Goal: Task Accomplishment & Management: Complete application form

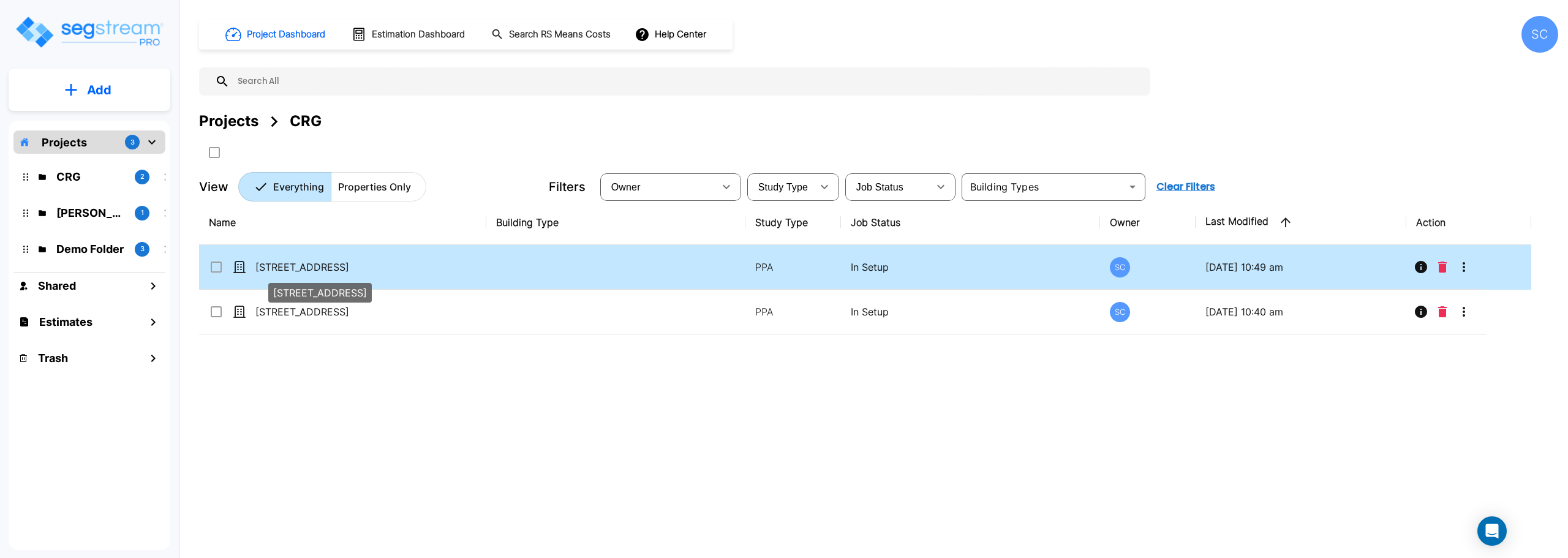
click at [283, 264] on p "[STREET_ADDRESS]" at bounding box center [317, 267] width 123 height 15
checkbox input "true"
click at [283, 264] on p "[STREET_ADDRESS]" at bounding box center [317, 267] width 123 height 15
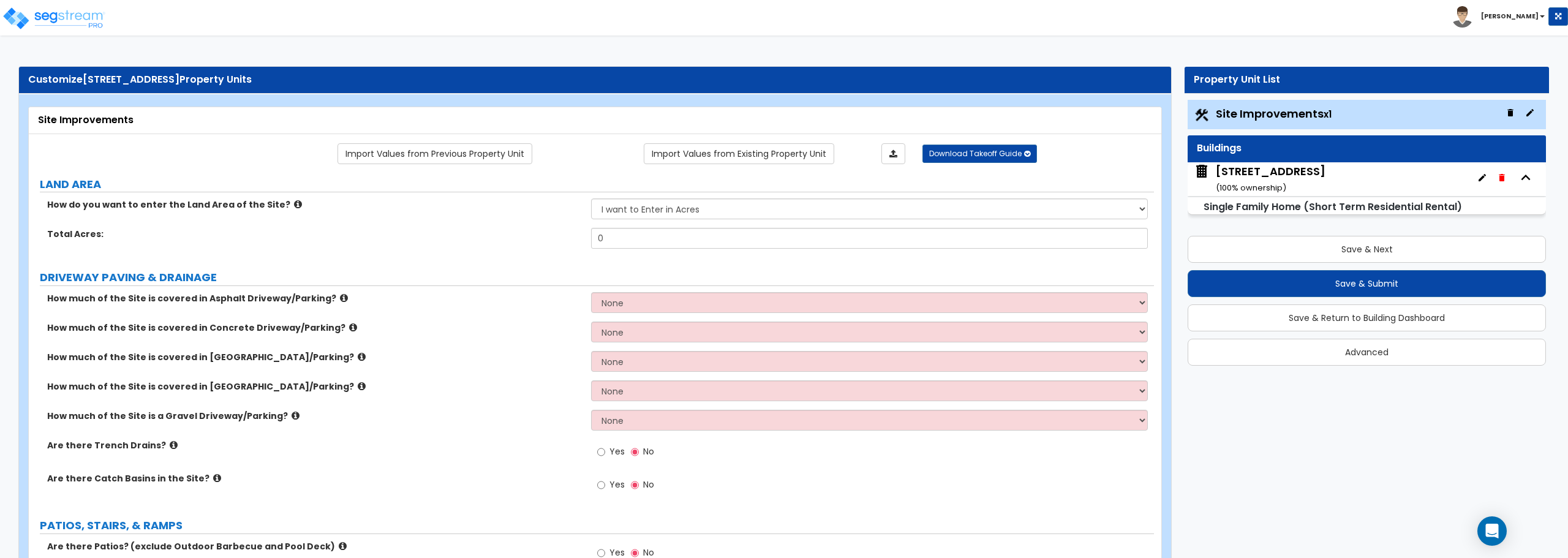
click at [1327, 170] on div "5284 S 118th Rd ( 100 % ownership)" at bounding box center [1365, 179] width 358 height 33
click at [1279, 178] on div "5284 S 118th Rd ( 100 % ownership)" at bounding box center [1271, 179] width 110 height 32
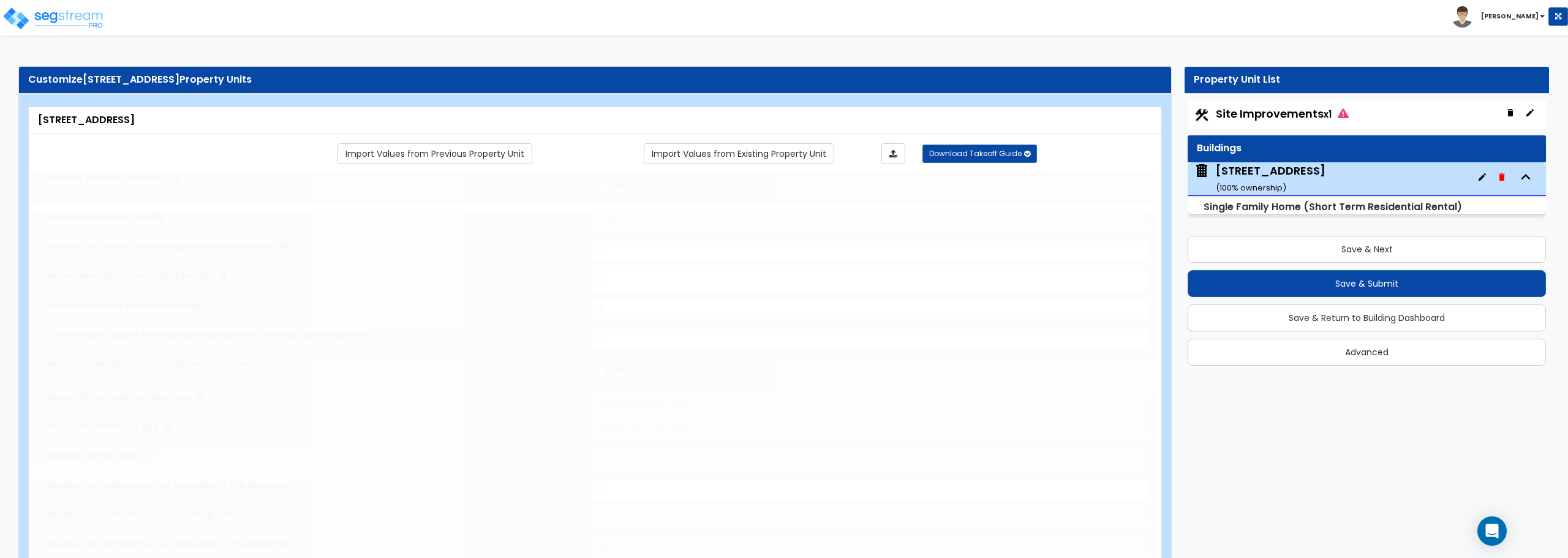
type input "1"
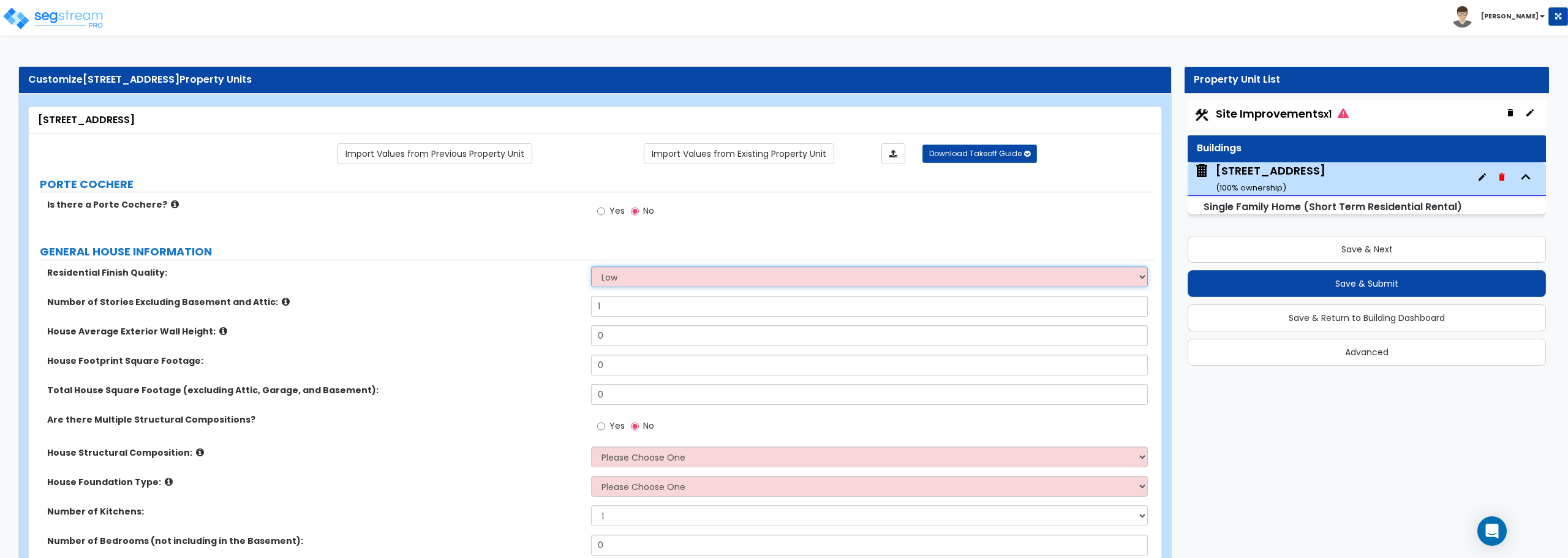
click at [692, 273] on select "Low Average High" at bounding box center [869, 277] width 556 height 20
select select "1"
click at [591, 267] on select "Low Average High" at bounding box center [869, 277] width 556 height 20
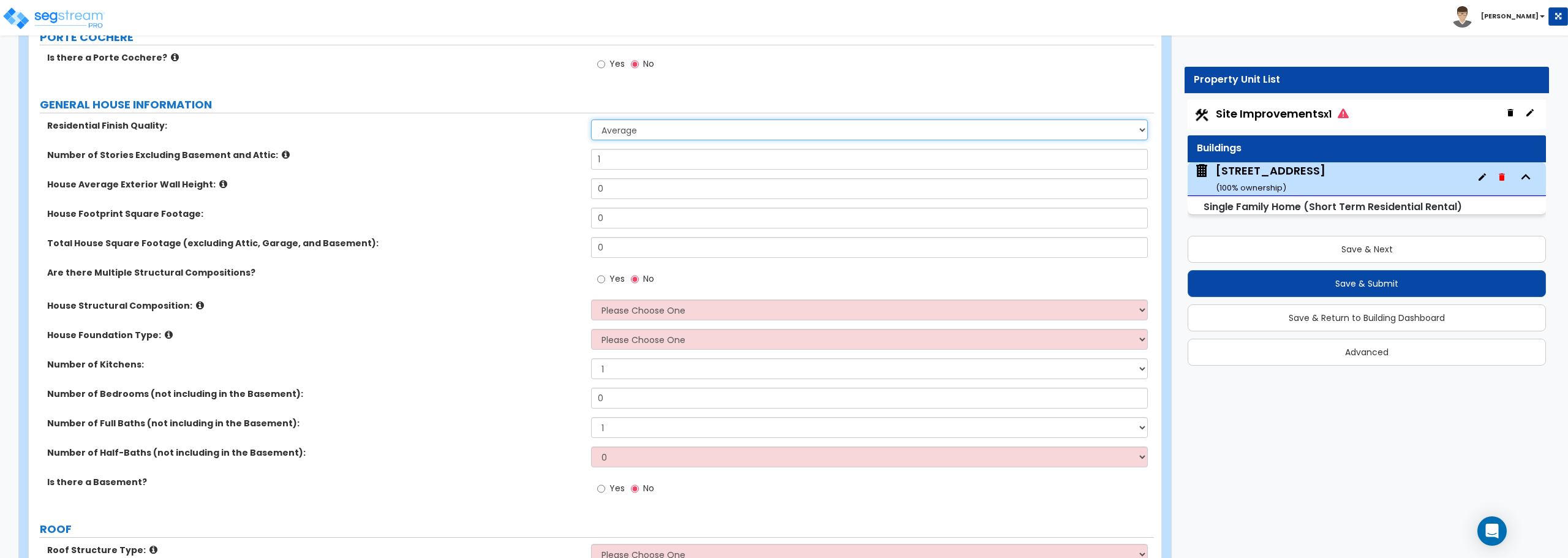
scroll to position [184, 0]
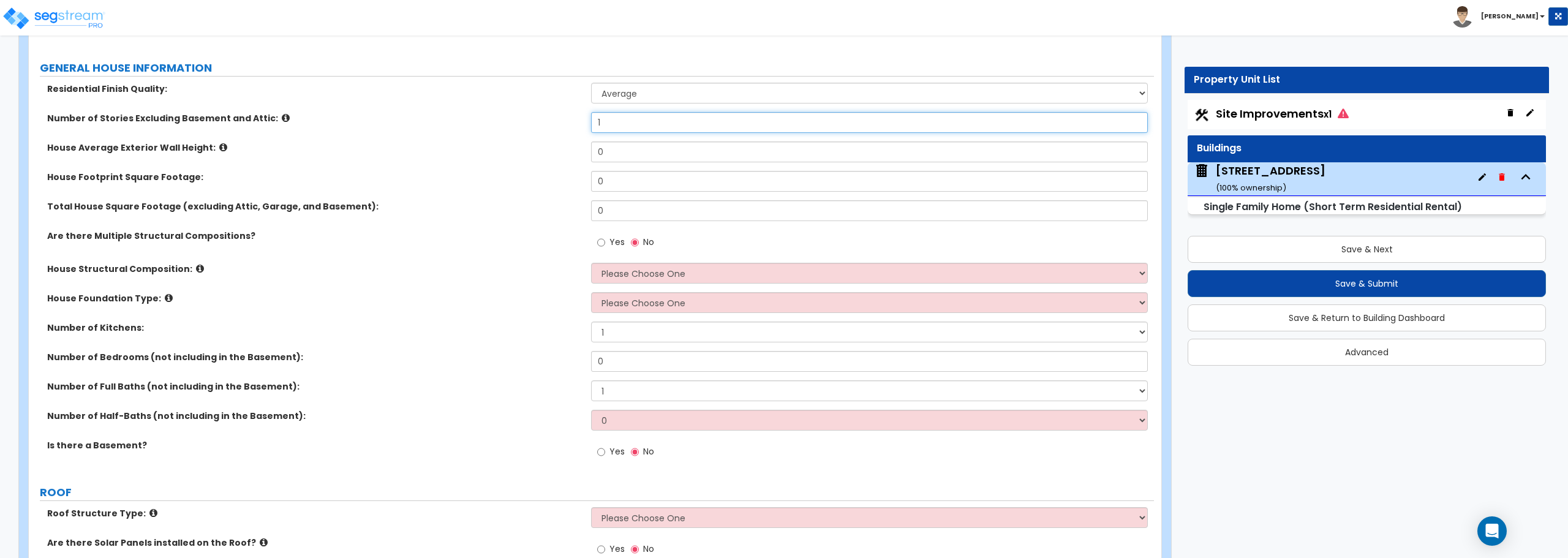
click at [635, 119] on input "1" at bounding box center [869, 123] width 556 height 20
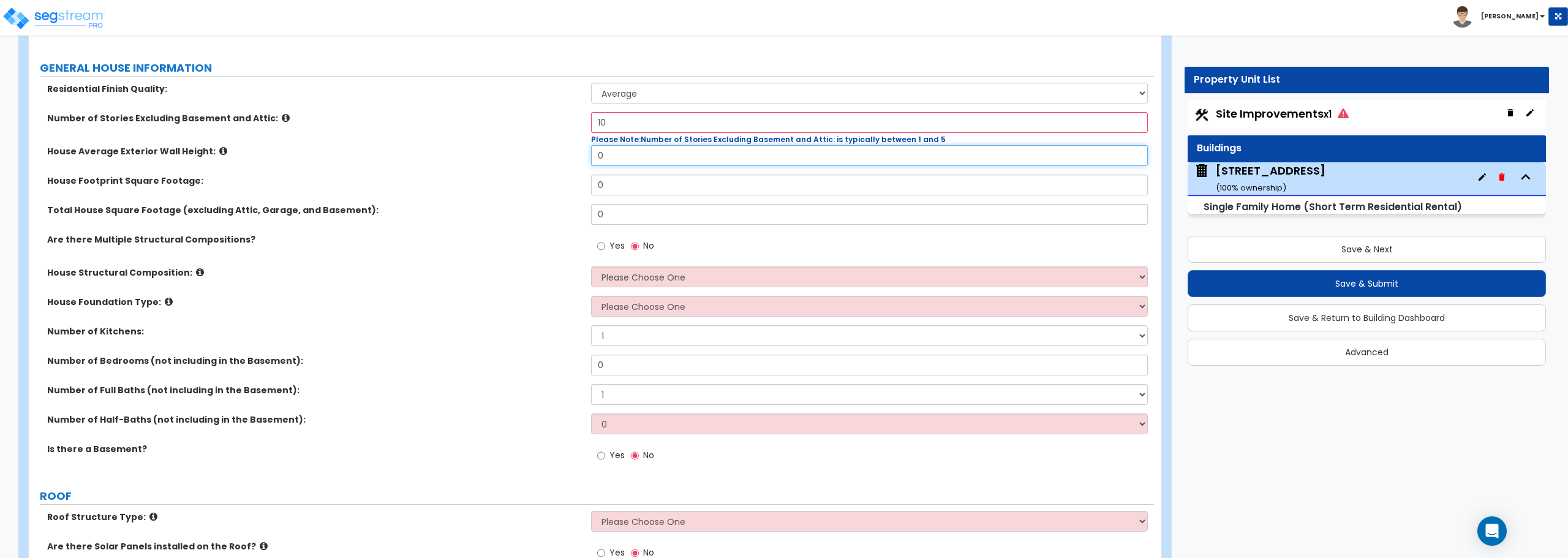
click at [613, 157] on input "0" at bounding box center [869, 155] width 556 height 20
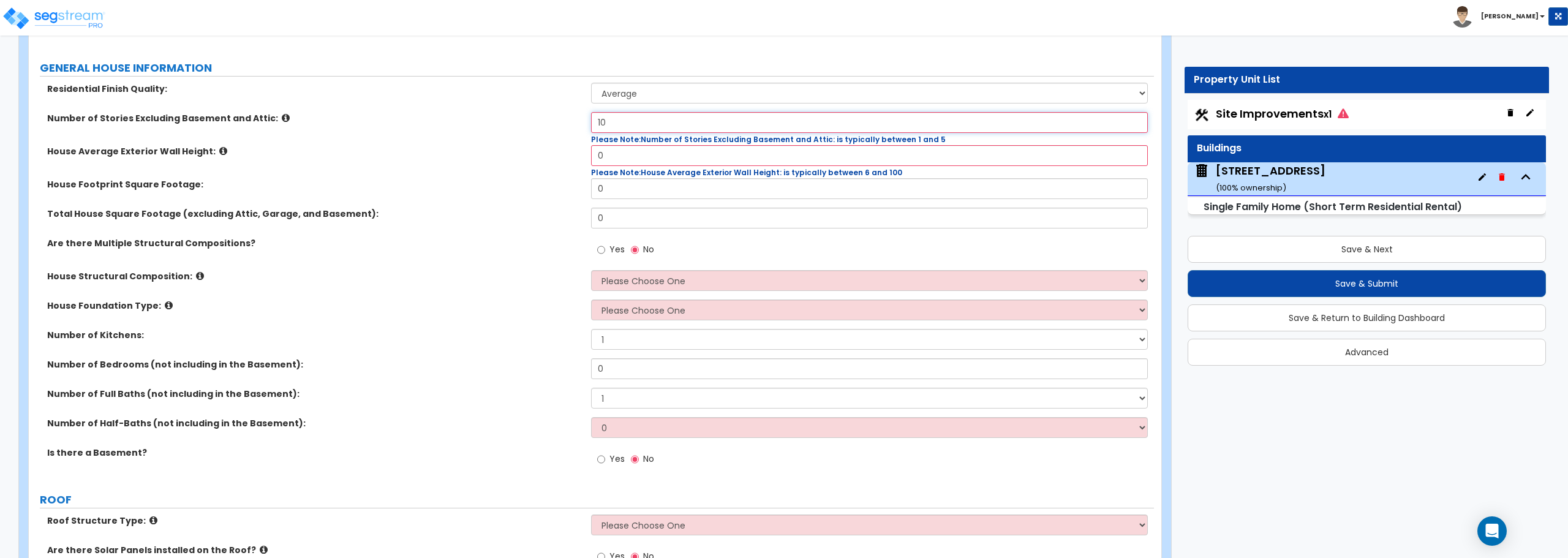
drag, startPoint x: 628, startPoint y: 119, endPoint x: 602, endPoint y: 121, distance: 26.1
click at [602, 121] on input "10" at bounding box center [869, 123] width 556 height 20
type input "1"
click at [605, 157] on input "0" at bounding box center [869, 155] width 556 height 20
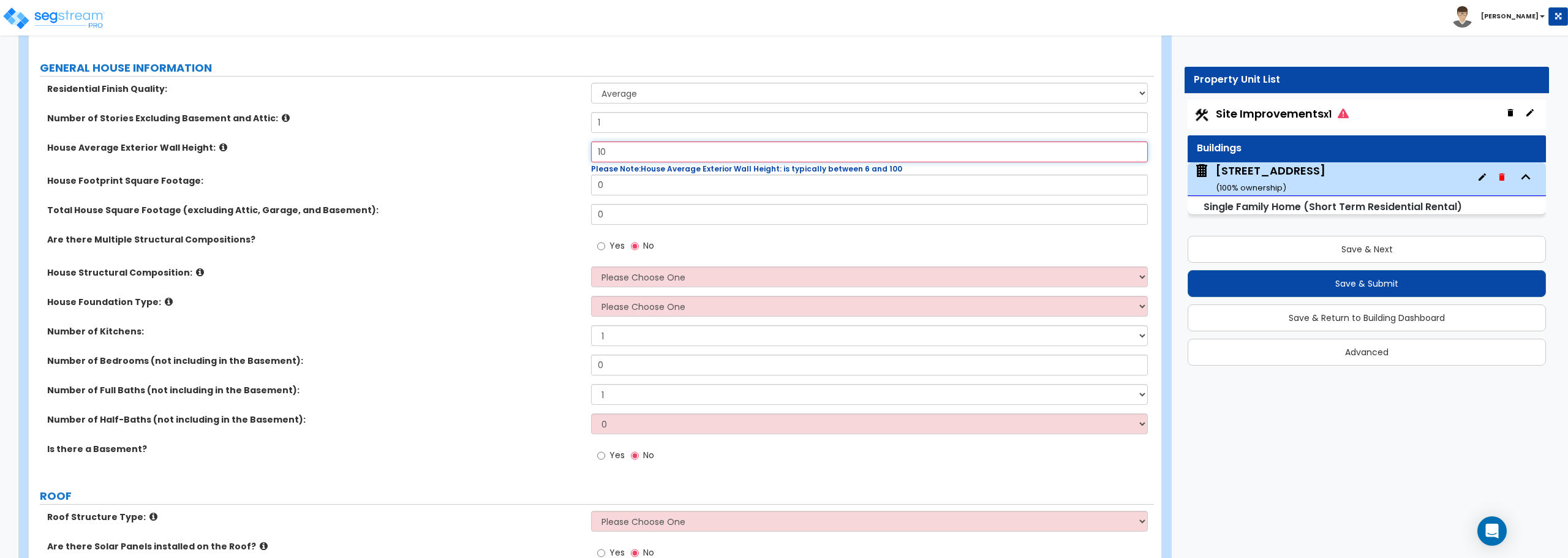
type input "10"
click at [624, 180] on input "0" at bounding box center [869, 185] width 556 height 20
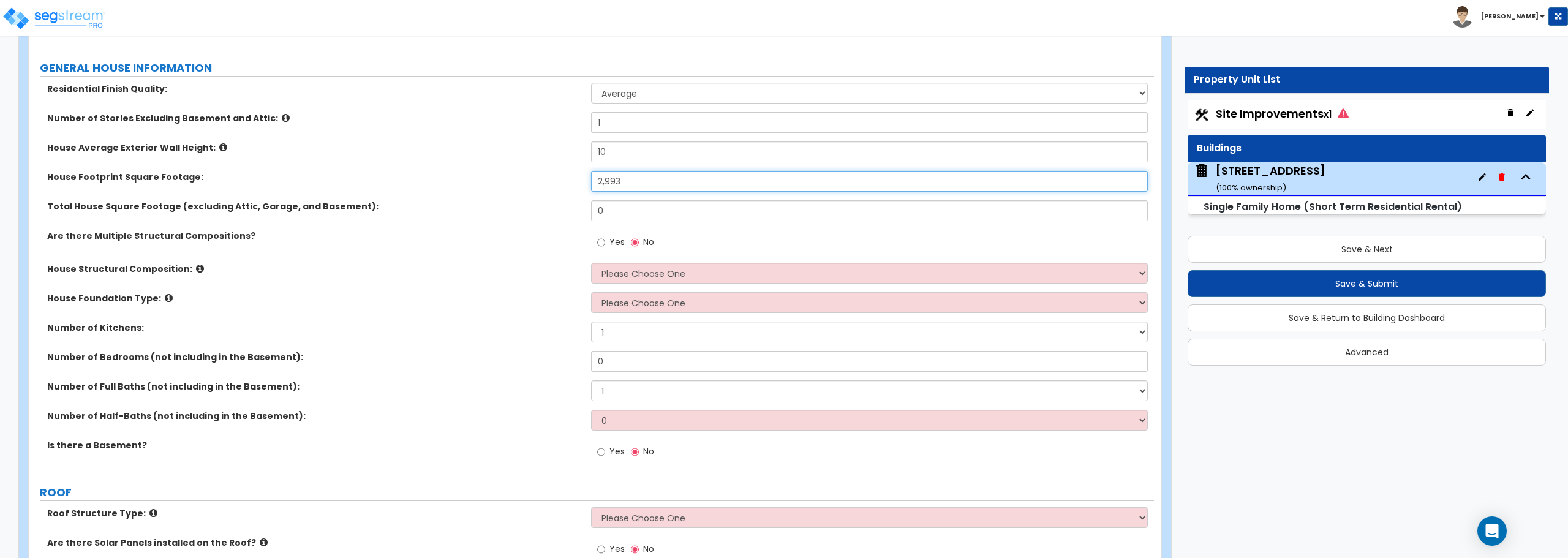
type input "2,993"
click at [620, 208] on input "0" at bounding box center [869, 210] width 556 height 20
type input "1,808"
click at [630, 269] on select "Please Choose One Reinforced Concrete Structural Steel Brick Masonry CMU Masonr…" at bounding box center [869, 273] width 556 height 20
select select "7"
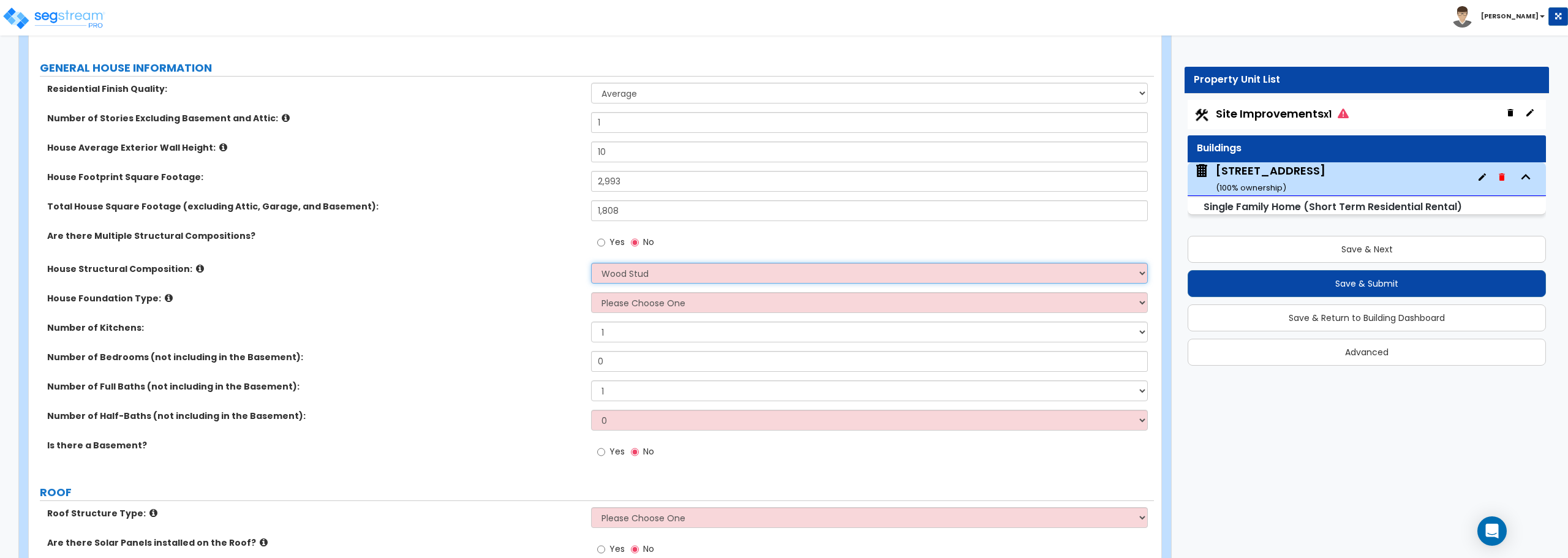
click at [591, 263] on select "Please Choose One Reinforced Concrete Structural Steel Brick Masonry CMU Masonr…" at bounding box center [869, 273] width 556 height 20
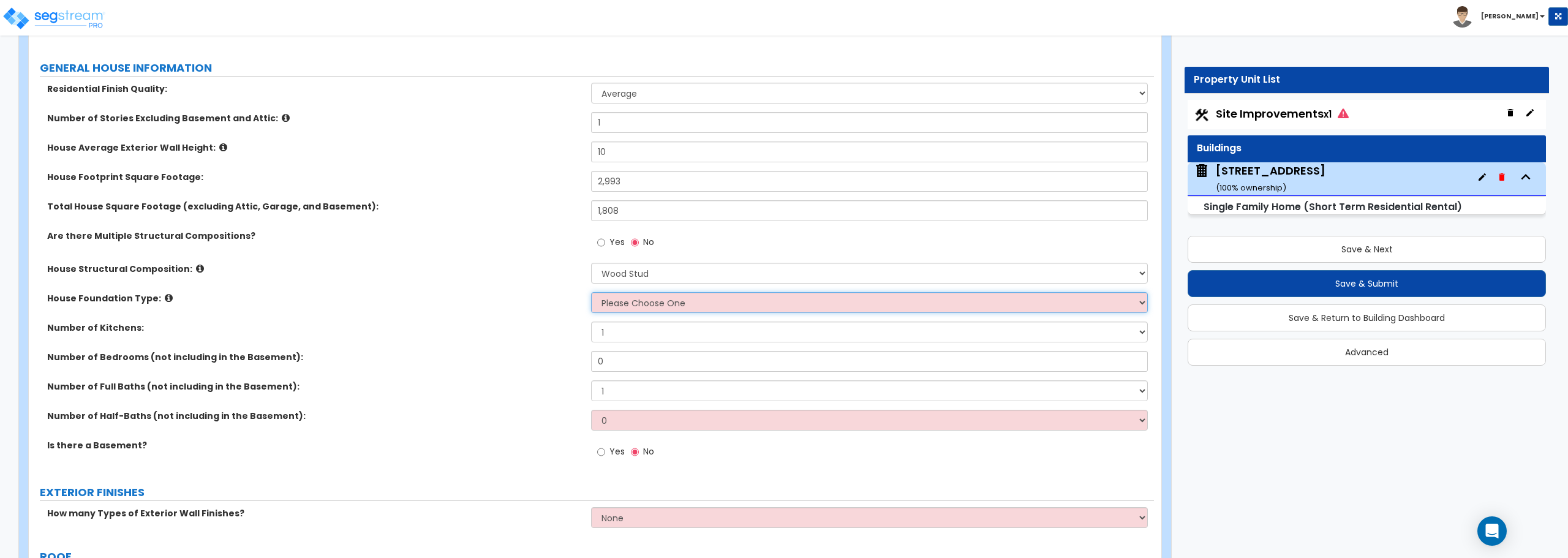
click at [651, 308] on select "Please Choose One Crawl Space Pier-Elevated First floor Slab on Grade" at bounding box center [869, 302] width 556 height 20
select select "3"
click at [591, 292] on select "Please Choose One Crawl Space Pier-Elevated First floor Slab on Grade" at bounding box center [869, 302] width 556 height 20
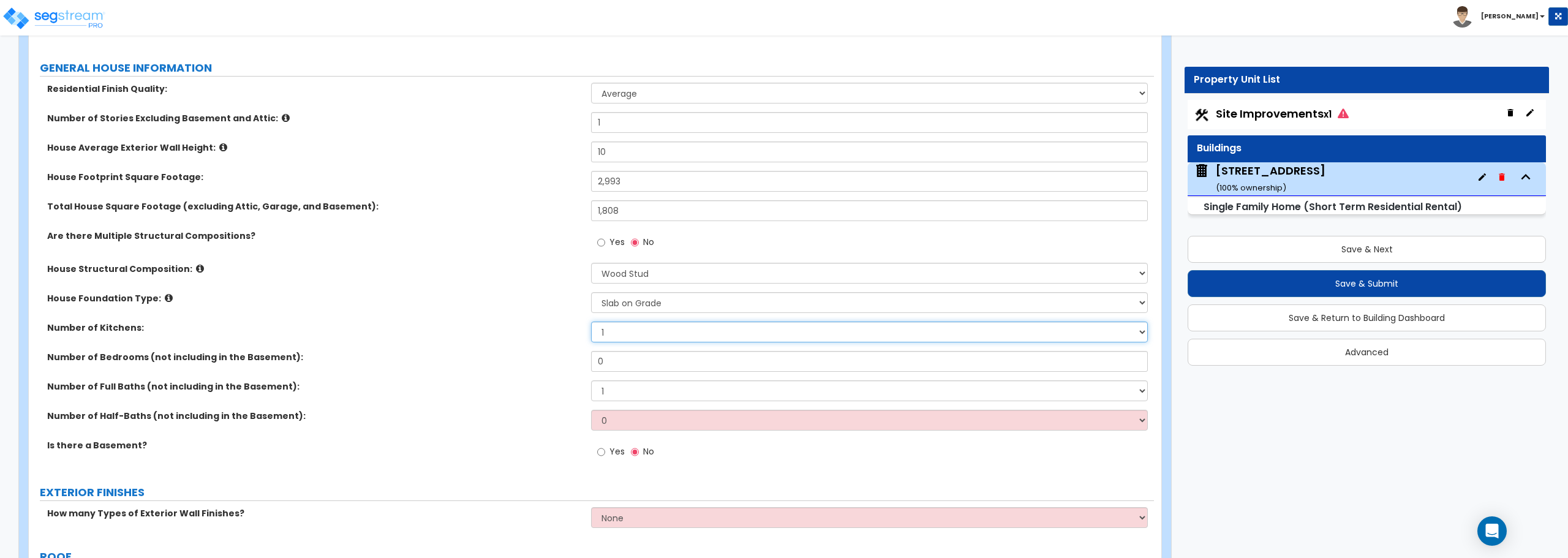
click at [634, 332] on select "1 2 3" at bounding box center [869, 332] width 556 height 20
select select "3"
click at [591, 322] on select "1 2 3" at bounding box center [869, 332] width 556 height 20
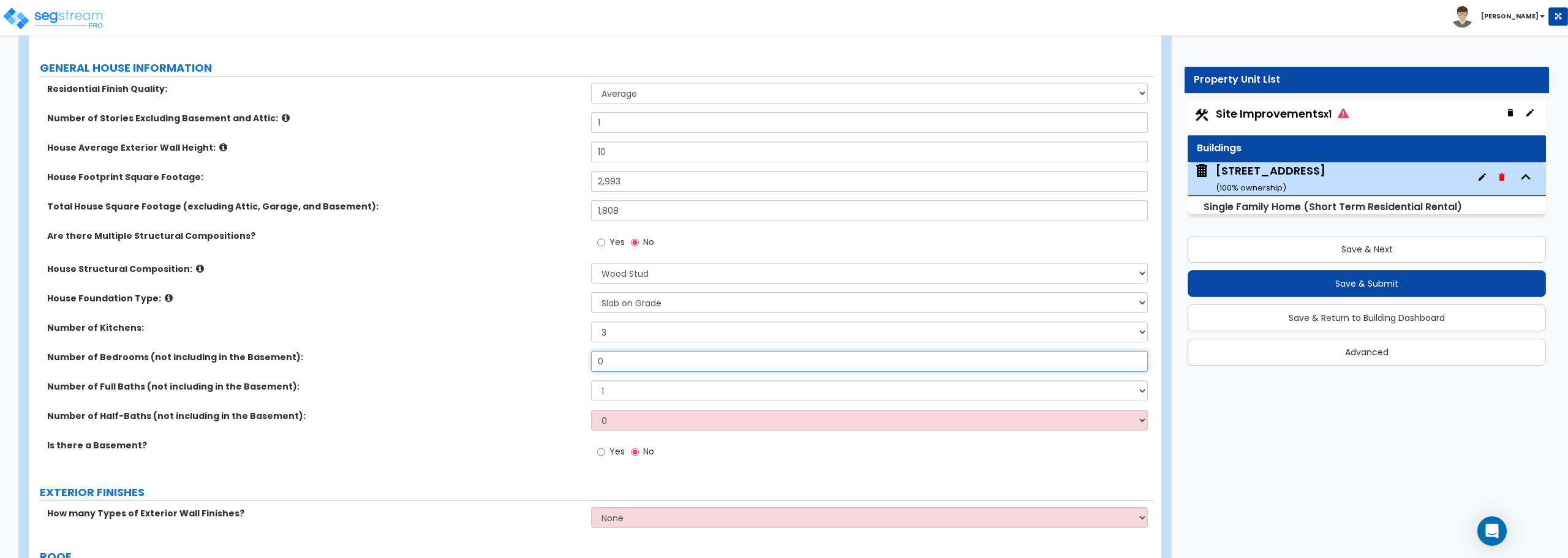
click at [616, 354] on input "0" at bounding box center [869, 362] width 556 height 20
type input "2"
drag, startPoint x: 617, startPoint y: 392, endPoint x: 576, endPoint y: 392, distance: 41.0
click at [576, 392] on div "Number of Full Baths (not including in the Basement): 1 2 3 4 5 6 7 8 9 10" at bounding box center [591, 395] width 1125 height 30
click at [575, 392] on label "Number of Full Baths (not including in the Basement):" at bounding box center [314, 386] width 534 height 12
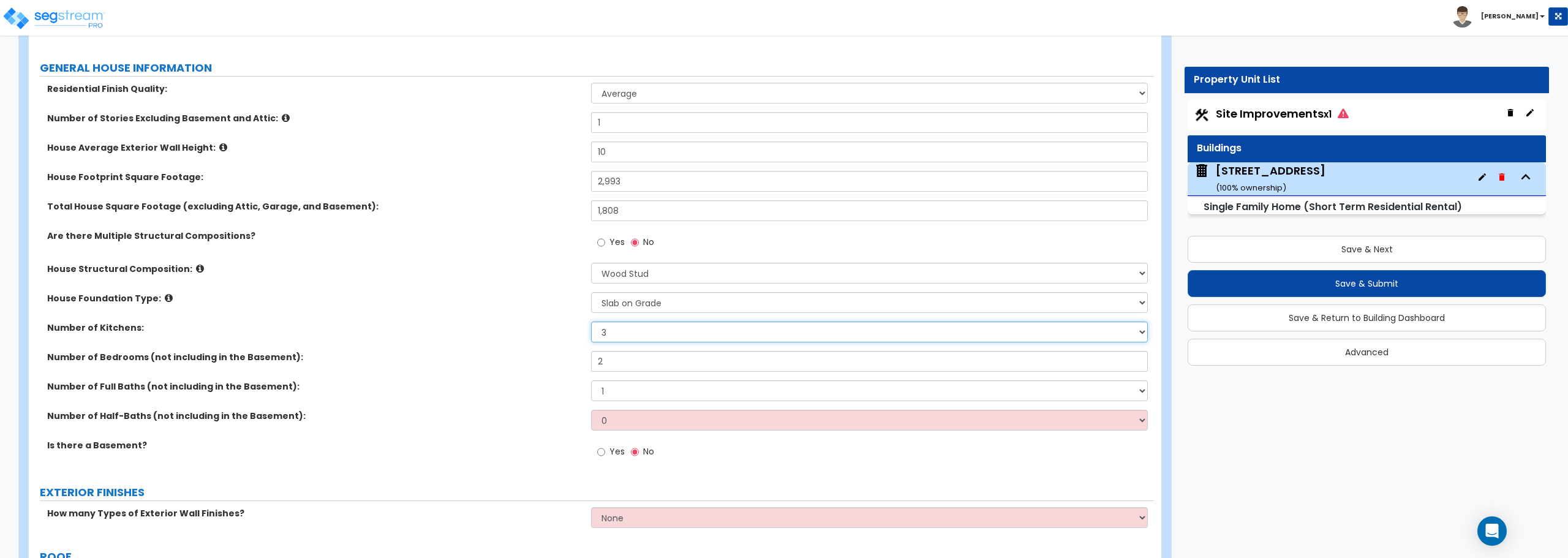
drag, startPoint x: 643, startPoint y: 326, endPoint x: 553, endPoint y: 337, distance: 90.7
click at [553, 337] on div "Number of Kitchens: 1 2 3" at bounding box center [591, 337] width 1125 height 30
select select "1"
click at [591, 322] on select "1 2 3" at bounding box center [869, 332] width 556 height 20
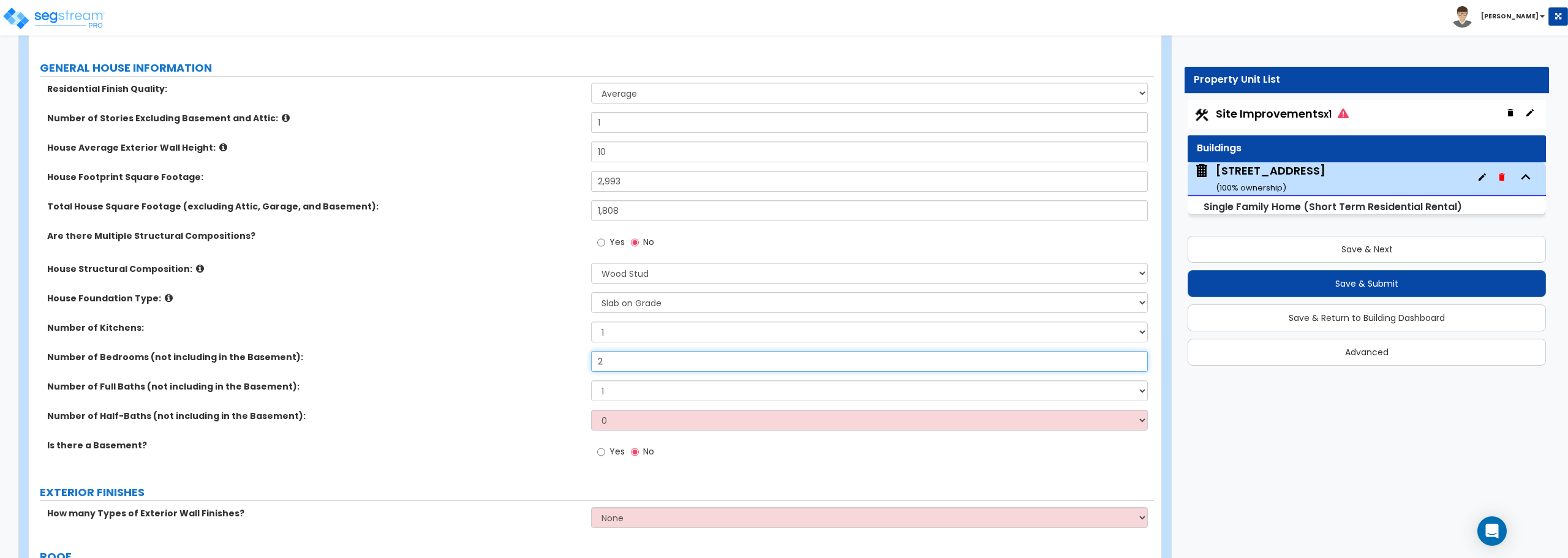
click at [613, 365] on input "2" at bounding box center [869, 362] width 556 height 20
drag, startPoint x: 613, startPoint y: 365, endPoint x: 553, endPoint y: 367, distance: 60.0
click at [553, 367] on div "Number of Bedrooms (not including in the Basement): 2" at bounding box center [591, 366] width 1125 height 30
type input "3"
drag, startPoint x: 633, startPoint y: 389, endPoint x: 573, endPoint y: 389, distance: 60.0
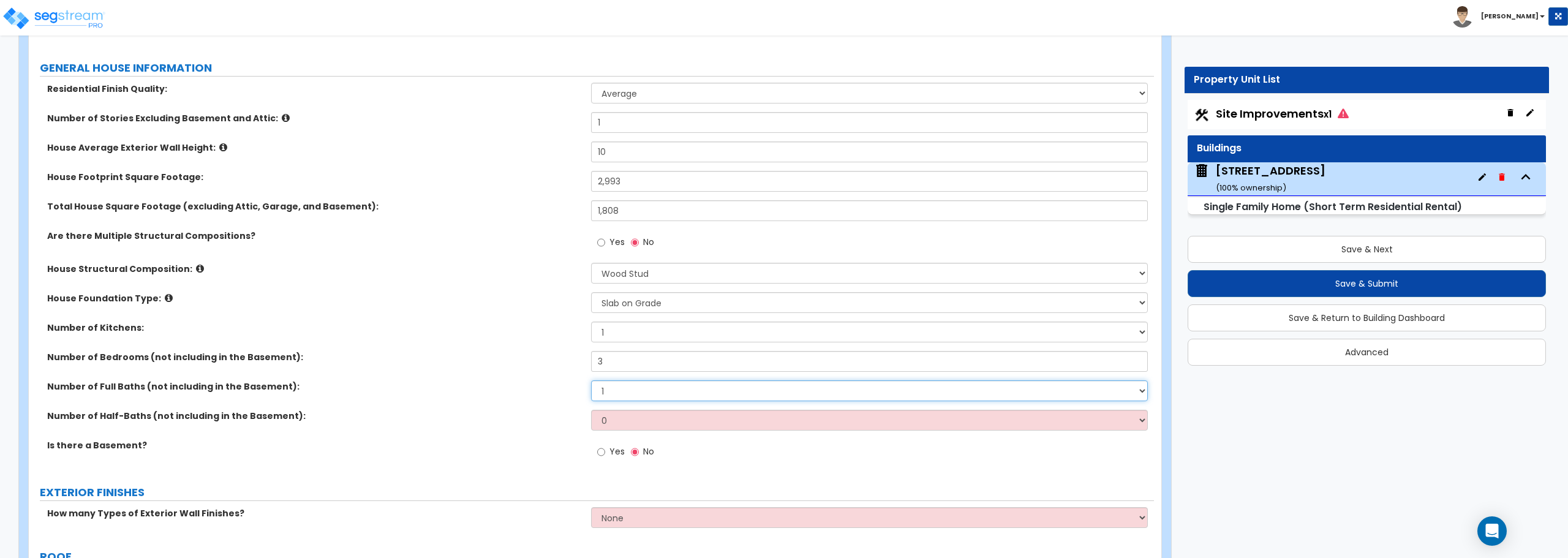
click at [573, 389] on div "Number of Full Baths (not including in the Basement): 1 2 3 4 5 6 7 8 9 10" at bounding box center [591, 395] width 1125 height 30
select select "2"
click at [591, 380] on select "1 2 3 4 5 6 7 8 9 10" at bounding box center [869, 391] width 556 height 20
click at [623, 424] on select "0 1 2 3 4 5" at bounding box center [869, 420] width 556 height 20
select select "1"
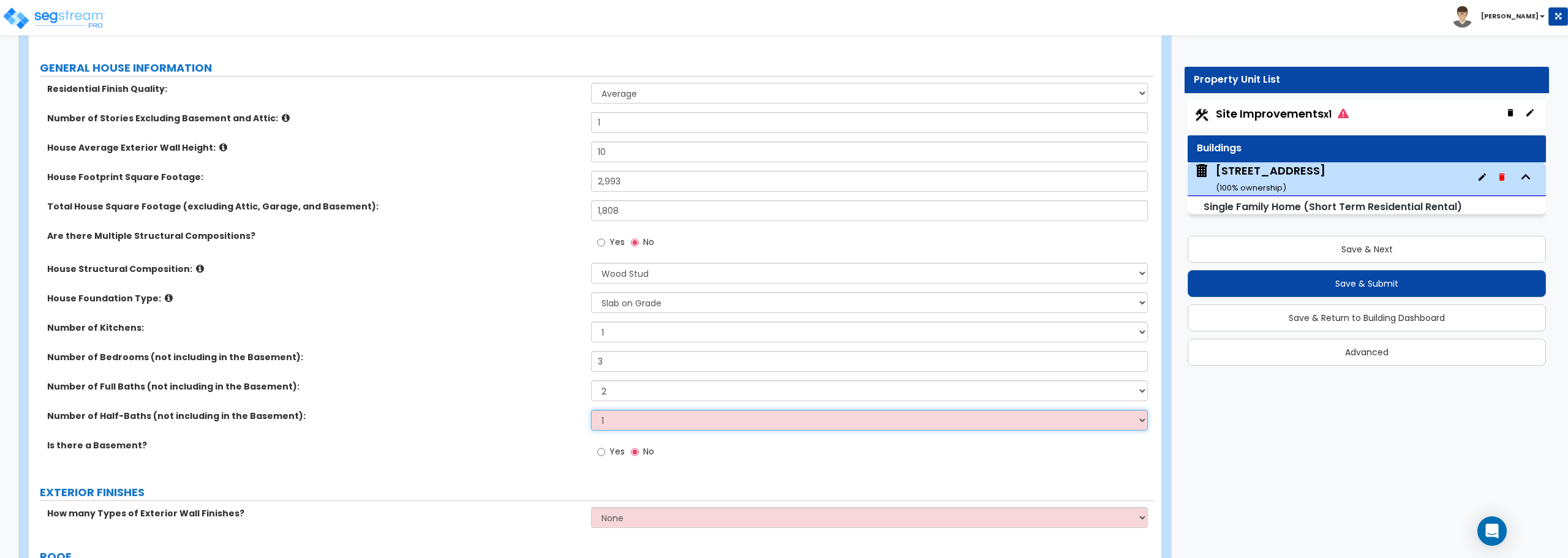
click at [591, 410] on select "0 1 2 3 4 5" at bounding box center [869, 420] width 556 height 20
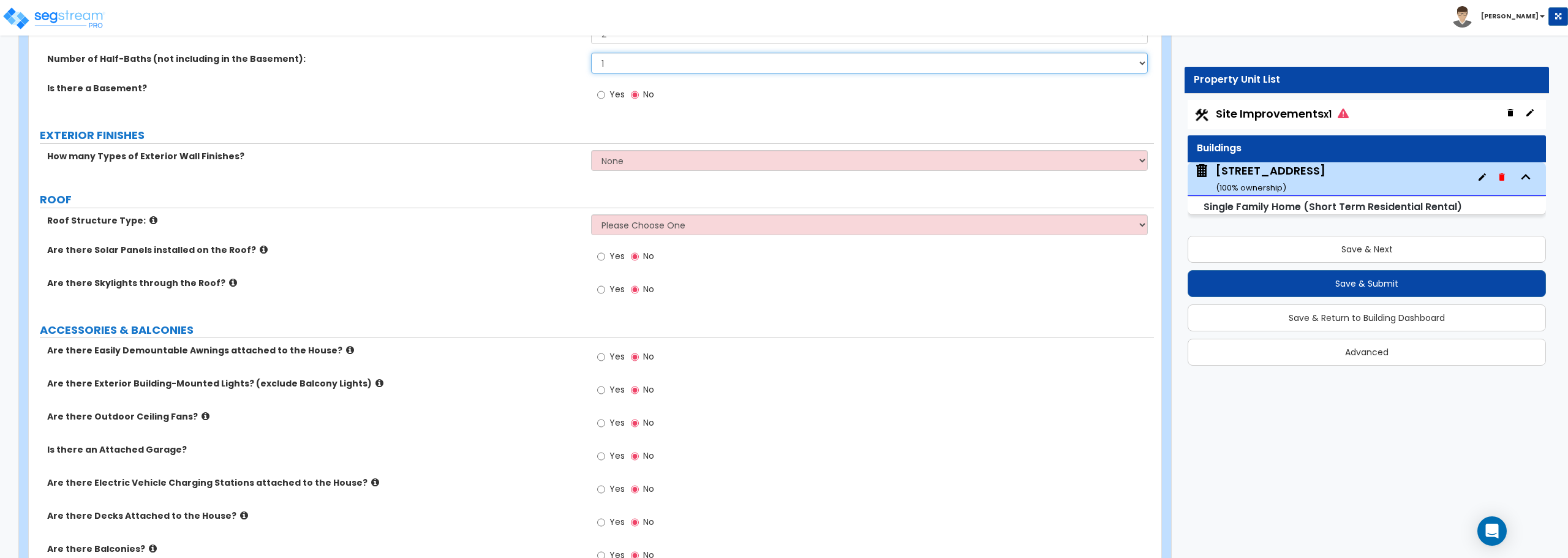
scroll to position [551, 0]
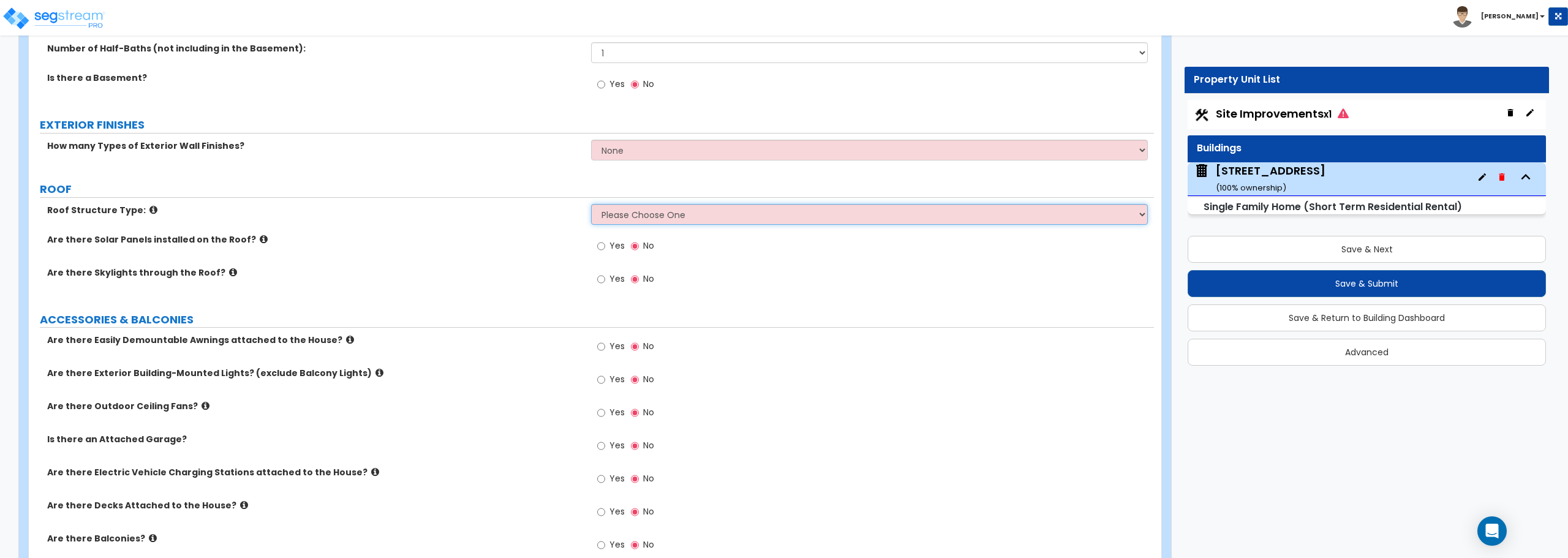
click at [664, 206] on select "Please Choose One Gable Roof Flat Roof Hybrid Gable & Flat Roof" at bounding box center [869, 214] width 556 height 20
select select "1"
click at [591, 204] on select "Please Choose One Gable Roof Flat Roof Hybrid Gable & Flat Roof" at bounding box center [869, 214] width 556 height 20
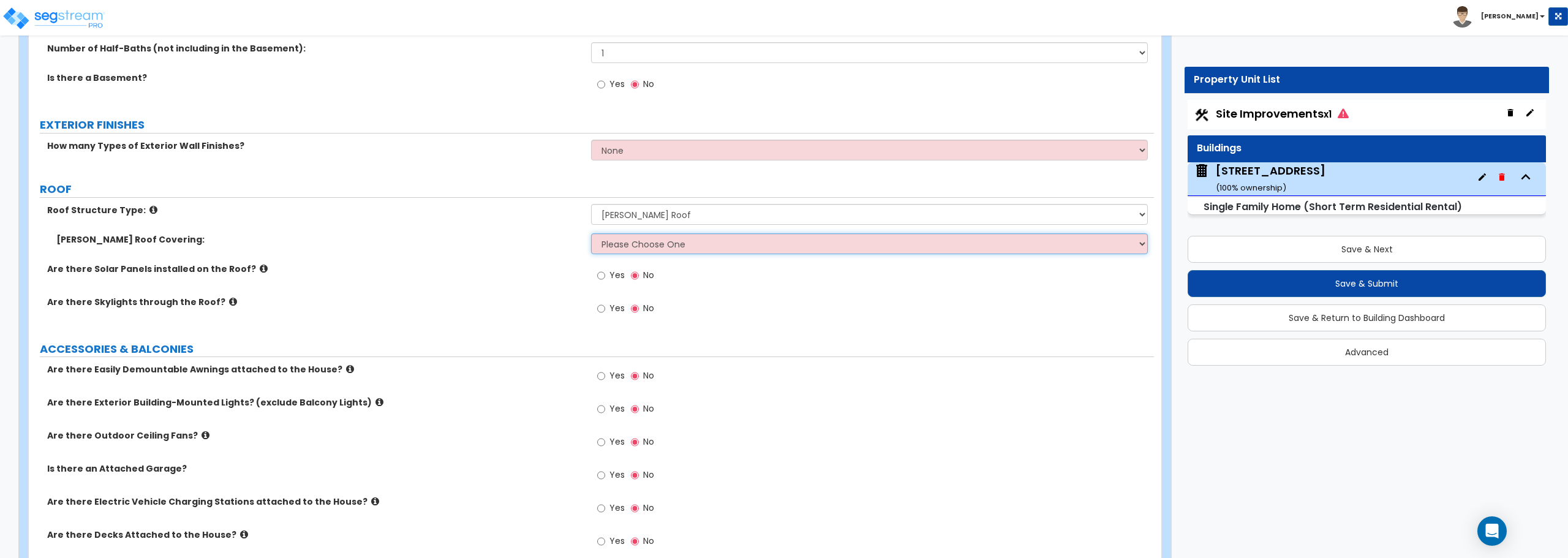
click at [699, 243] on select "Please Choose One Asphalt Shingle Clay Tile Wood Shingle Metal Shingle Standing…" at bounding box center [869, 244] width 556 height 20
select select "1"
click at [591, 233] on select "Please Choose One Asphalt Shingle Clay Tile Wood Shingle Metal Shingle Standing…" at bounding box center [869, 244] width 556 height 20
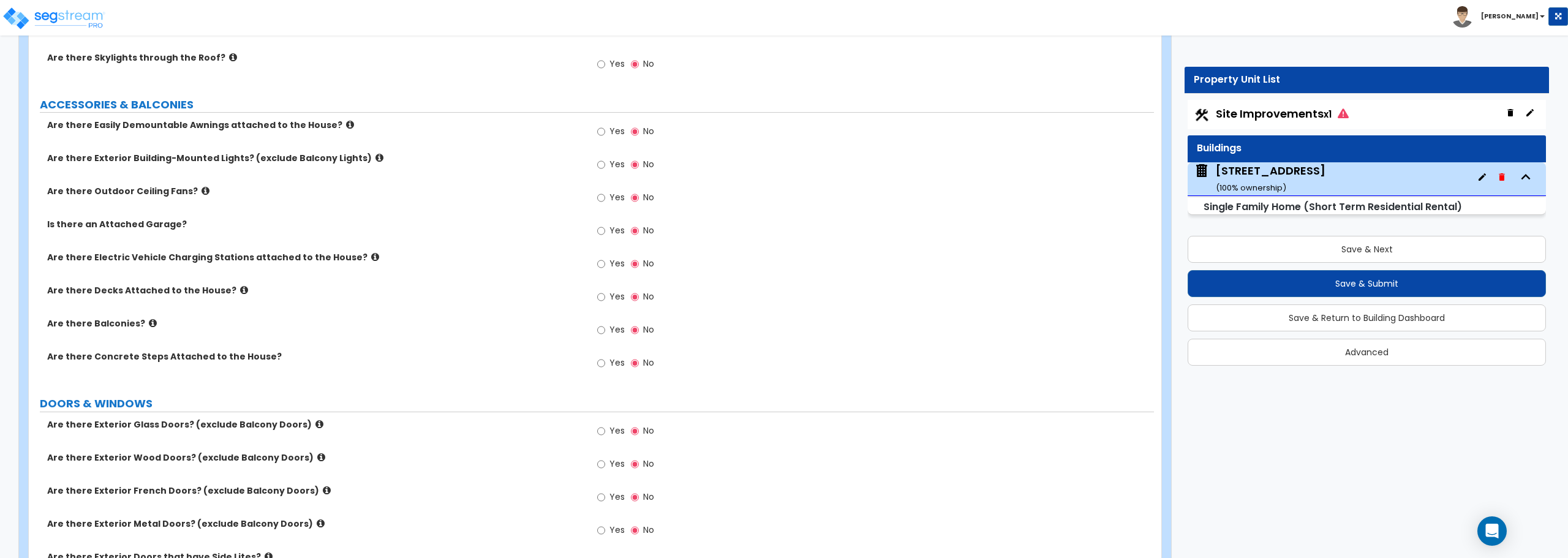
scroll to position [857, 0]
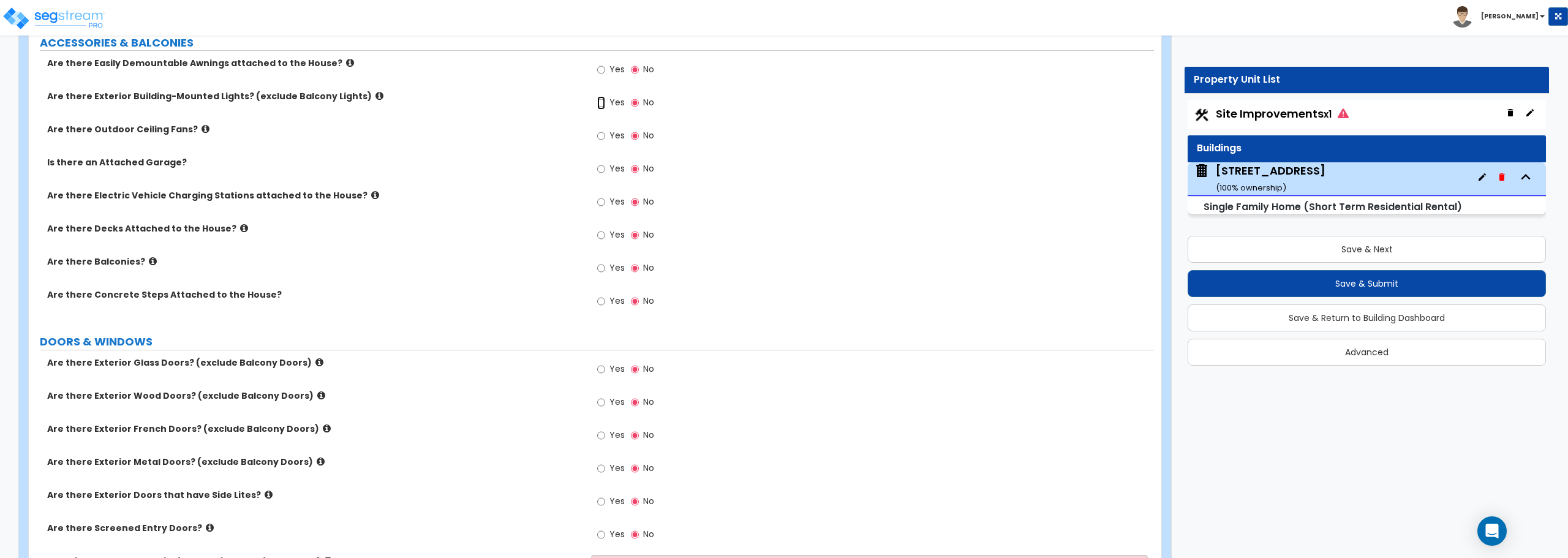
click at [601, 103] on input "Yes" at bounding box center [600, 102] width 8 height 13
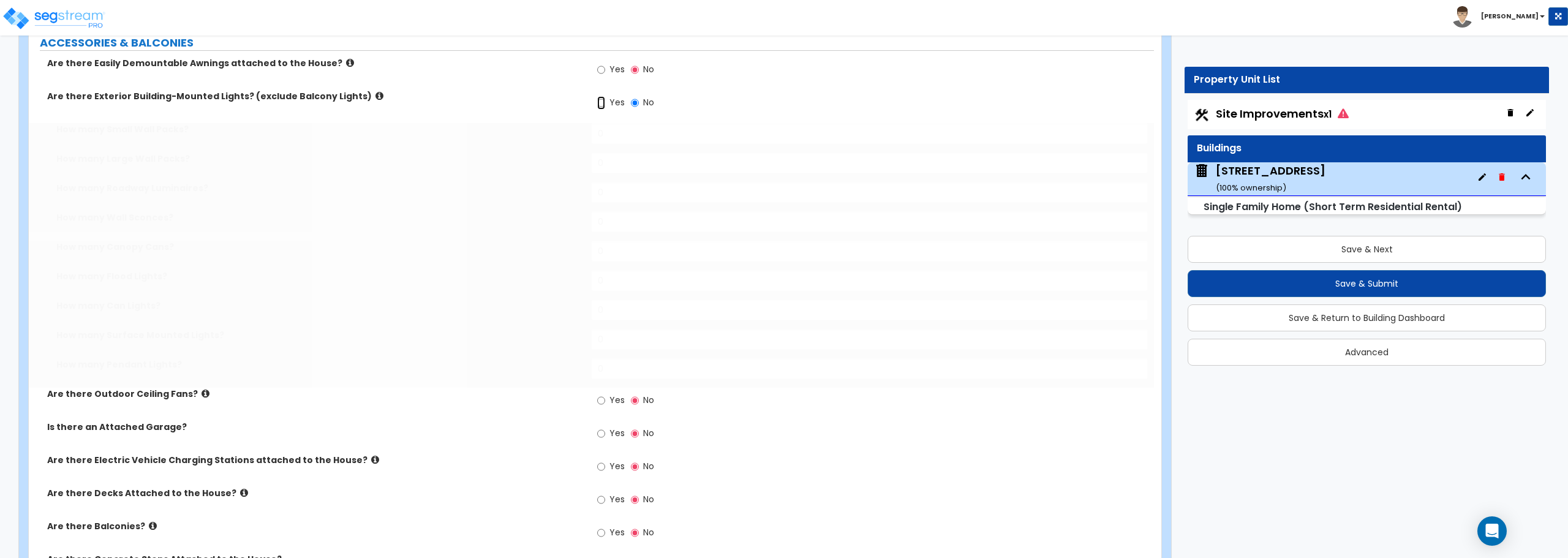
radio input "true"
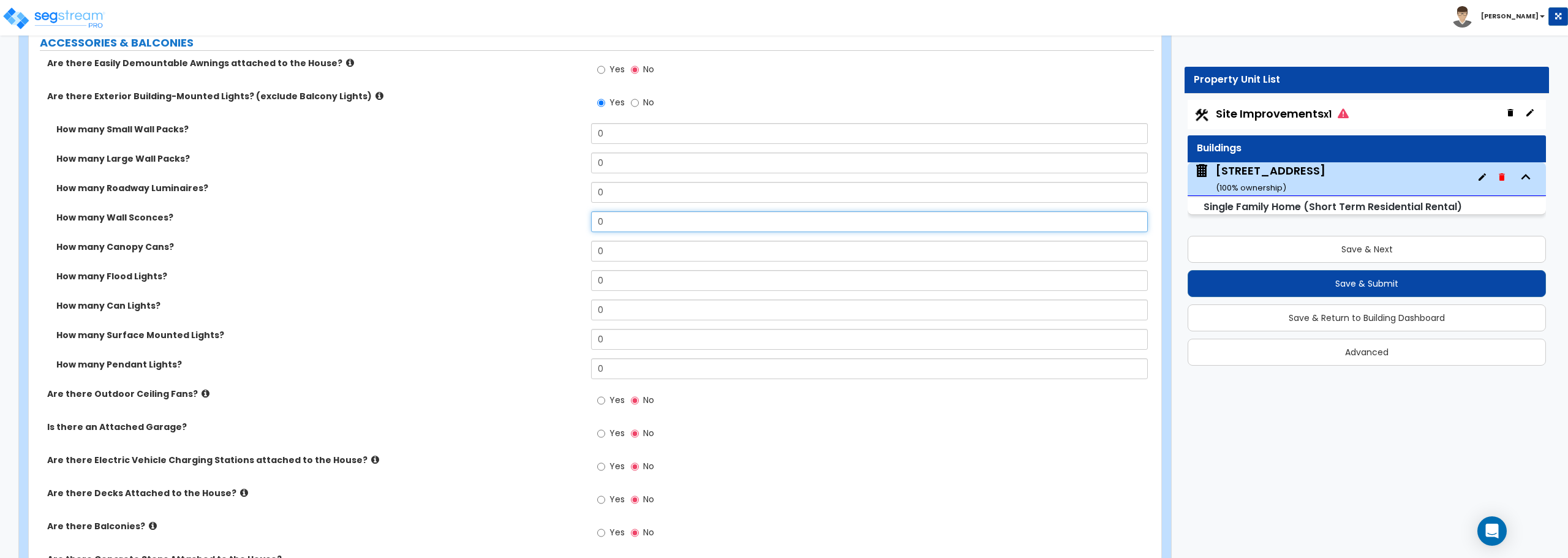
drag, startPoint x: 626, startPoint y: 222, endPoint x: 548, endPoint y: 219, distance: 78.1
click at [548, 219] on div "How many Wall Sconces? 0" at bounding box center [591, 226] width 1125 height 30
type input "2"
drag, startPoint x: 639, startPoint y: 370, endPoint x: 560, endPoint y: 368, distance: 79.0
click at [560, 368] on div "How many Pendant Lights? 0" at bounding box center [591, 373] width 1125 height 30
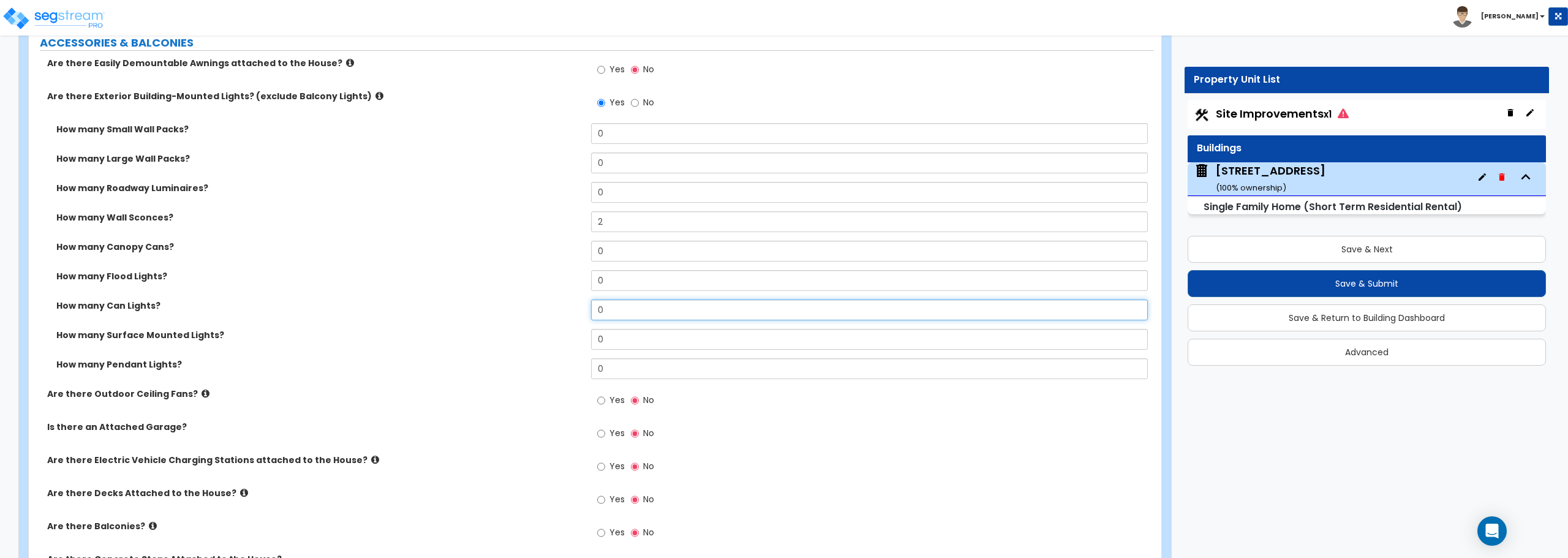
click at [621, 314] on input "0" at bounding box center [869, 310] width 556 height 20
drag, startPoint x: 621, startPoint y: 314, endPoint x: 567, endPoint y: 323, distance: 54.7
click at [567, 323] on div "How many Can Lights? 0" at bounding box center [591, 314] width 1125 height 30
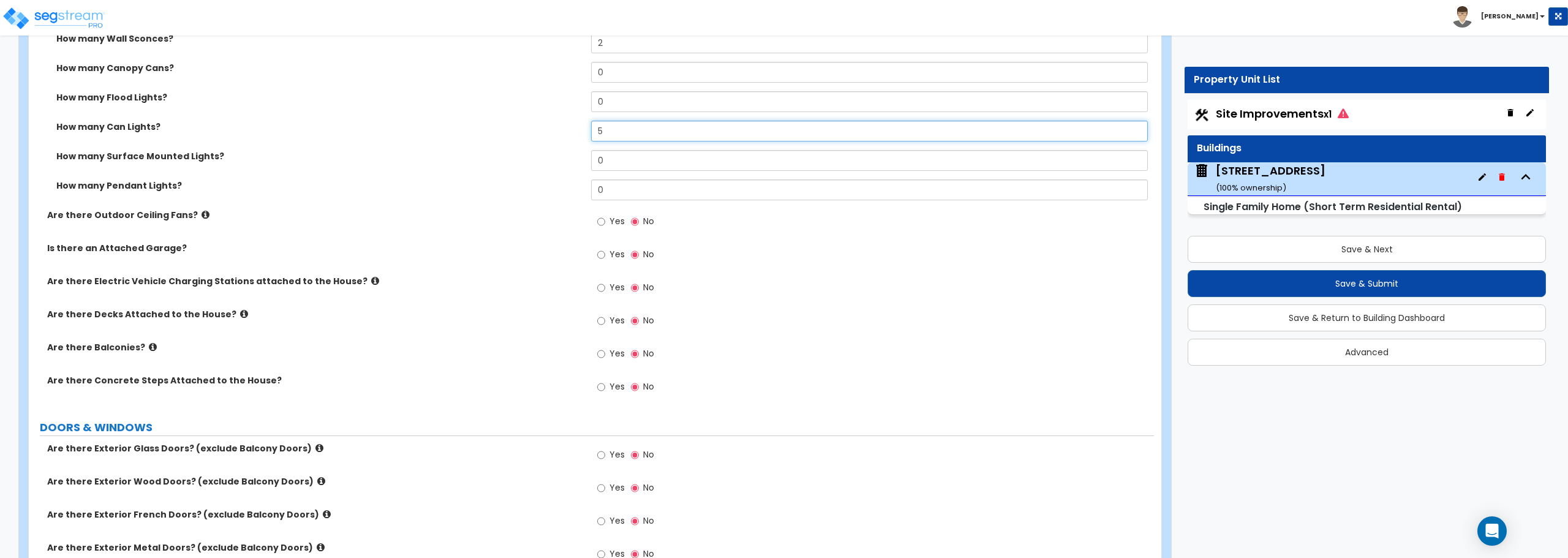
scroll to position [1042, 0]
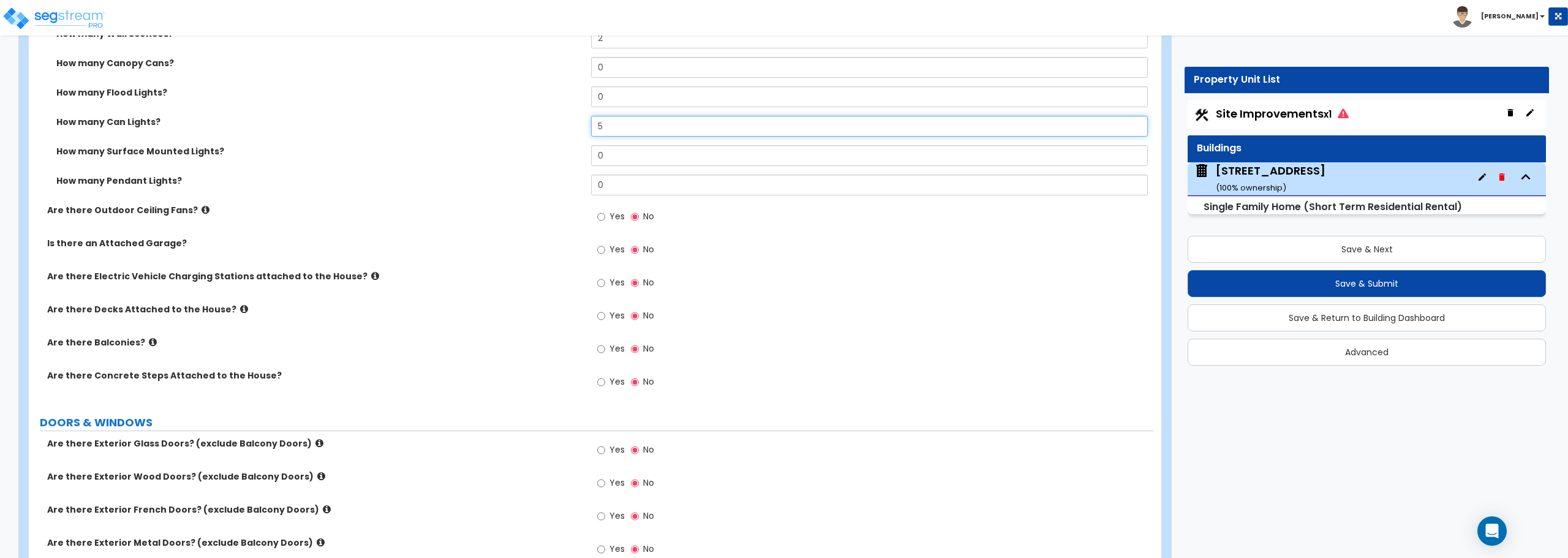
type input "5"
click at [603, 248] on input "Yes" at bounding box center [600, 250] width 8 height 13
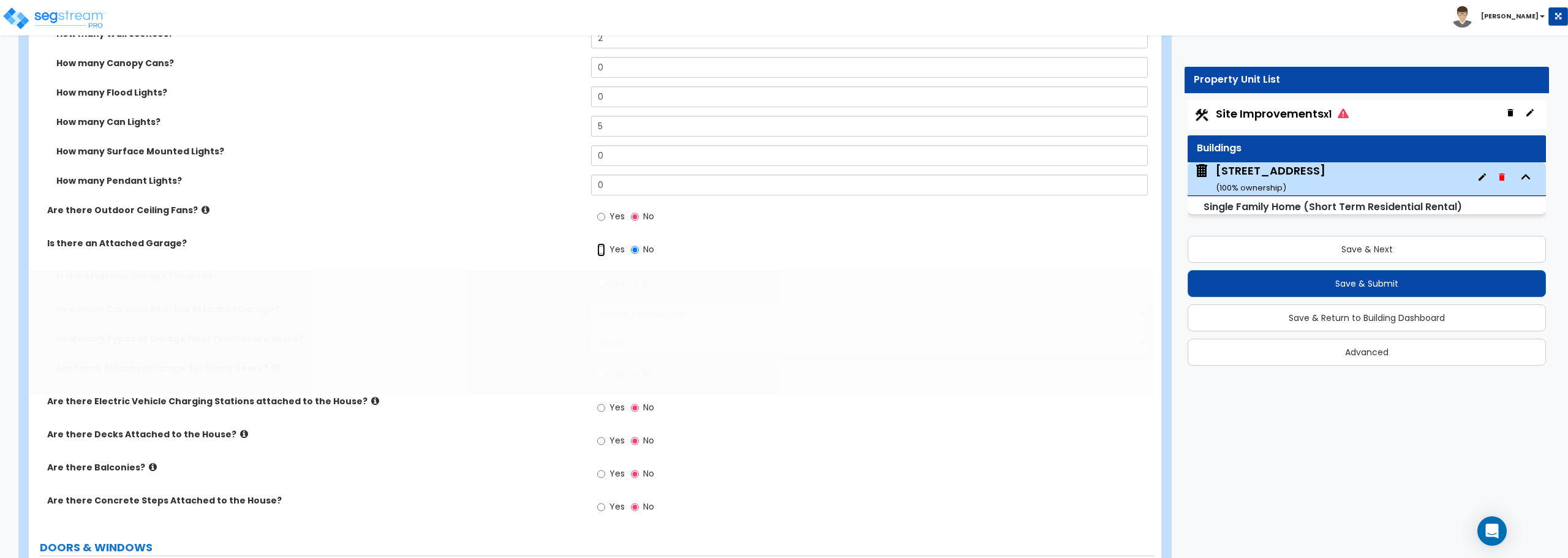
radio input "true"
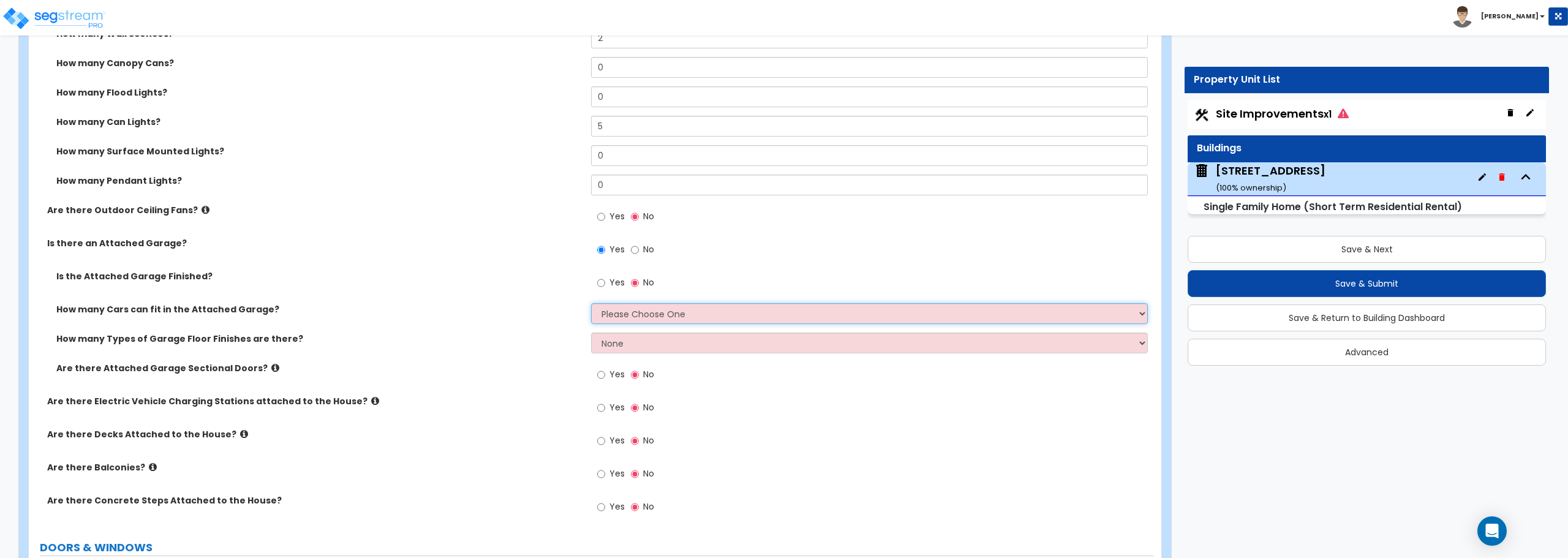
click at [624, 313] on select "Please Choose One 1 2 3 4 5" at bounding box center [869, 313] width 556 height 20
select select "4"
click at [591, 303] on select "Please Choose One 1 2 3 4 5" at bounding box center [869, 313] width 556 height 20
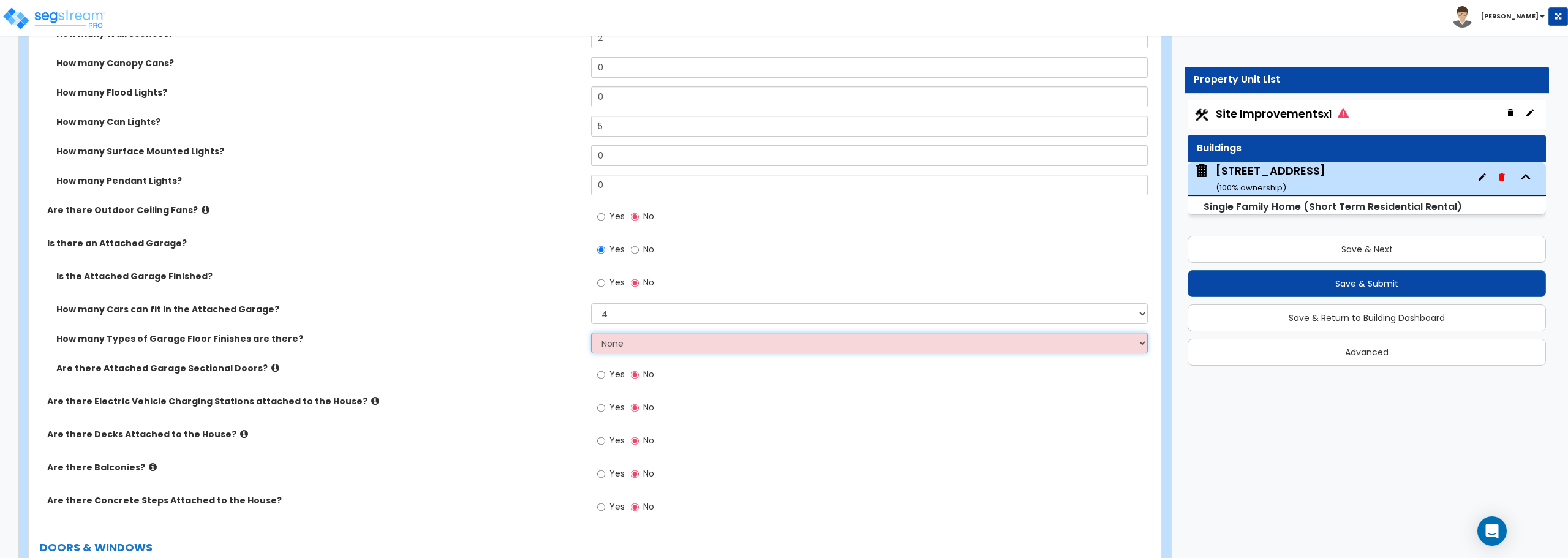
click at [657, 342] on select "None 1 2 3 4" at bounding box center [869, 343] width 556 height 20
select select "1"
click at [591, 333] on select "None 1 2 3 4" at bounding box center [869, 343] width 556 height 20
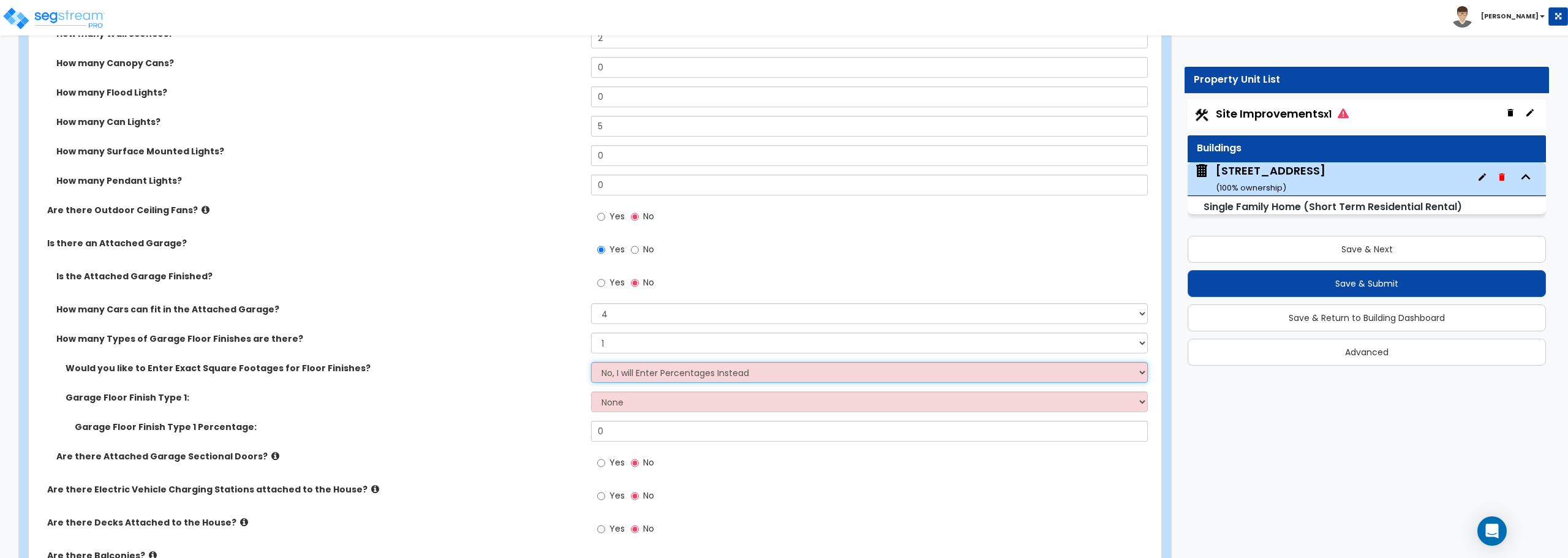
click at [642, 373] on select "No, I will Enter Percentages Instead Yes, I will Enter Exact Square Footages" at bounding box center [869, 372] width 556 height 20
select select "1"
click at [591, 362] on select "No, I will Enter Percentages Instead Yes, I will Enter Exact Square Footages" at bounding box center [869, 372] width 556 height 20
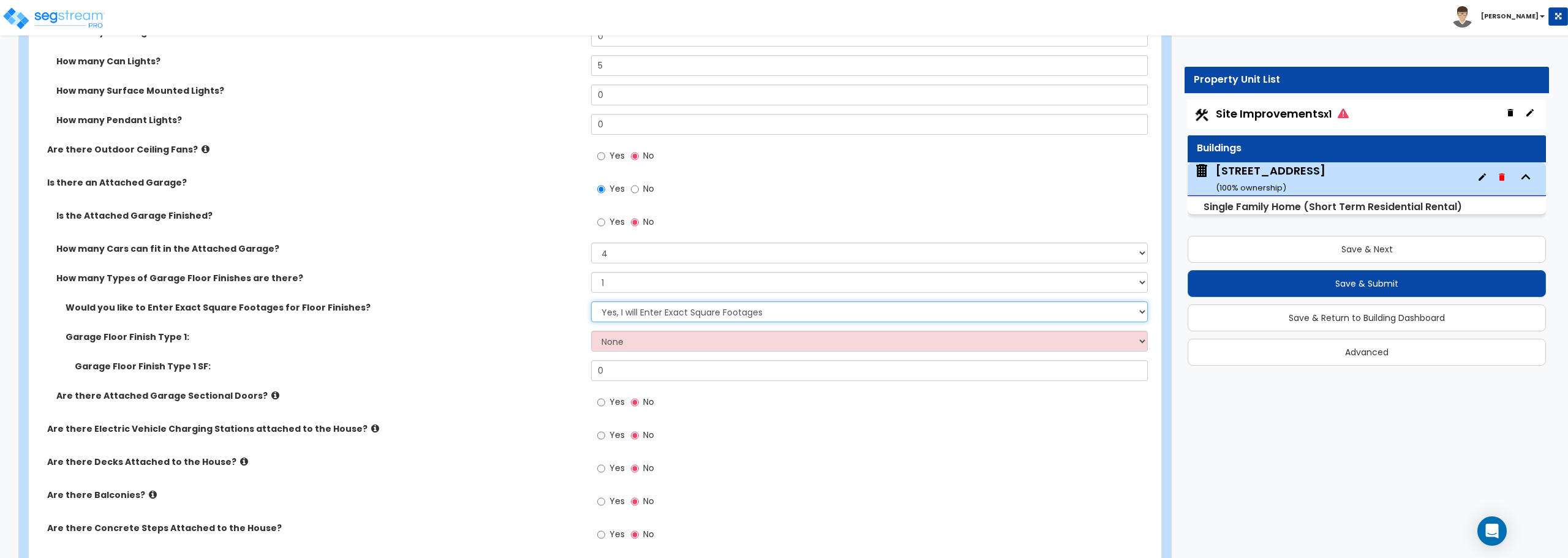
scroll to position [1103, 0]
click at [600, 403] on input "Yes" at bounding box center [600, 402] width 8 height 13
radio input "true"
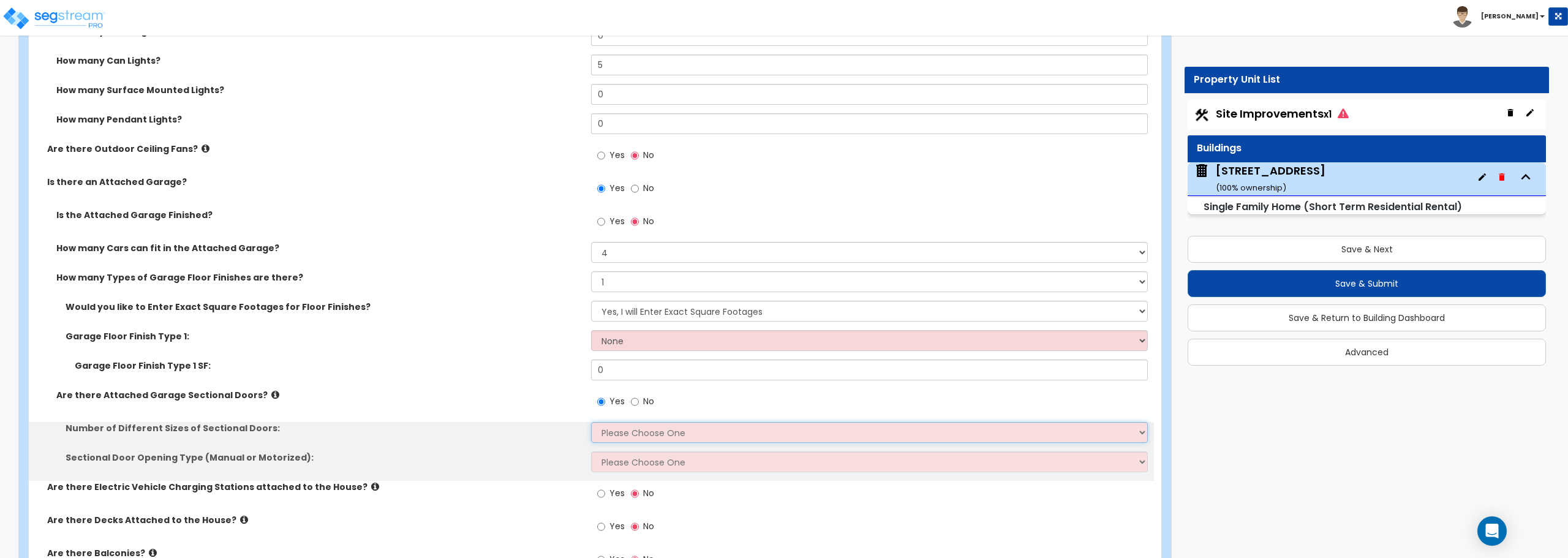
click at [651, 438] on select "Please Choose One 1 2" at bounding box center [869, 432] width 556 height 20
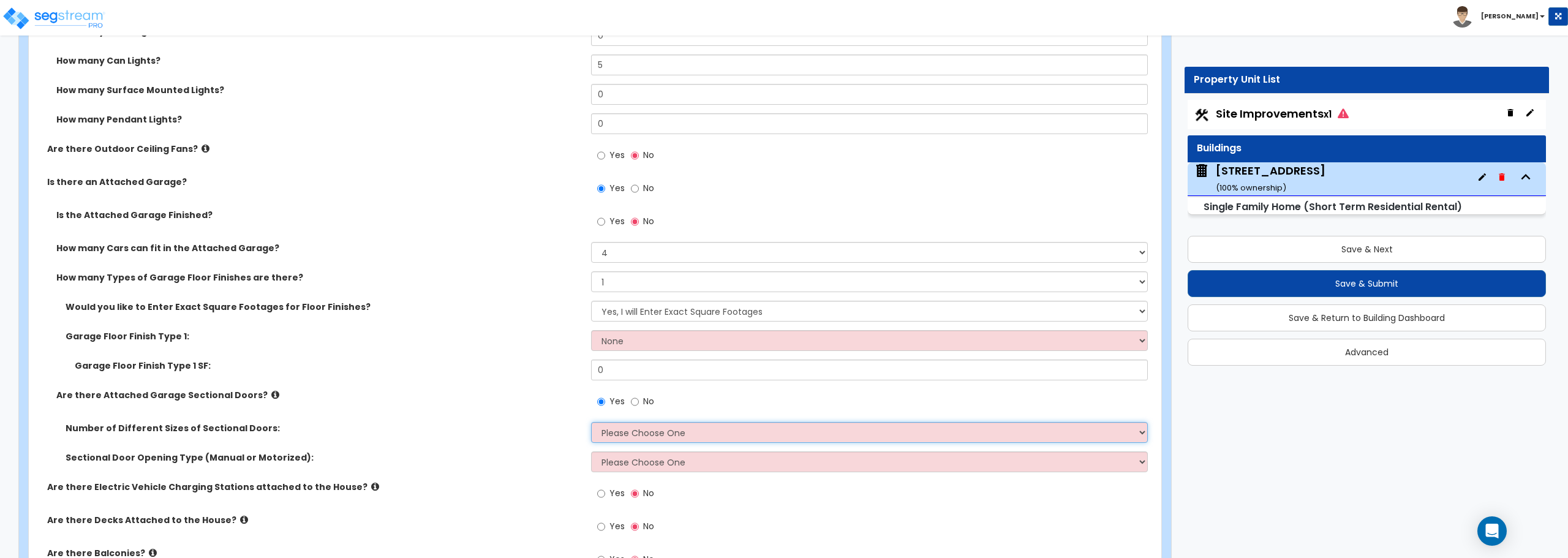
select select "2"
click at [591, 422] on select "Please Choose One 1 2" at bounding box center [869, 432] width 556 height 20
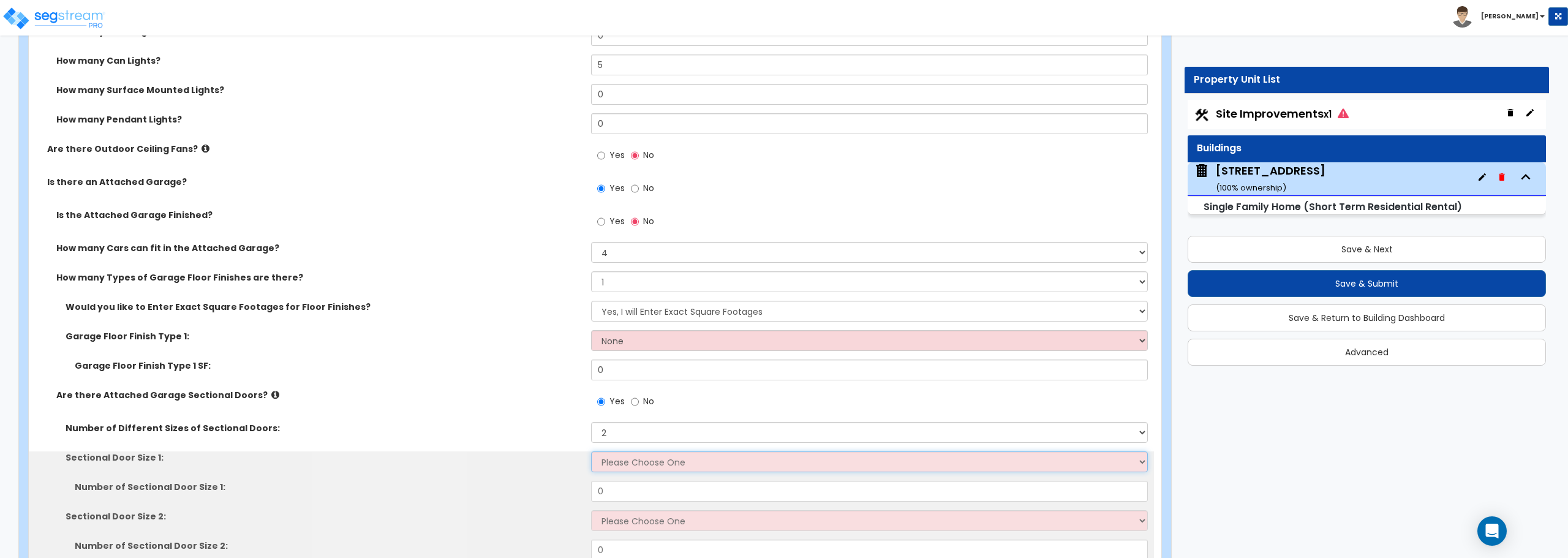
click at [650, 462] on select "Please Choose One 9' x 7' 16' x 7'" at bounding box center [869, 462] width 556 height 20
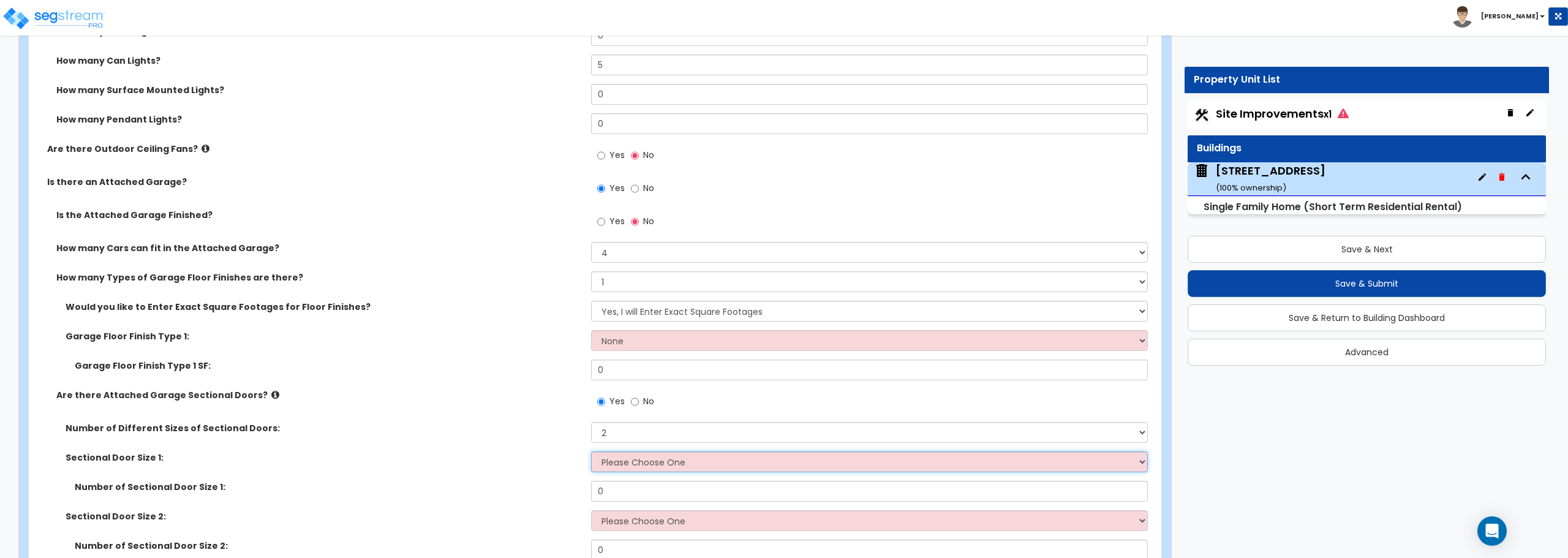
select select "1"
click at [591, 452] on select "Please Choose One 9' x 7' 16' x 7'" at bounding box center [869, 462] width 556 height 20
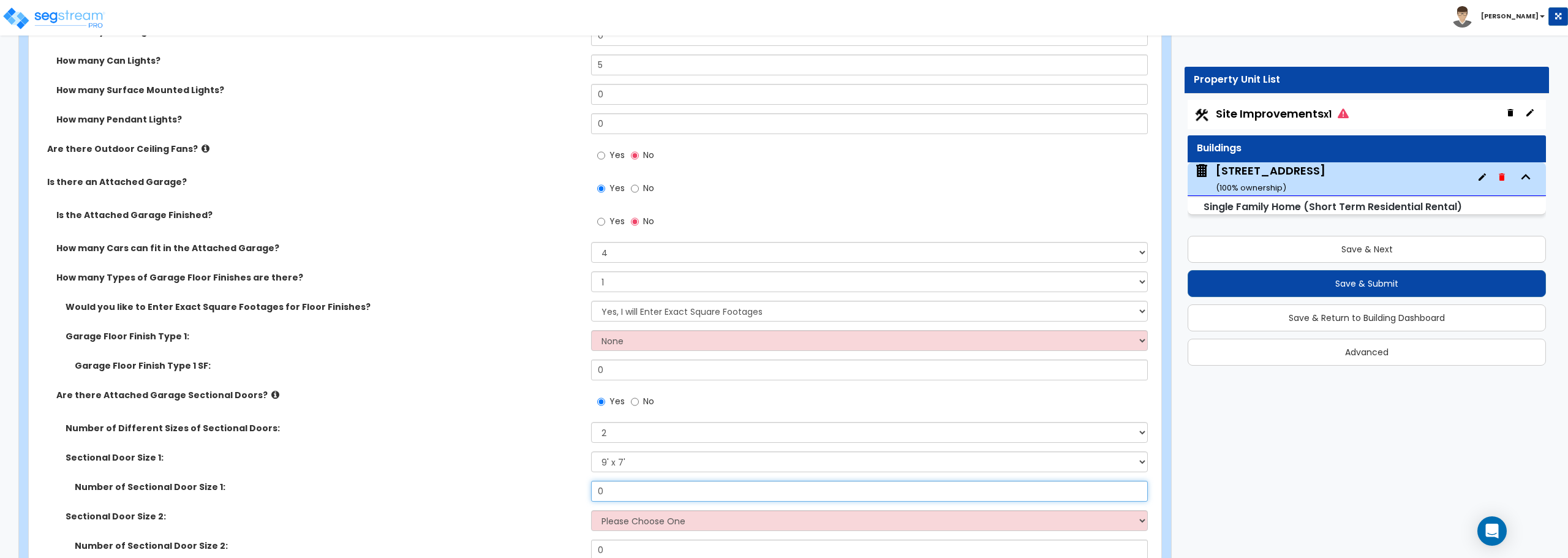
click at [640, 495] on input "0" at bounding box center [869, 491] width 556 height 20
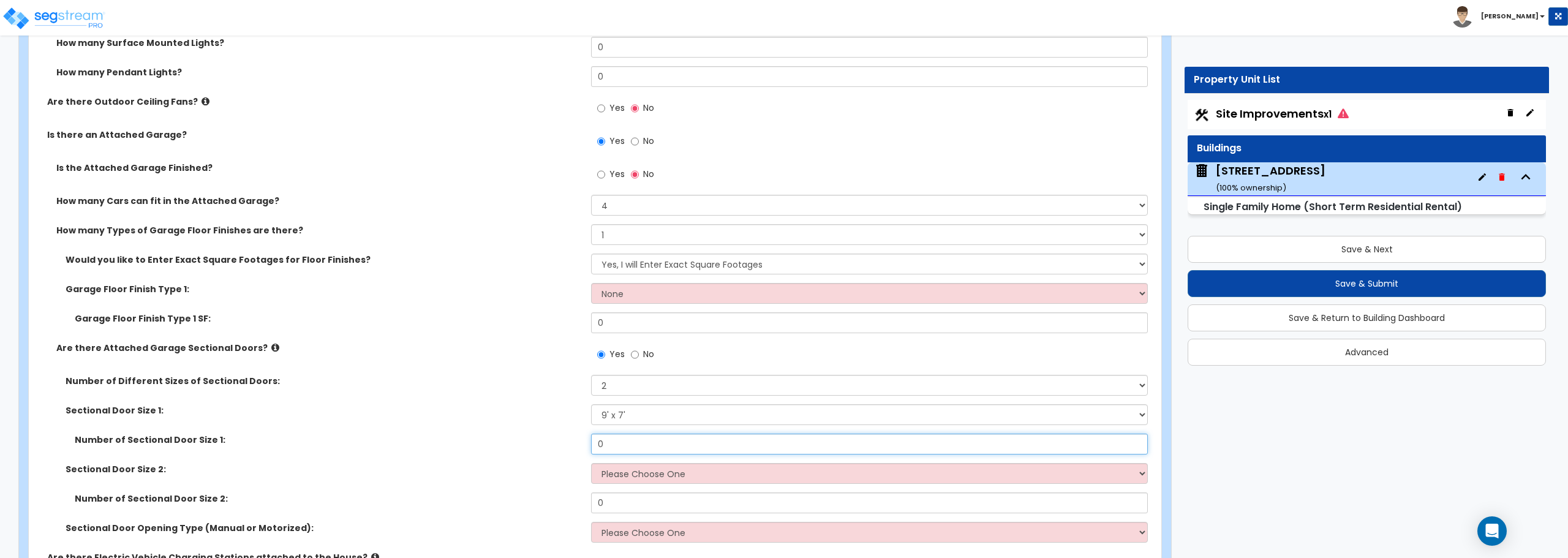
scroll to position [1226, 0]
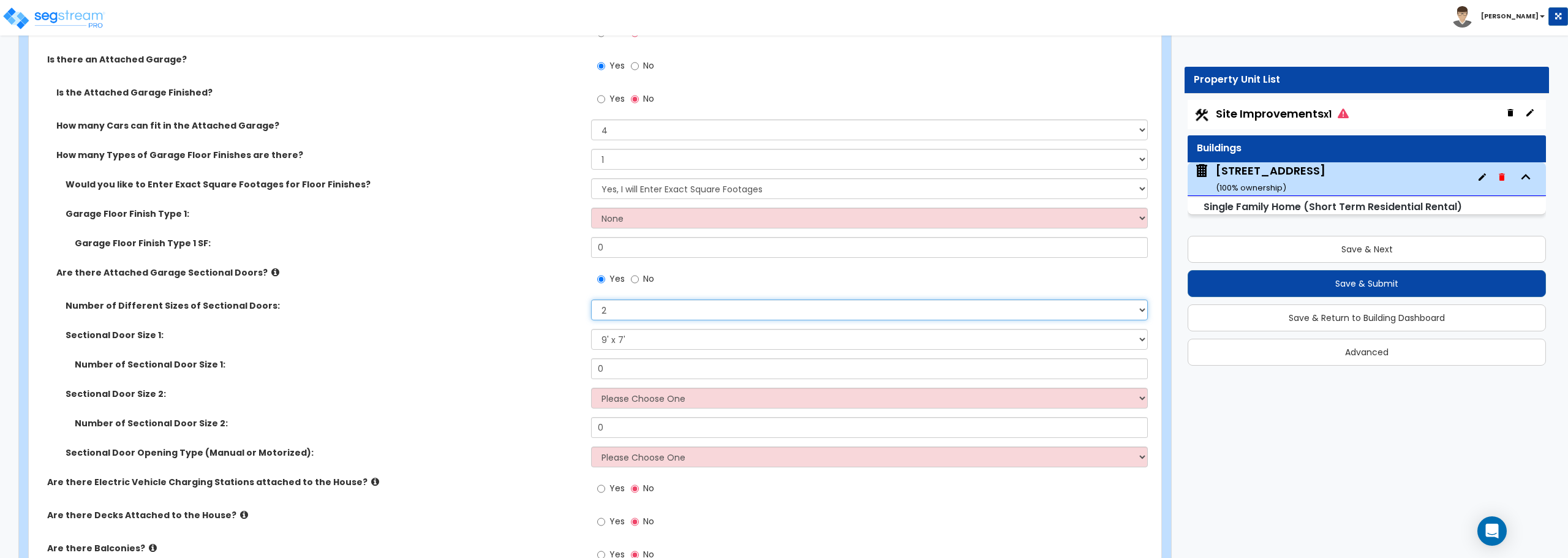
click at [645, 312] on select "Please Choose One 1 2" at bounding box center [869, 310] width 556 height 20
select select "1"
click at [591, 299] on select "Please Choose One 1 2" at bounding box center [869, 310] width 556 height 20
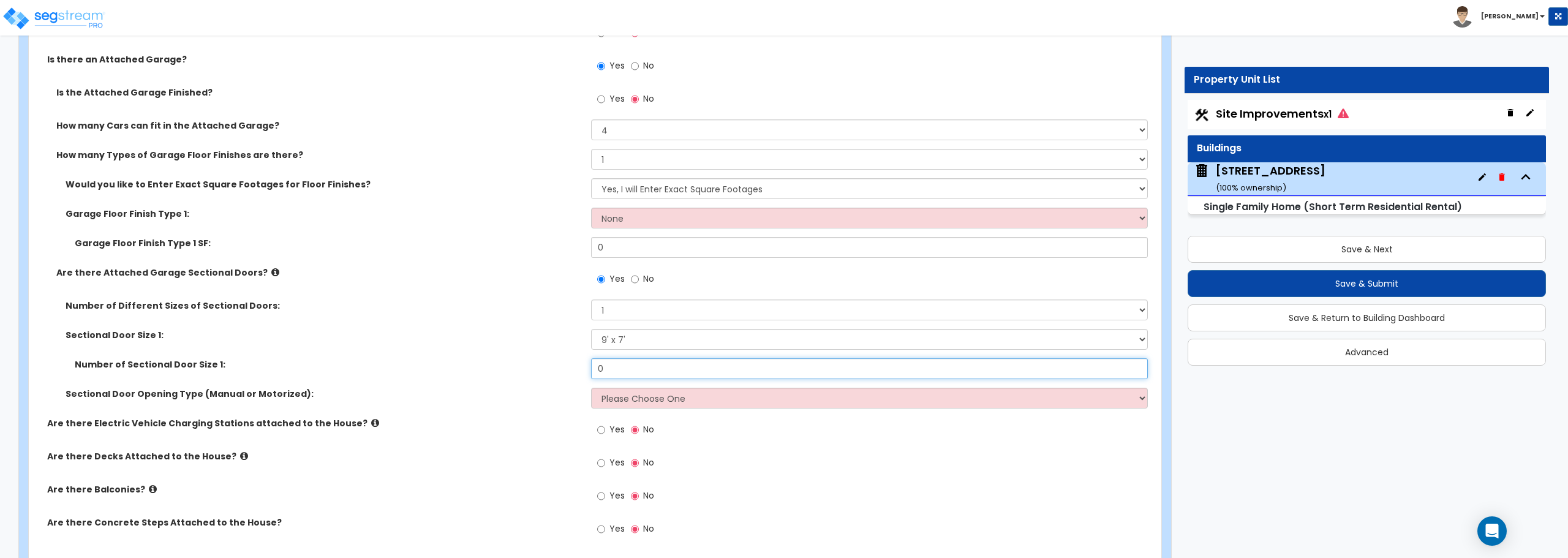
drag, startPoint x: 638, startPoint y: 364, endPoint x: 530, endPoint y: 365, distance: 108.0
click at [530, 365] on div "Number of Sectional Door Size 1: 0" at bounding box center [591, 373] width 1125 height 30
type input "2"
click at [676, 313] on select "Please Choose One 1 2" at bounding box center [869, 310] width 556 height 20
click at [591, 299] on select "Please Choose One 1 2" at bounding box center [869, 310] width 556 height 20
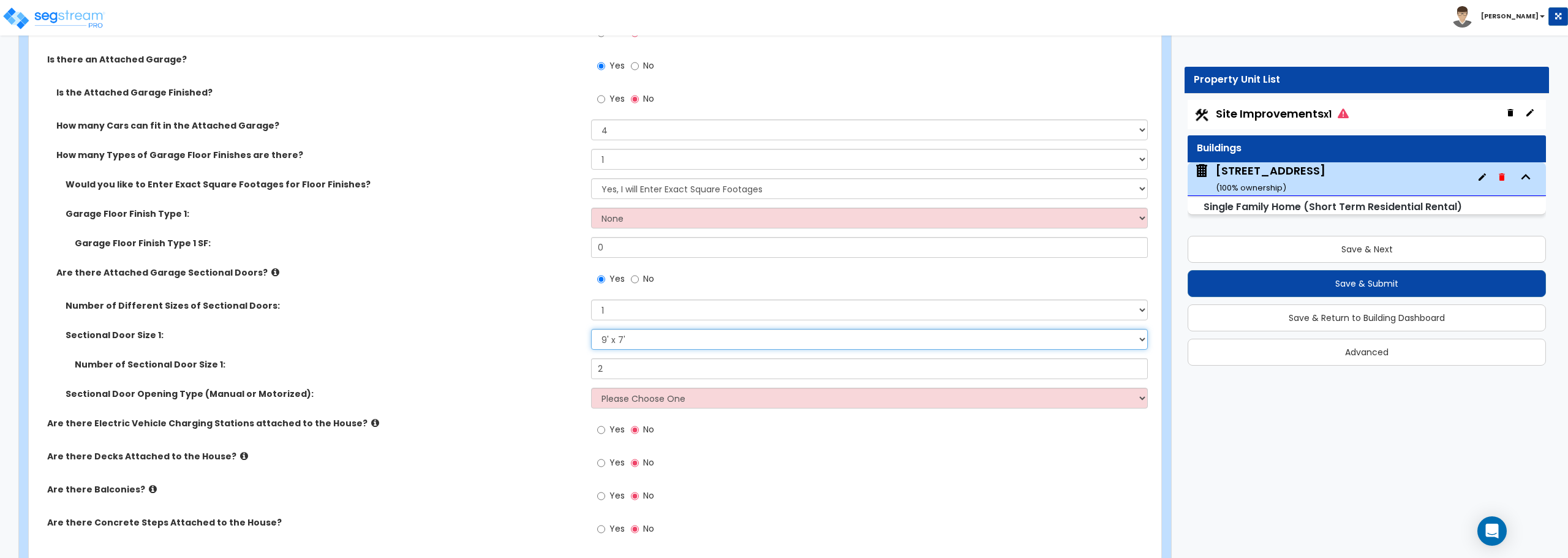
click at [664, 344] on select "Please Choose One 9' x 7' 16' x 7'" at bounding box center [869, 339] width 556 height 20
select select "2"
click at [591, 329] on select "Please Choose One 9' x 7' 16' x 7'" at bounding box center [869, 339] width 556 height 20
click at [670, 365] on input "2" at bounding box center [869, 368] width 556 height 20
click at [629, 402] on select "Please Choose One All Manual All Motorized Some are Motorized" at bounding box center [869, 398] width 556 height 20
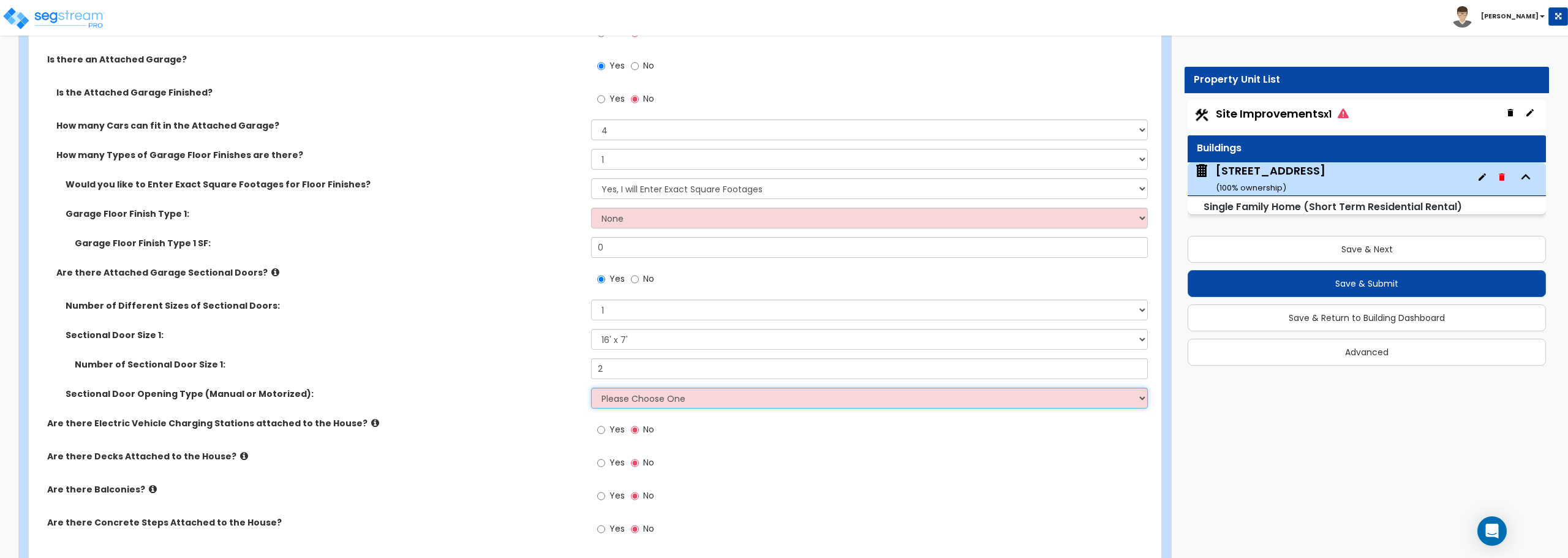
select select "2"
click at [591, 388] on select "Please Choose One All Manual All Motorized Some are Motorized" at bounding box center [869, 398] width 556 height 20
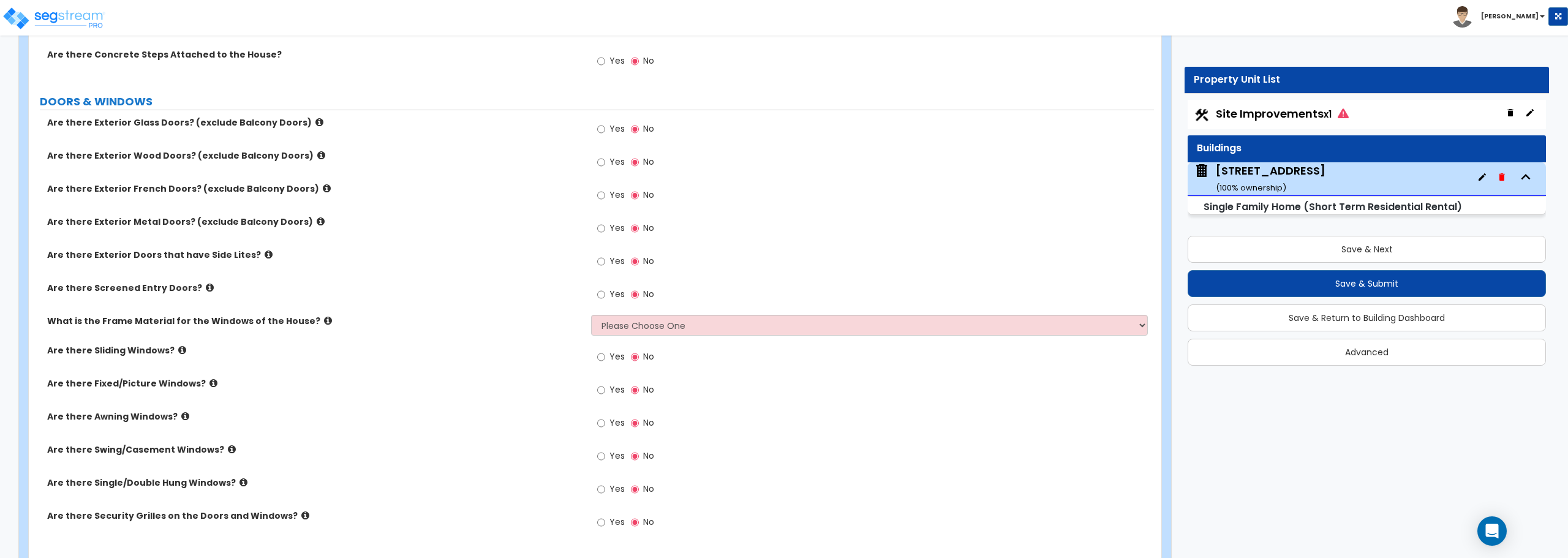
scroll to position [1716, 0]
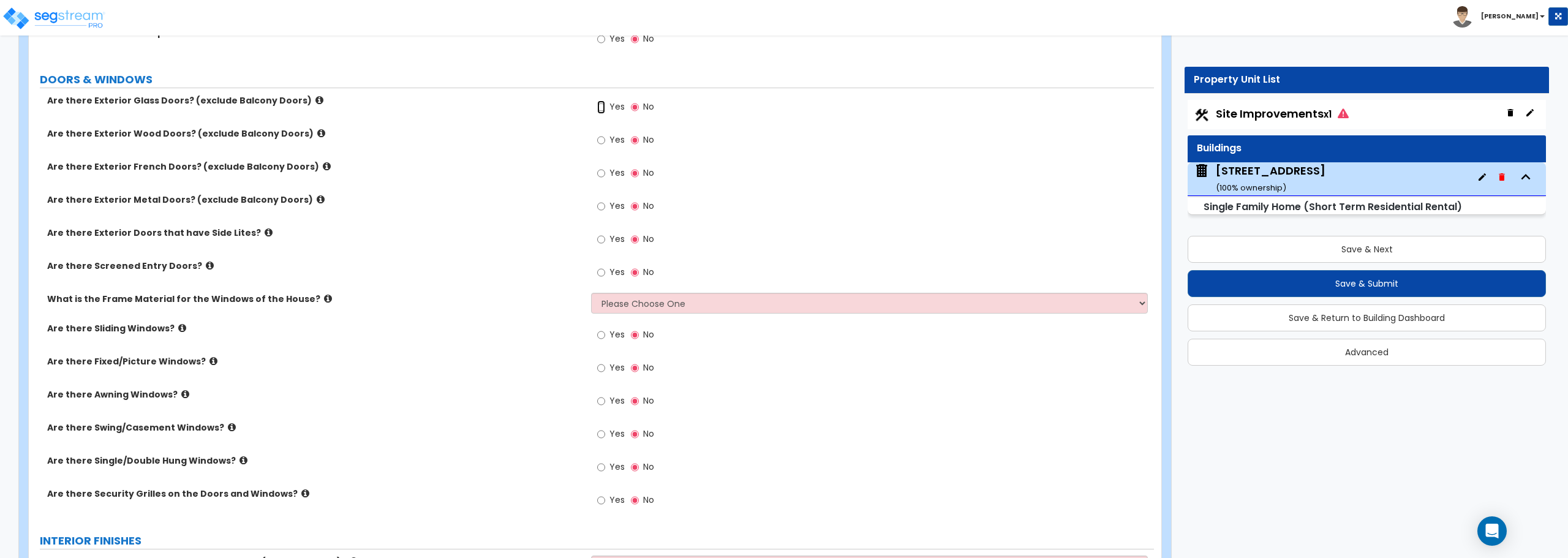
click at [600, 102] on input "Yes" at bounding box center [600, 107] width 8 height 13
radio input "true"
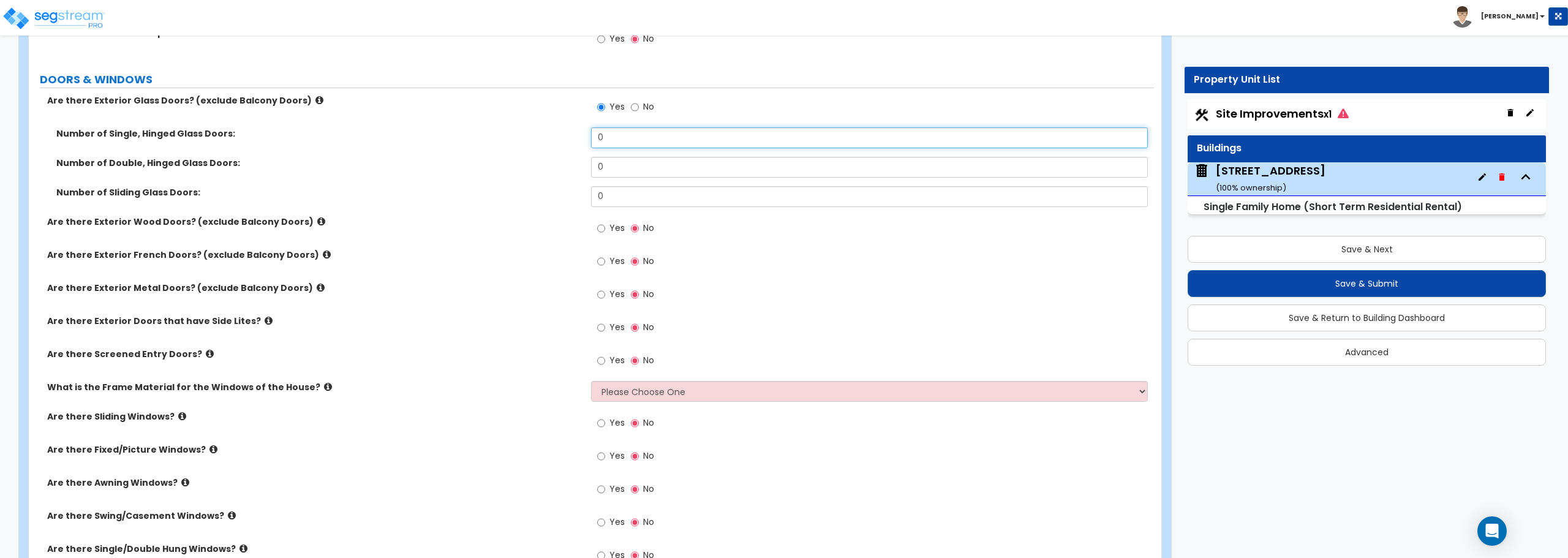
drag, startPoint x: 620, startPoint y: 139, endPoint x: 569, endPoint y: 140, distance: 51.0
click at [569, 140] on div "Number of Single, Hinged Glass Doors: 0" at bounding box center [591, 142] width 1125 height 30
type input "4"
click at [602, 294] on input "Yes" at bounding box center [600, 295] width 8 height 13
radio input "true"
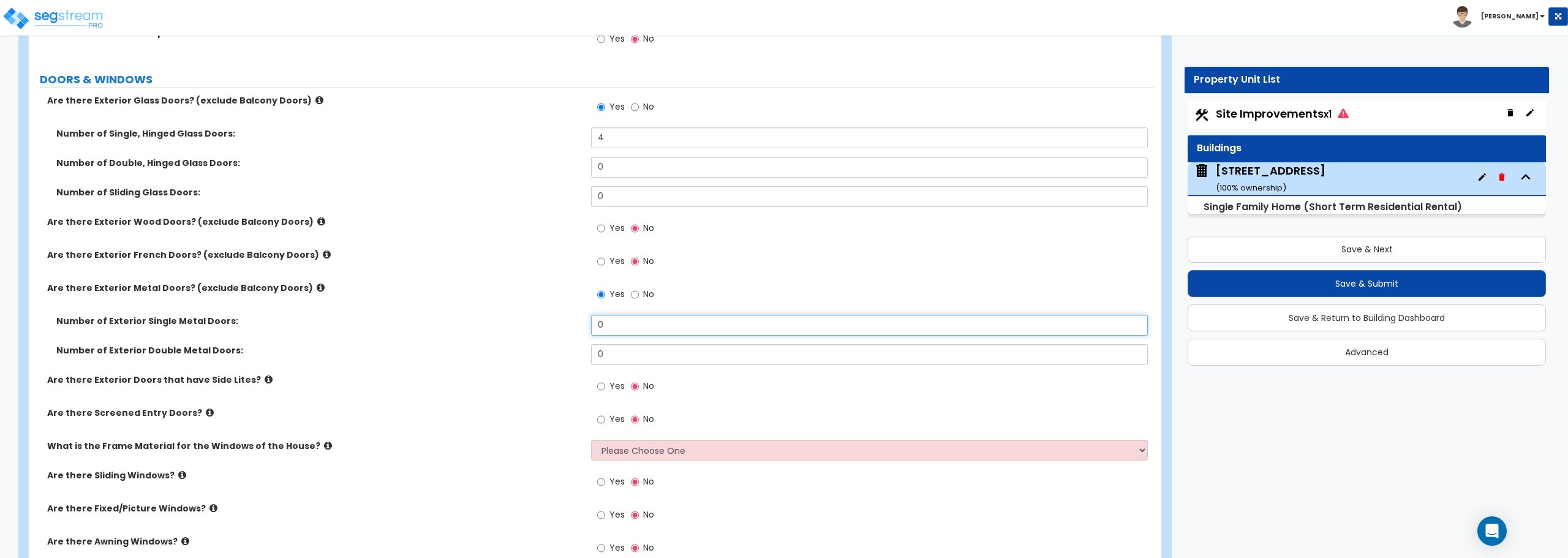
drag, startPoint x: 635, startPoint y: 322, endPoint x: 533, endPoint y: 331, distance: 102.4
click at [533, 331] on div "Number of Exterior Single Metal Doors: 0" at bounding box center [591, 330] width 1125 height 30
type input "1"
click at [639, 443] on select "Please Choose One Vinyl Aluminum Wood" at bounding box center [869, 450] width 556 height 20
select select "1"
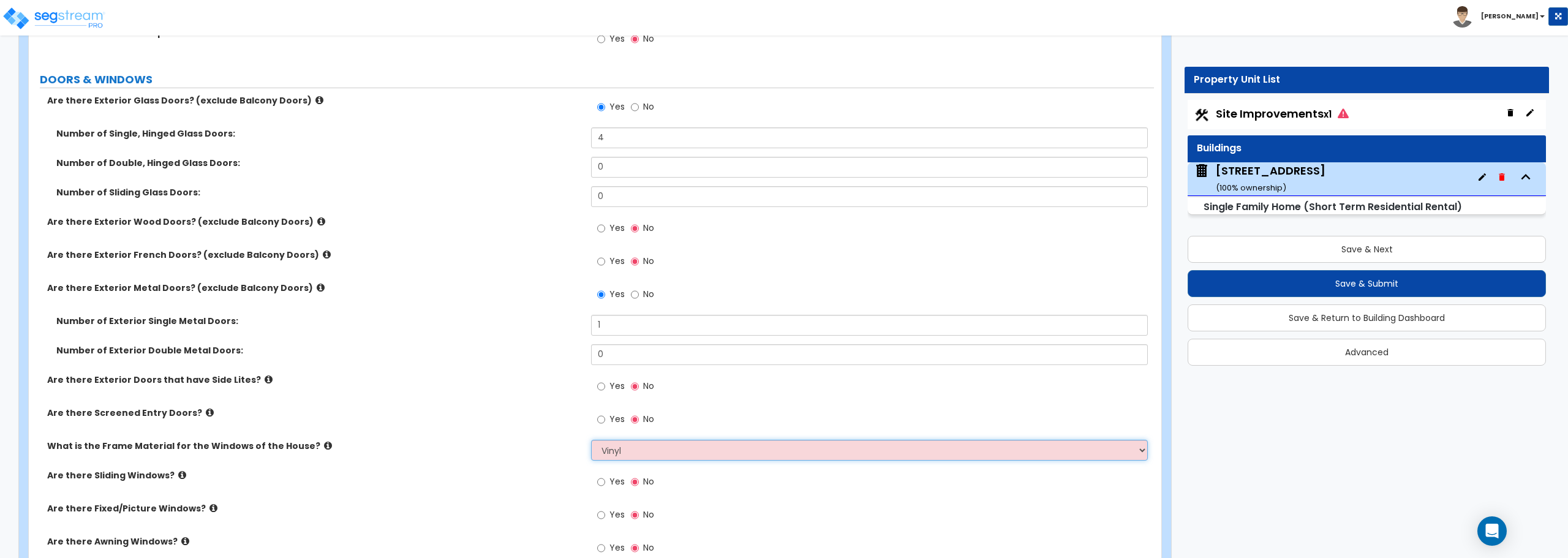
click at [591, 440] on select "Please Choose One Vinyl Aluminum Wood" at bounding box center [869, 450] width 556 height 20
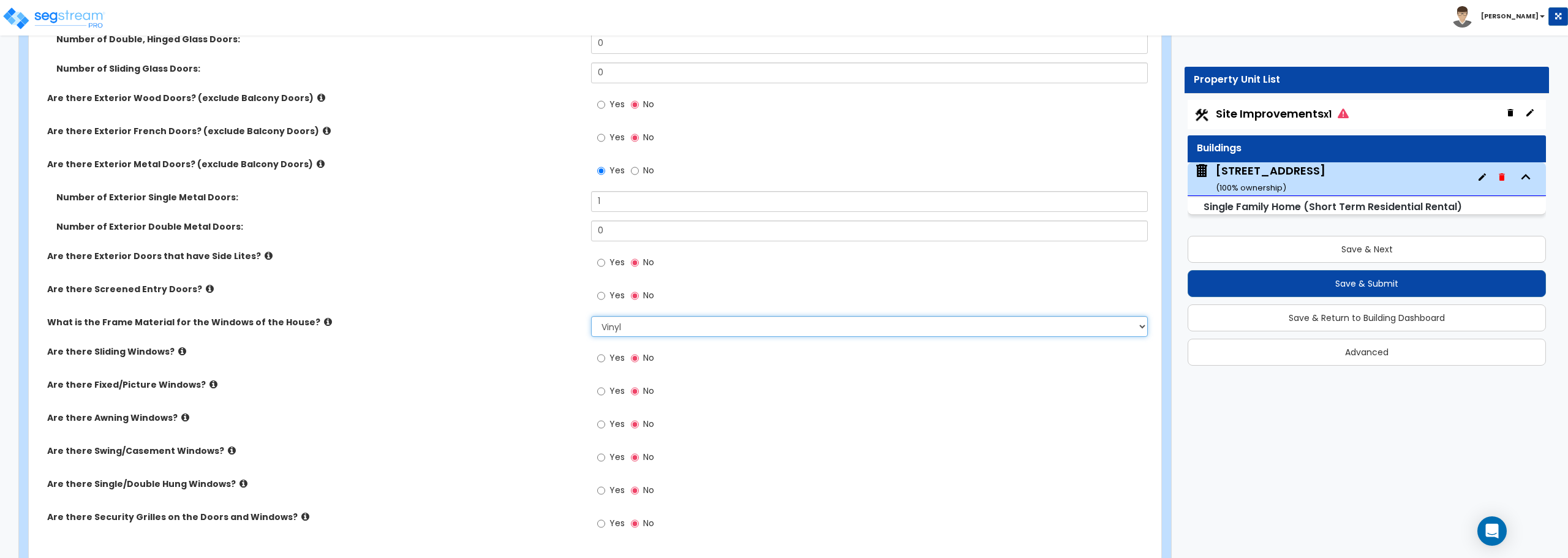
scroll to position [1899, 0]
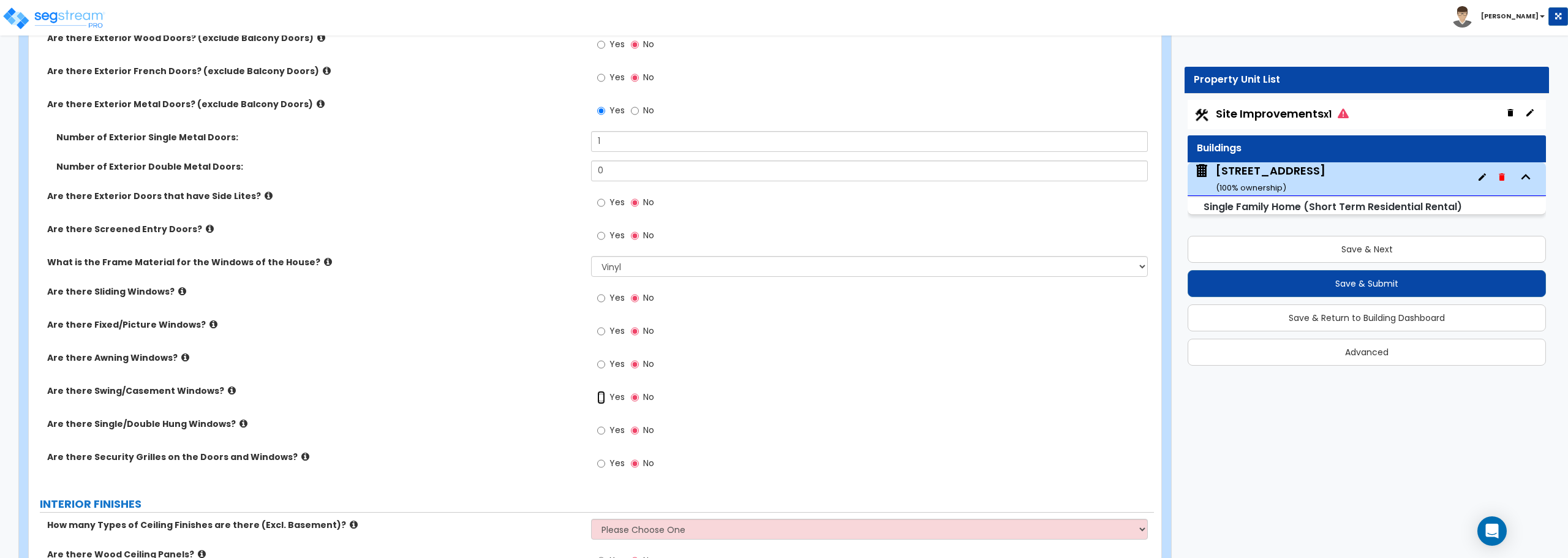
click at [600, 396] on input "Yes" at bounding box center [600, 397] width 8 height 13
radio input "true"
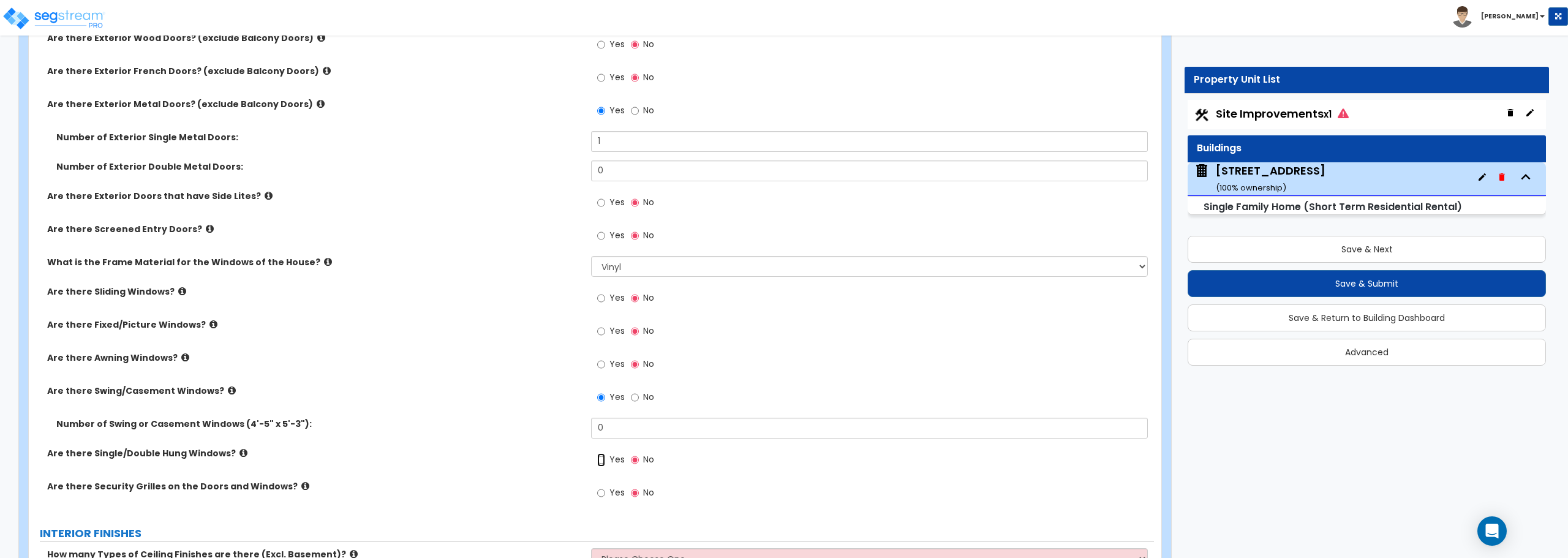
click at [602, 458] on input "Yes" at bounding box center [600, 460] width 8 height 13
radio input "true"
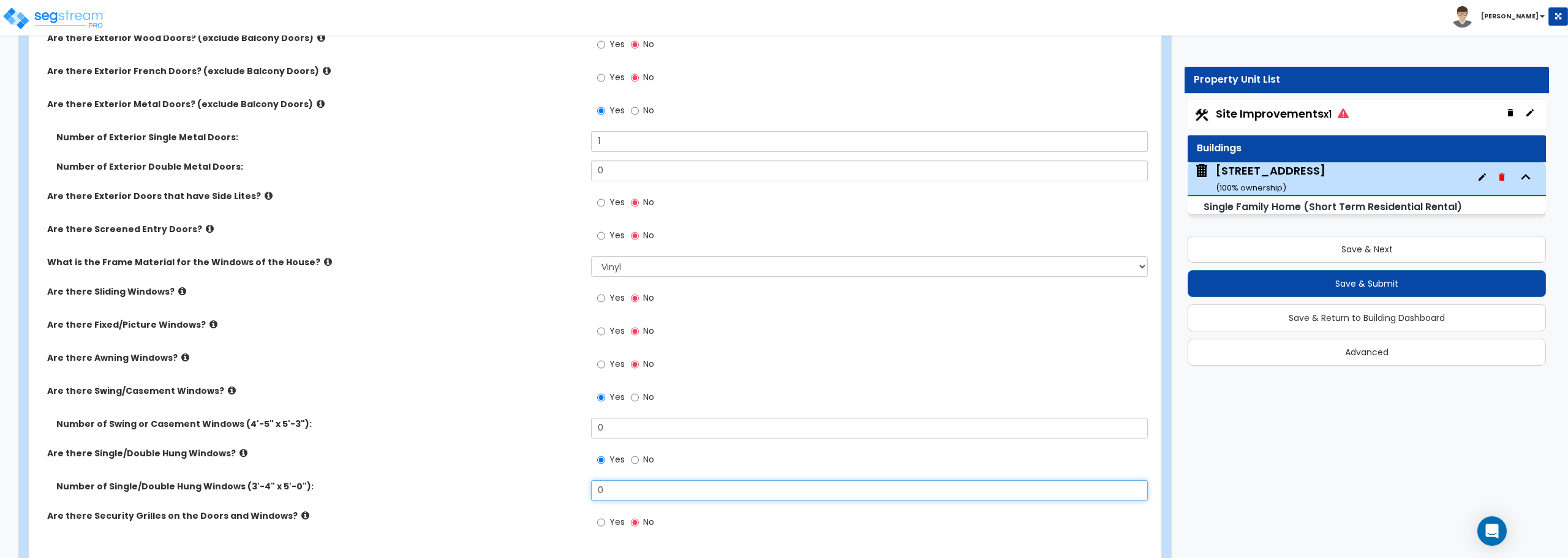
click at [616, 487] on input "0" at bounding box center [869, 491] width 556 height 20
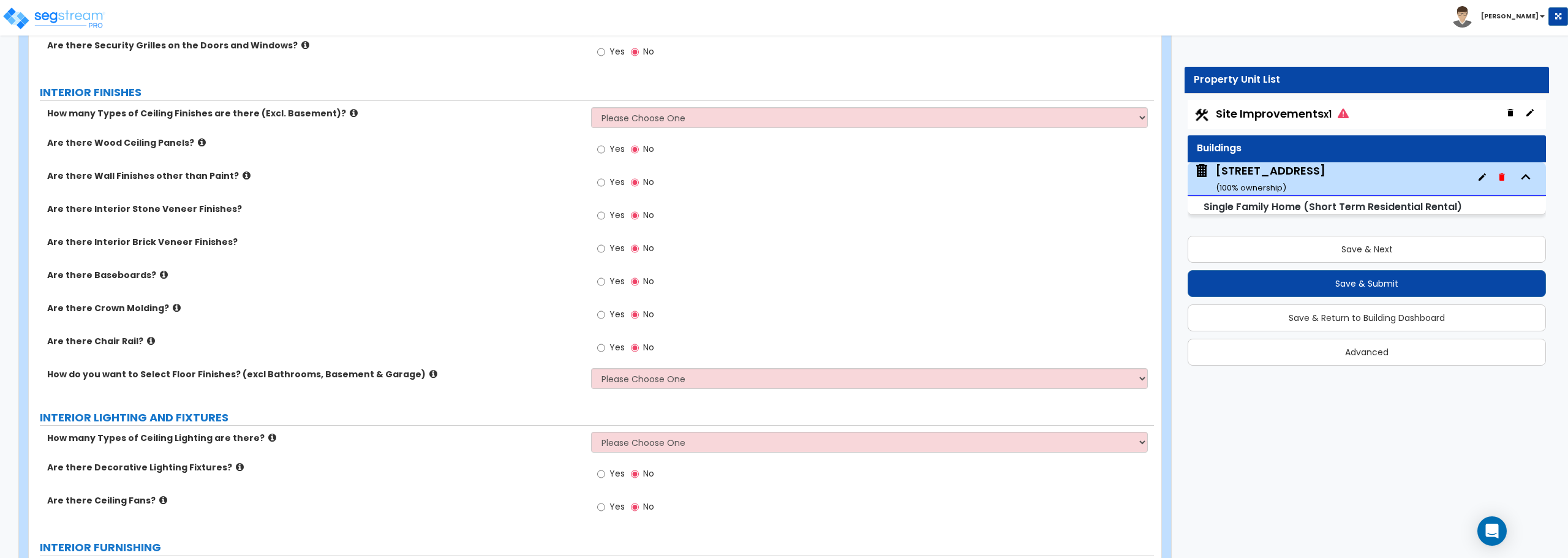
scroll to position [2389, 0]
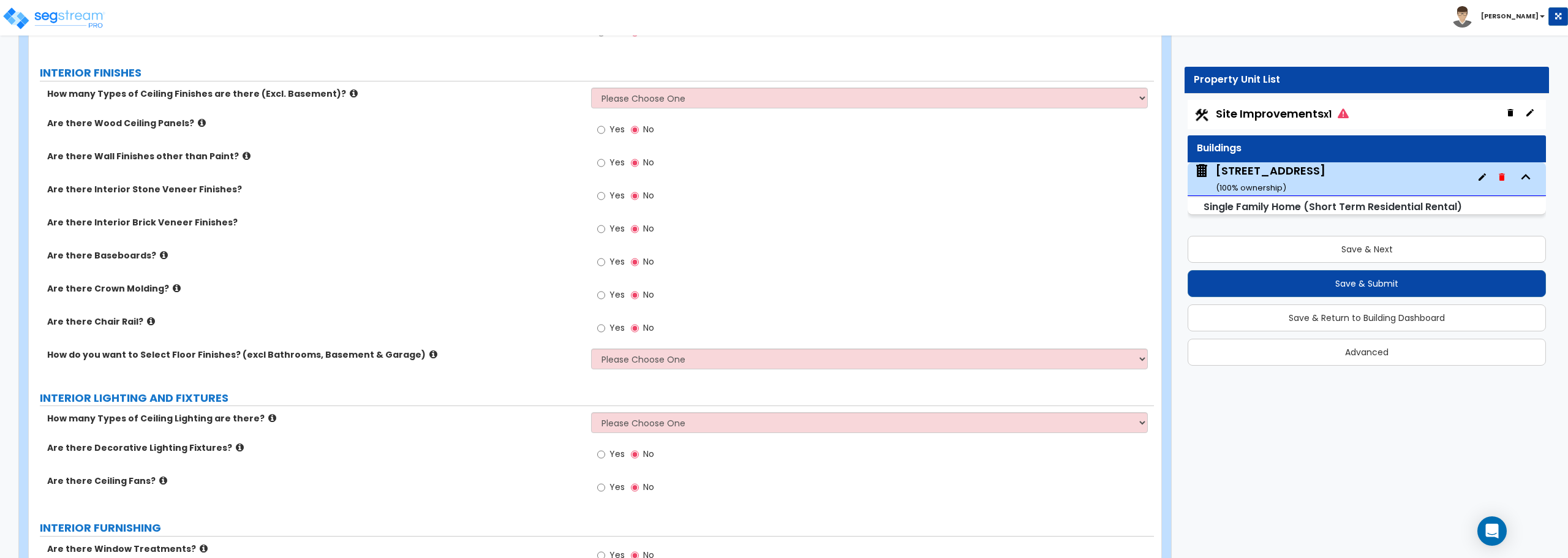
type input "9"
drag, startPoint x: 753, startPoint y: 358, endPoint x: 745, endPoint y: 367, distance: 12.0
click at [753, 358] on select "Please Choose One I want to Select Floor Finishes for the Areas of the House I …" at bounding box center [869, 359] width 556 height 20
click at [751, 312] on div "Yes No" at bounding box center [872, 299] width 562 height 33
click at [749, 358] on select "Please Choose One I want to Select Floor Finishes for the Areas of the House I …" at bounding box center [869, 359] width 556 height 20
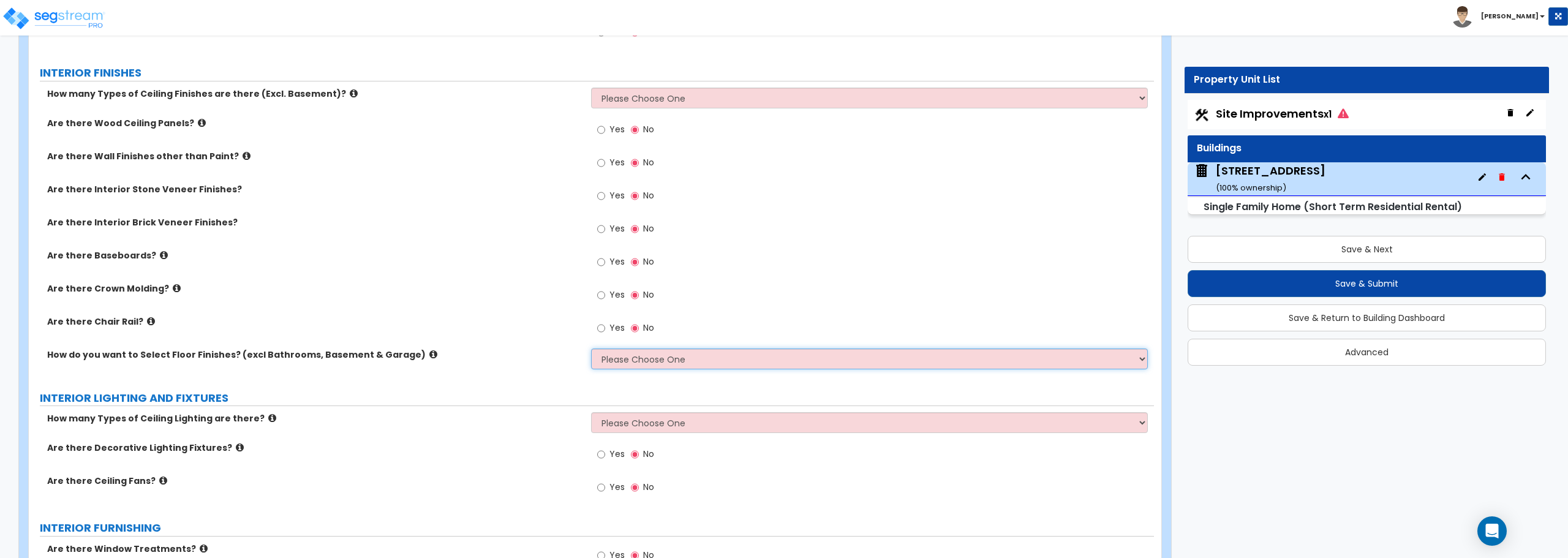
select select "1"
click at [591, 349] on select "Please Choose One I want to Select Floor Finishes for the Areas of the House I …" at bounding box center [869, 359] width 556 height 20
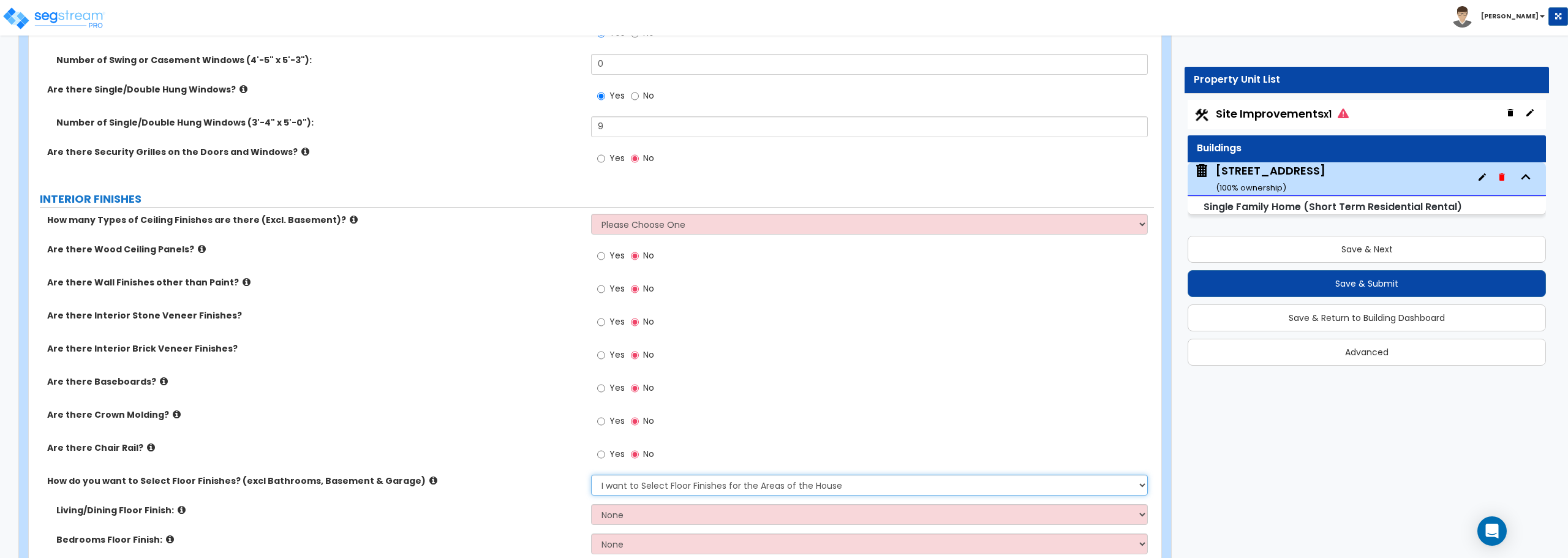
scroll to position [2206, 0]
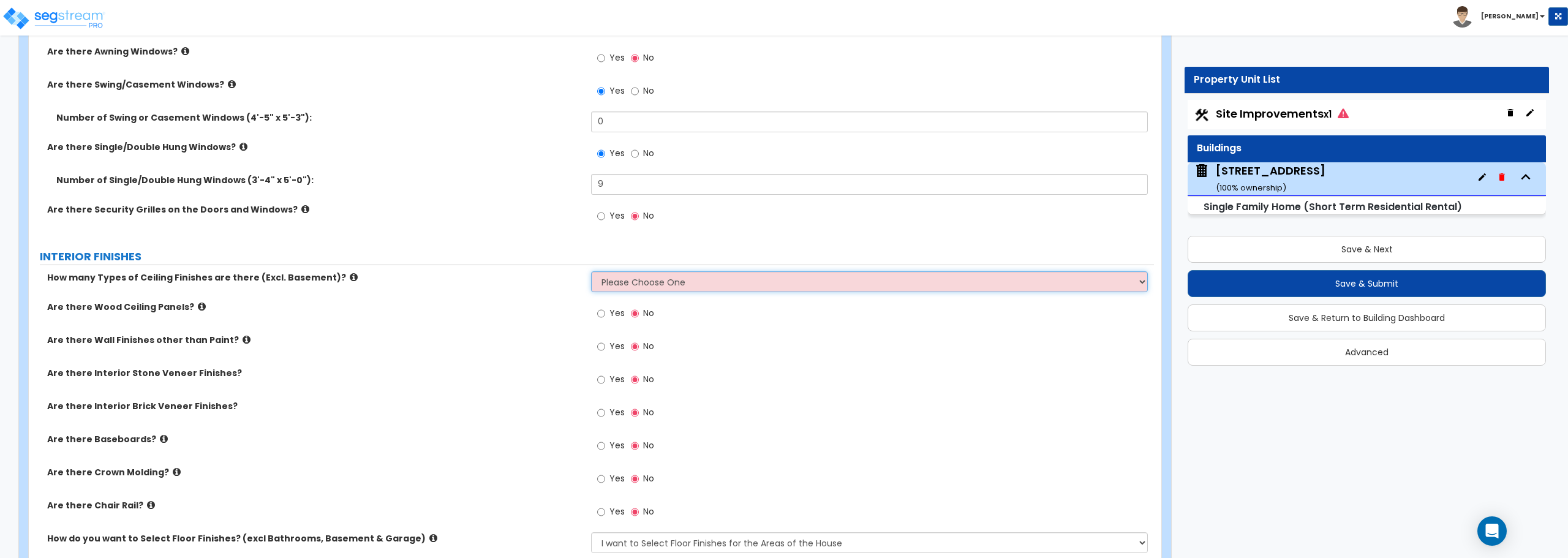
click at [639, 284] on select "Please Choose One 1 2 3" at bounding box center [869, 282] width 556 height 20
select select "2"
click at [591, 272] on select "Please Choose One 1 2 3" at bounding box center [869, 282] width 556 height 20
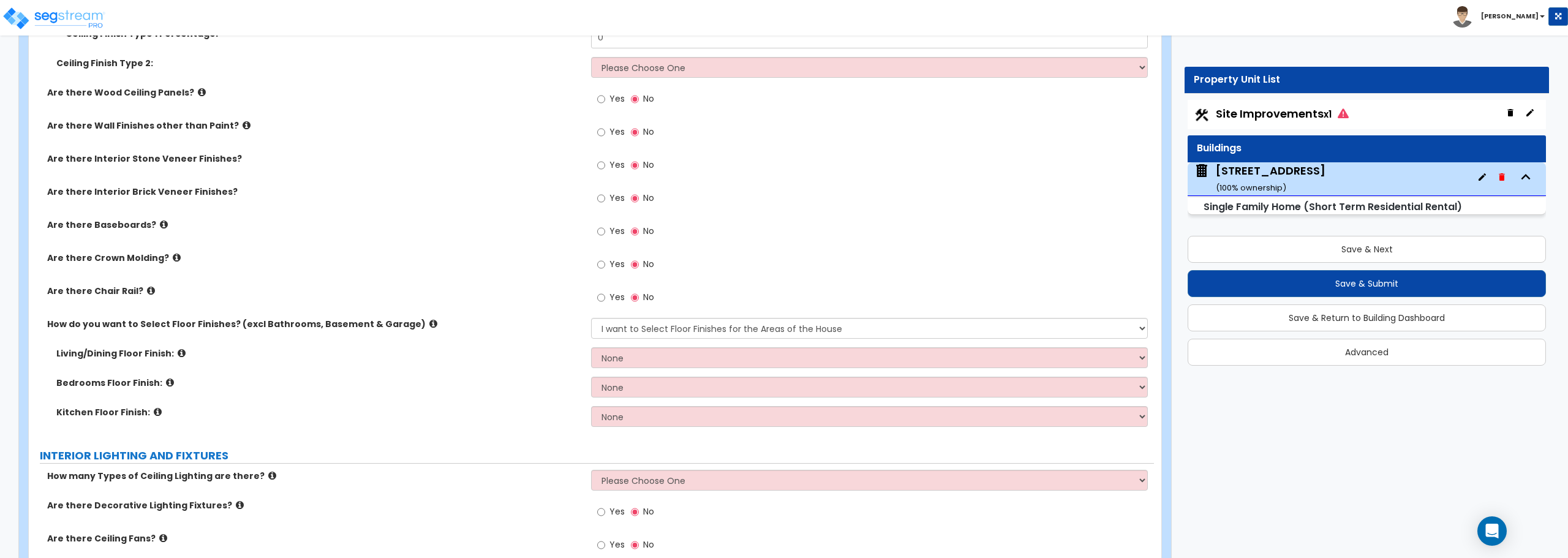
scroll to position [2512, 0]
click at [599, 225] on input "Yes" at bounding box center [600, 228] width 8 height 13
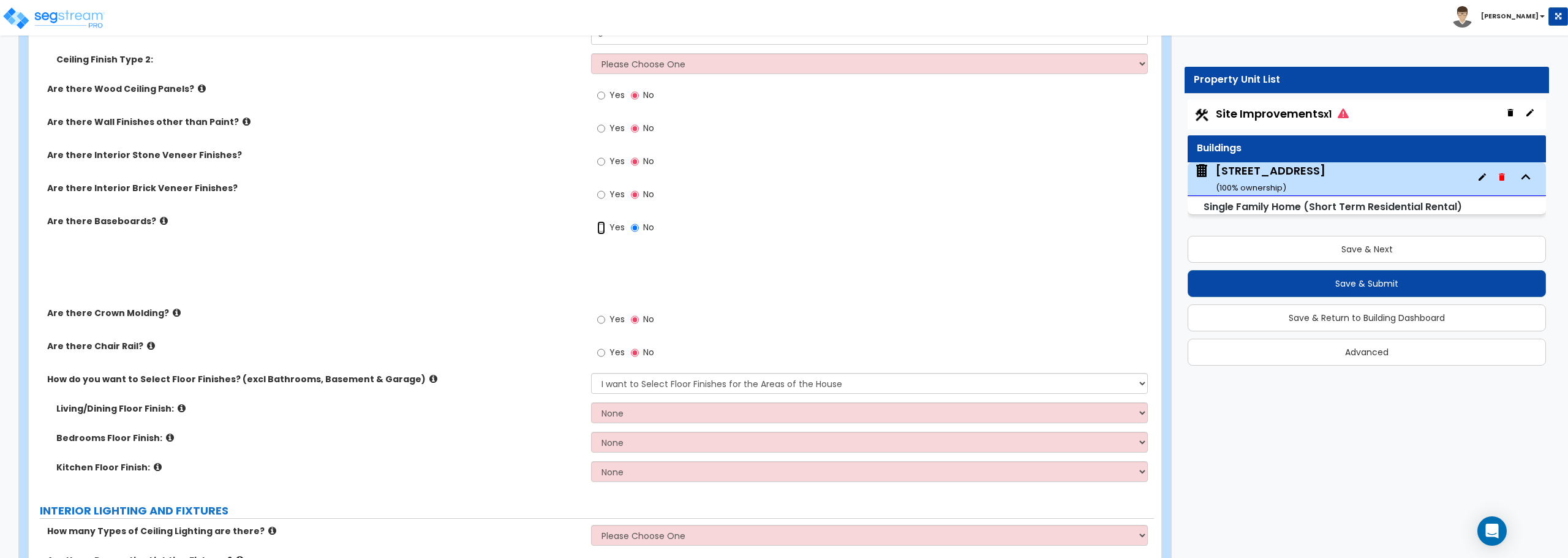
radio input "true"
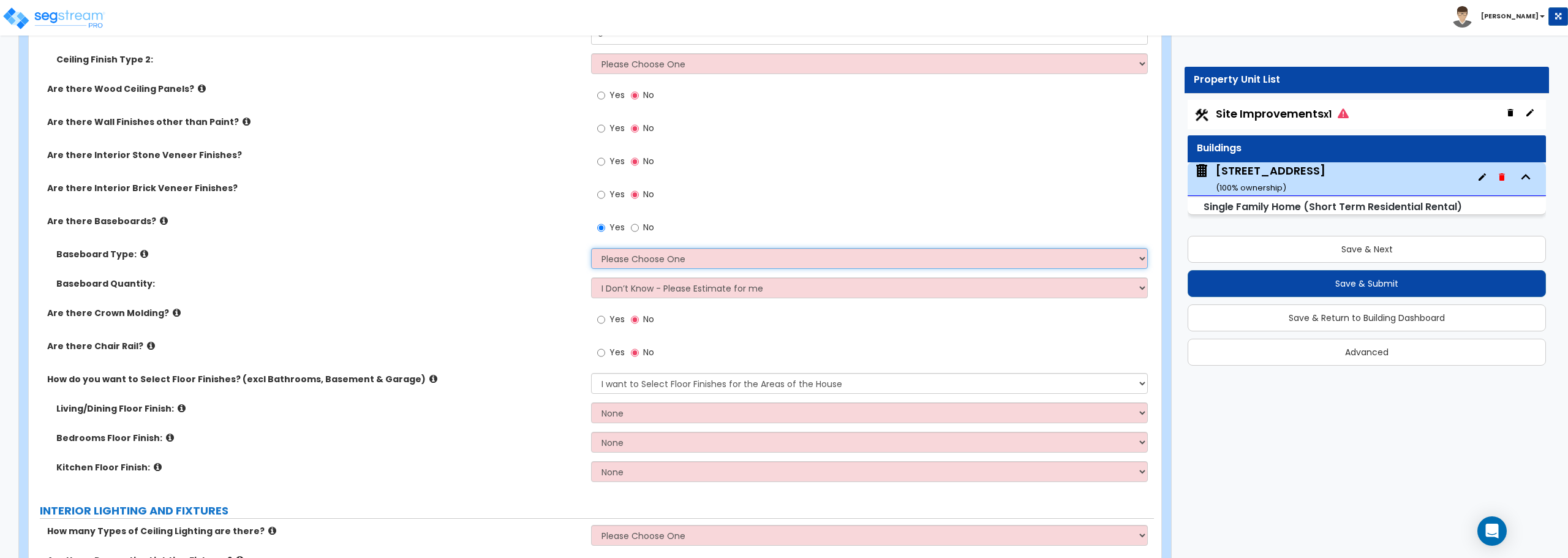
click at [617, 261] on select "Please Choose One Wood Vinyl Carpet Tile" at bounding box center [869, 259] width 556 height 20
select select "1"
click at [591, 248] on select "Please Choose One Wood Vinyl Carpet Tile" at bounding box center [869, 259] width 556 height 20
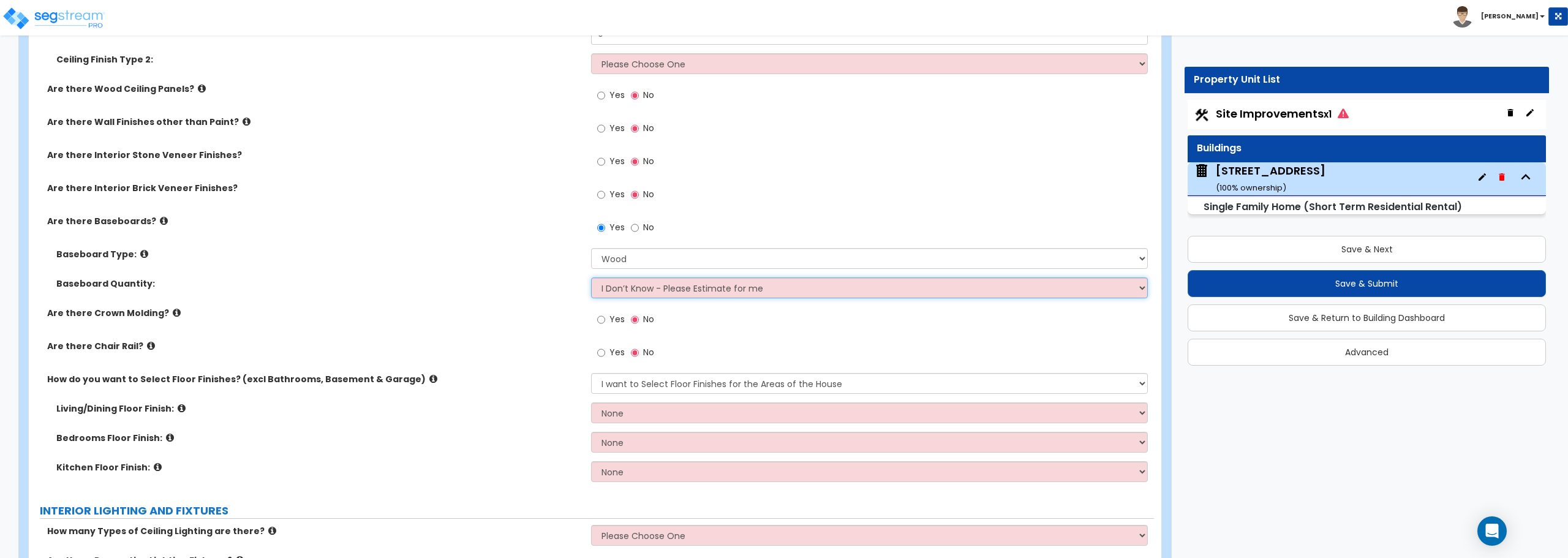
click at [631, 291] on select "I Don’t Know - Please Estimate for me I want to Enter the Linear Footage" at bounding box center [869, 287] width 556 height 20
select select "1"
click at [591, 277] on select "I Don’t Know - Please Estimate for me I want to Enter the Linear Footage" at bounding box center [869, 287] width 556 height 20
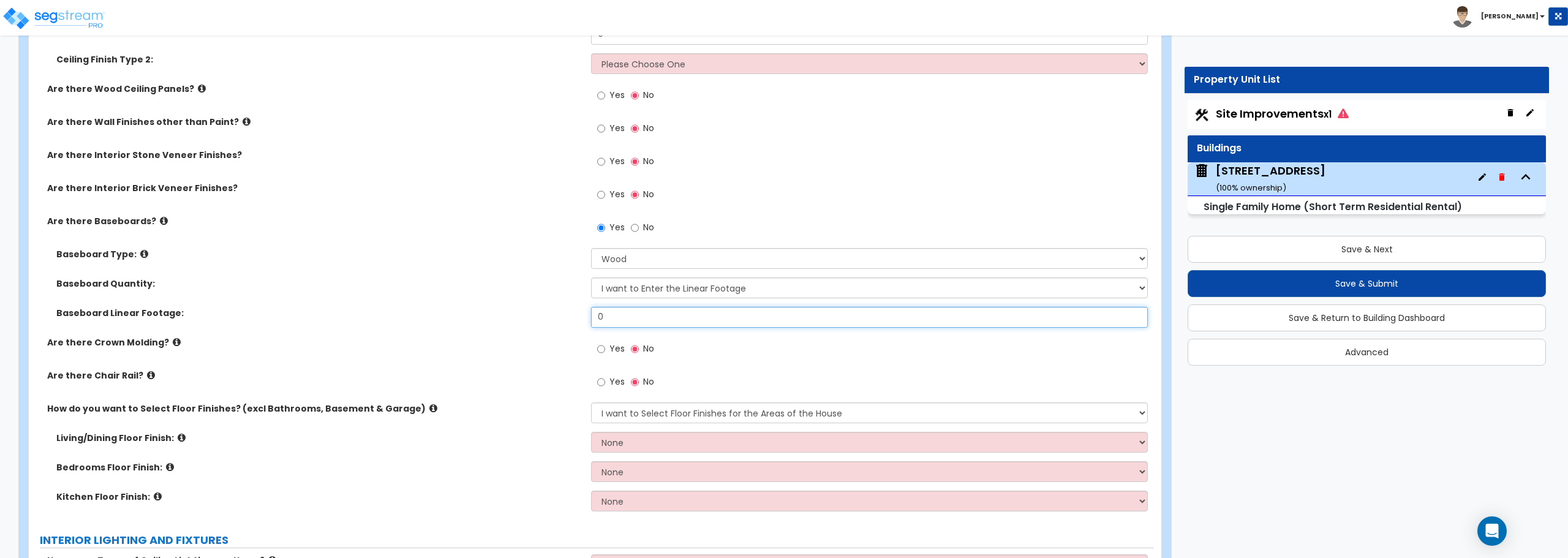
click at [646, 317] on input "0" at bounding box center [869, 317] width 556 height 20
type input "450"
click at [656, 414] on select "Please Choose One I want to Select Floor Finishes for the Areas of the House I …" at bounding box center [869, 413] width 556 height 20
select select "2"
click at [591, 403] on select "Please Choose One I want to Select Floor Finishes for the Areas of the House I …" at bounding box center [869, 413] width 556 height 20
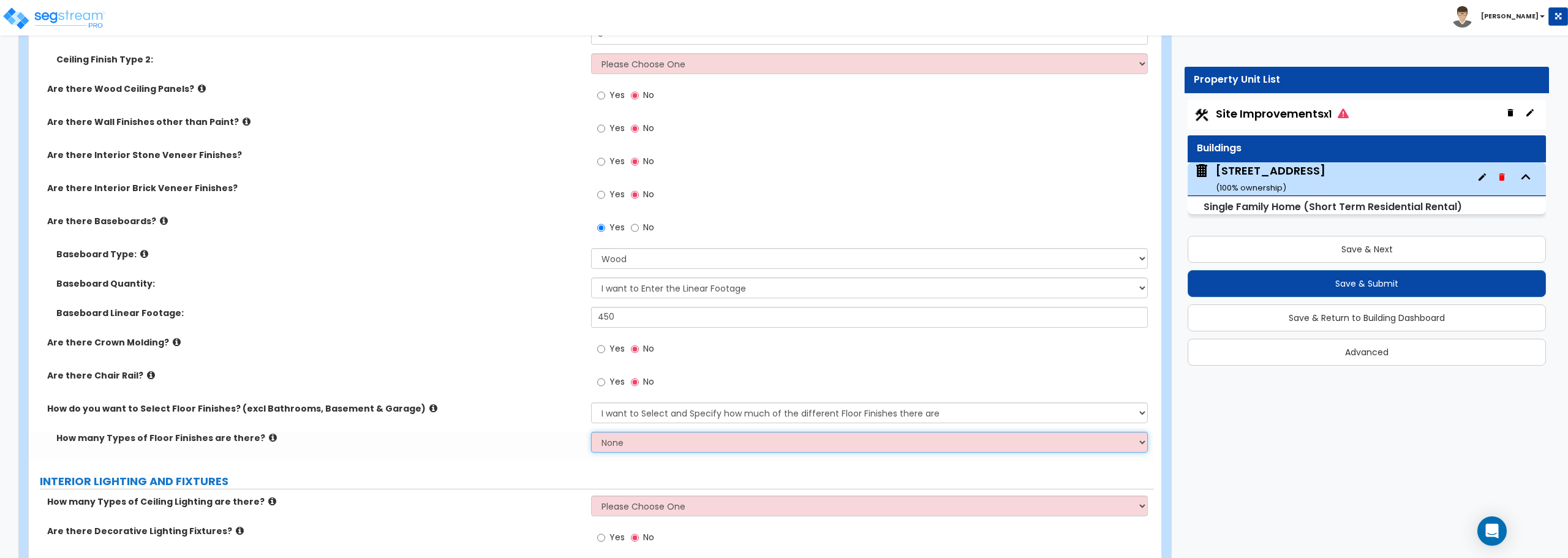
click at [654, 446] on select "None 1 2 3 4" at bounding box center [869, 442] width 556 height 20
select select "2"
click at [591, 432] on select "None 1 2 3 4" at bounding box center [869, 442] width 556 height 20
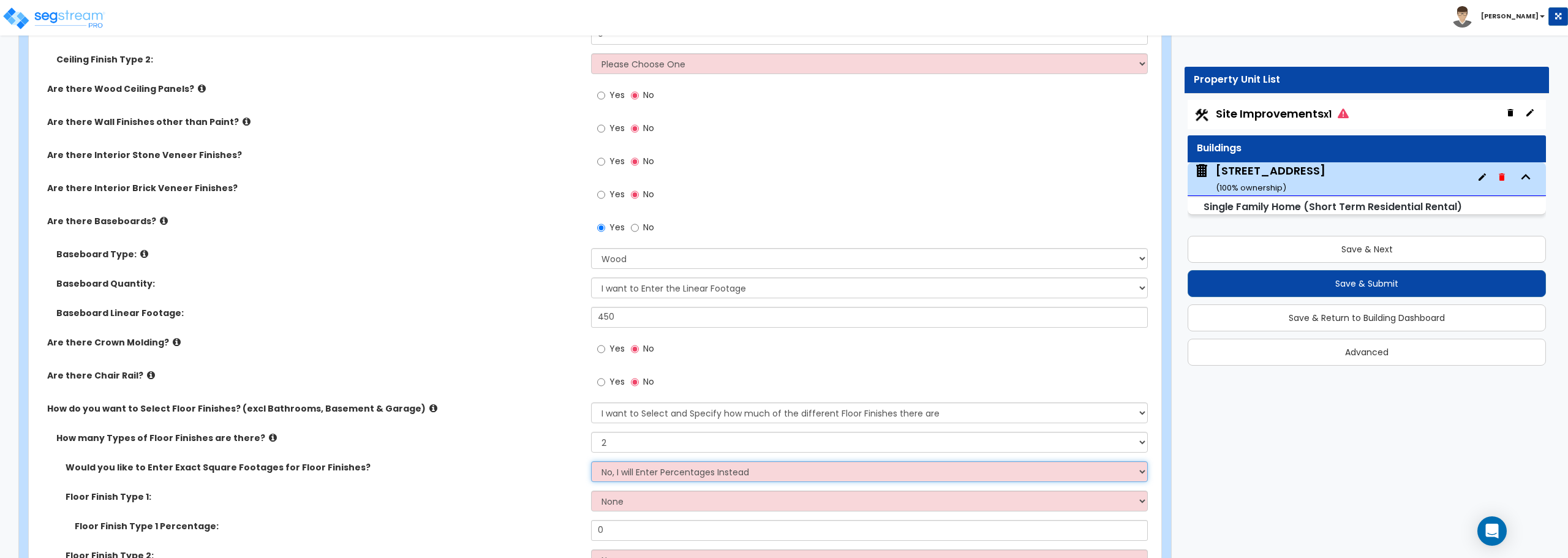
click at [657, 471] on select "No, I will Enter Percentages Instead Yes, I will Enter Exact Square Footages" at bounding box center [869, 472] width 556 height 20
click at [655, 502] on select "None Tile Flooring Hardwood Flooring Resilient Laminate Flooring VCT Flooring S…" at bounding box center [869, 501] width 556 height 20
select select "1"
click at [591, 491] on select "None Tile Flooring Hardwood Flooring Resilient Laminate Flooring VCT Flooring S…" at bounding box center [869, 501] width 556 height 20
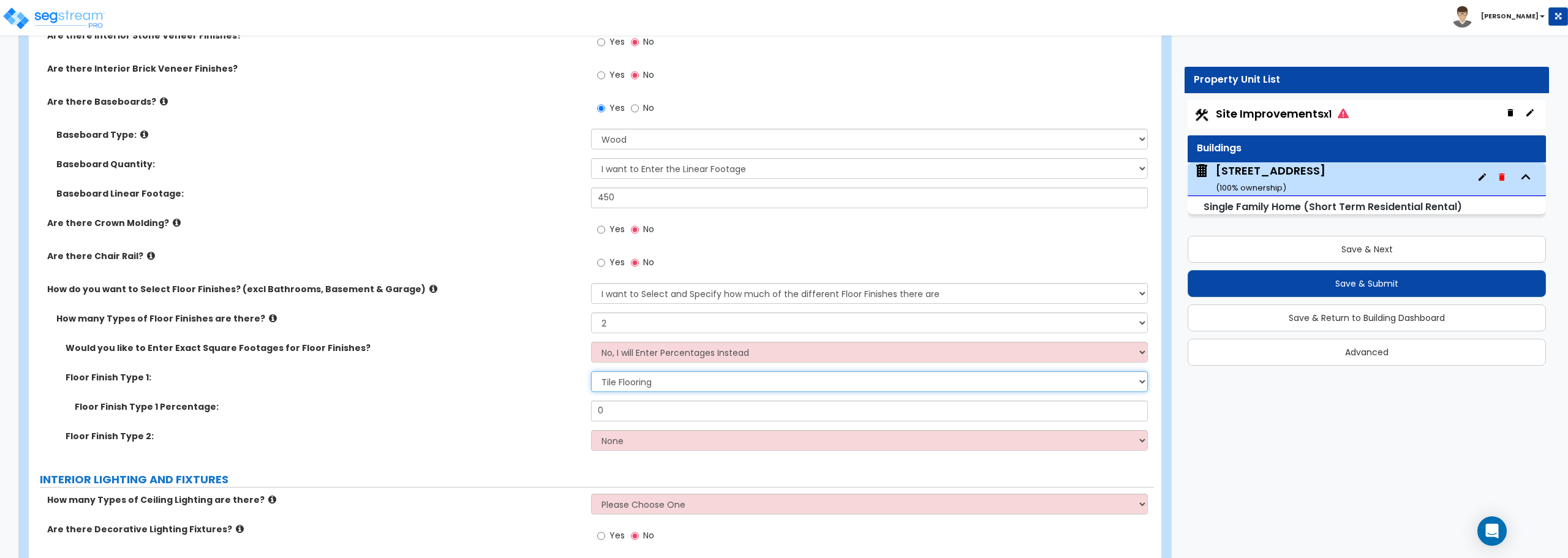
scroll to position [2635, 0]
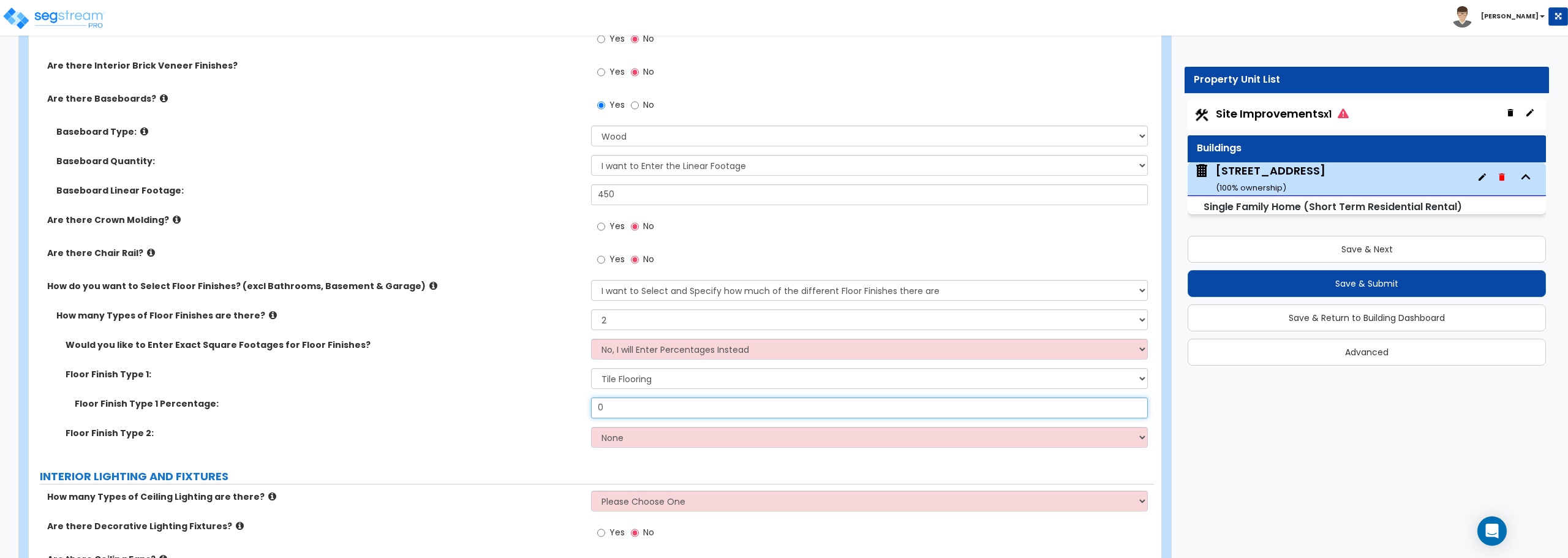
drag, startPoint x: 647, startPoint y: 408, endPoint x: 570, endPoint y: 408, distance: 77.0
click at [570, 408] on div "Floor Finish Type 1 Percentage: 0" at bounding box center [591, 413] width 1125 height 30
type input "10"
click at [633, 427] on select "None Tile Flooring Hardwood Flooring Resilient Laminate Flooring VCT Flooring S…" at bounding box center [869, 437] width 556 height 20
select select "4"
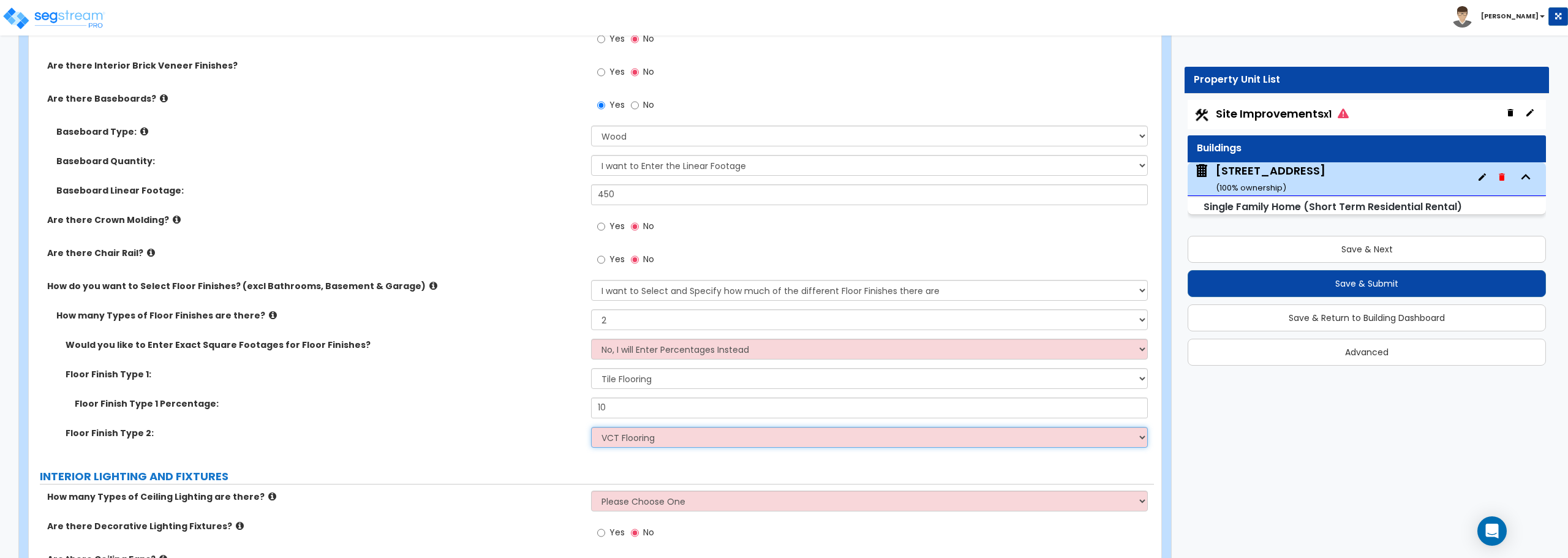
click at [591, 427] on select "None Tile Flooring Hardwood Flooring Resilient Laminate Flooring VCT Flooring S…" at bounding box center [869, 437] width 556 height 20
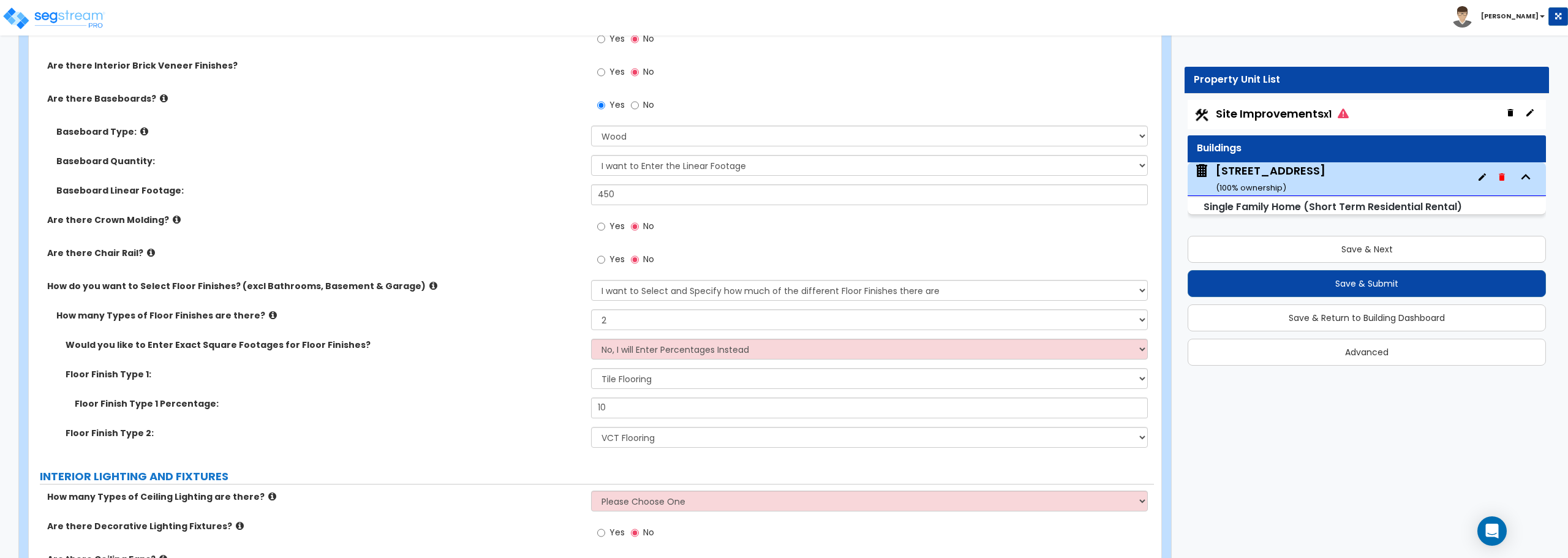
click at [717, 454] on div "Floor Finish Type 2: None Tile Flooring Hardwood Flooring Resilient Laminate Fl…" at bounding box center [591, 442] width 1125 height 30
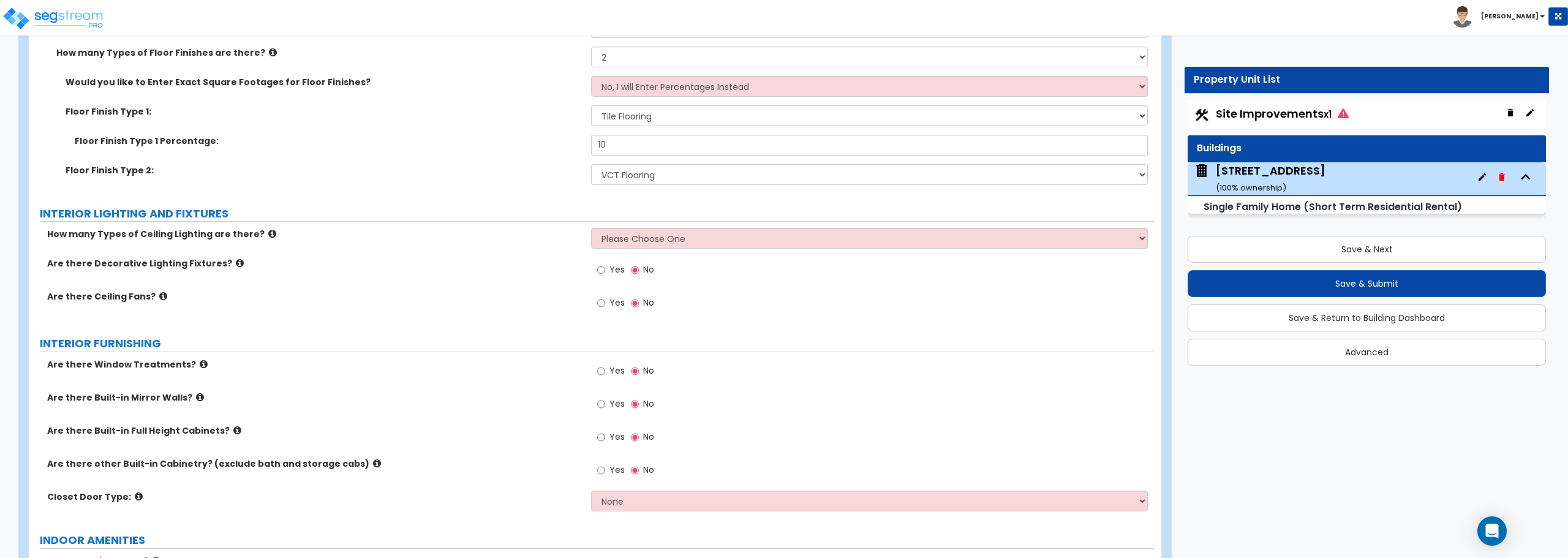
scroll to position [3002, 0]
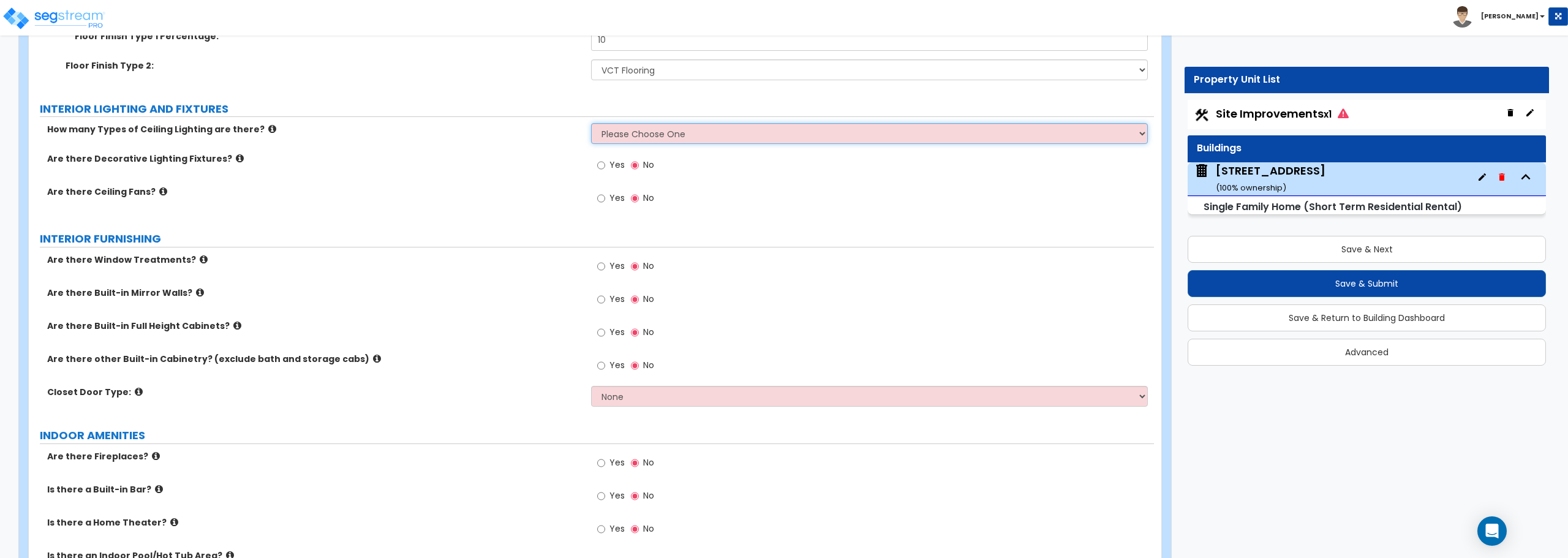
click at [647, 134] on select "Please Choose One 1 2 3" at bounding box center [869, 133] width 556 height 20
select select "3"
click at [591, 123] on select "Please Choose One 1 2 3" at bounding box center [869, 133] width 556 height 20
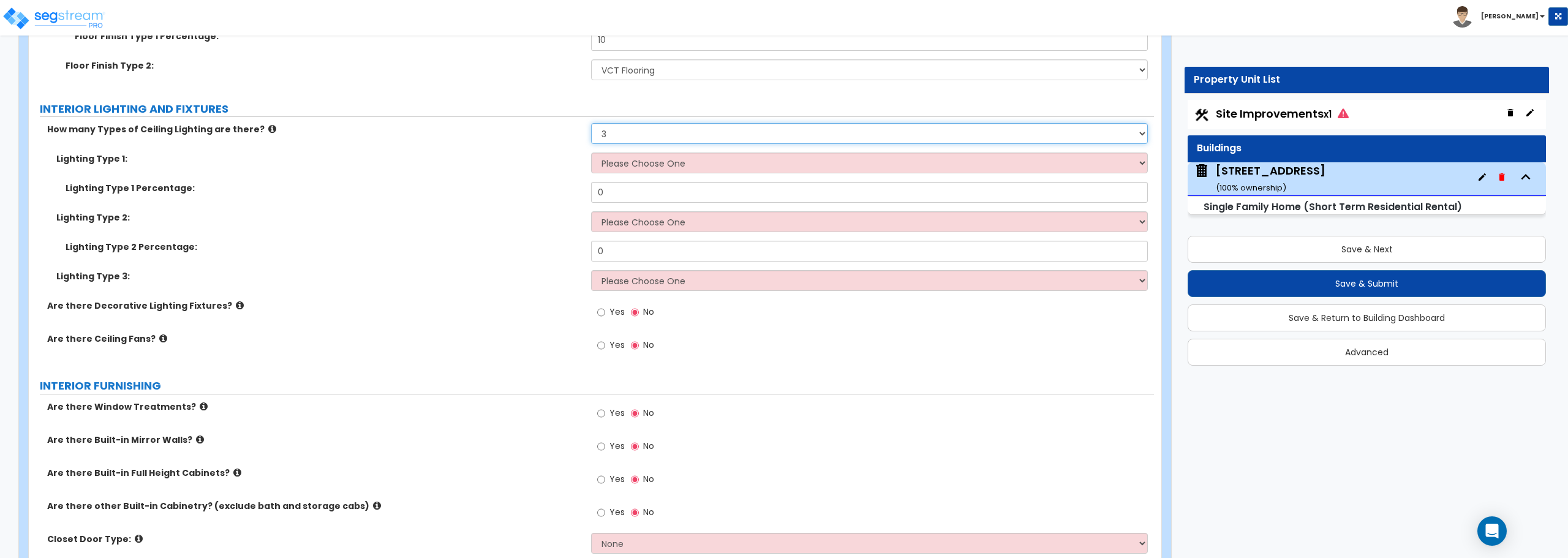
click at [629, 140] on select "Please Choose One 1 2 3" at bounding box center [869, 133] width 556 height 20
click at [591, 123] on select "Please Choose One 1 2 3" at bounding box center [869, 133] width 556 height 20
click at [602, 311] on input "Yes" at bounding box center [600, 312] width 8 height 13
radio input "true"
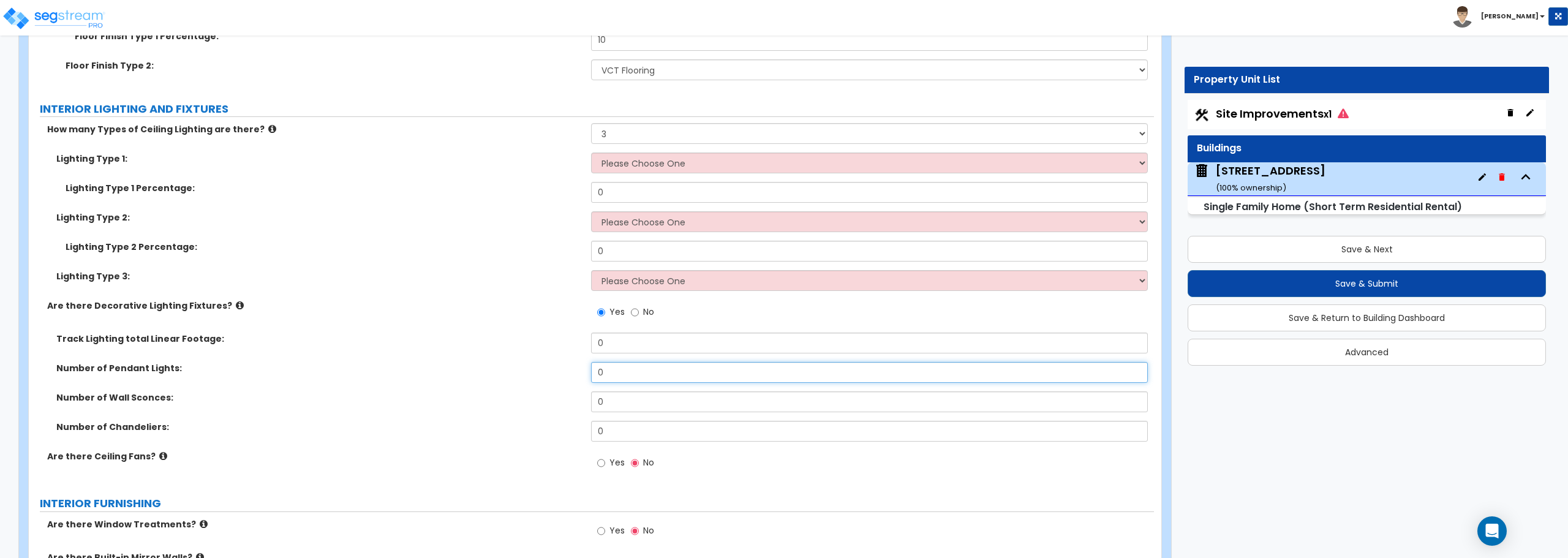
drag, startPoint x: 629, startPoint y: 373, endPoint x: 519, endPoint y: 375, distance: 110.0
click at [519, 375] on div "Number of Pendant Lights: 0" at bounding box center [591, 377] width 1125 height 30
type input "1"
click at [600, 464] on input "Yes" at bounding box center [600, 463] width 8 height 13
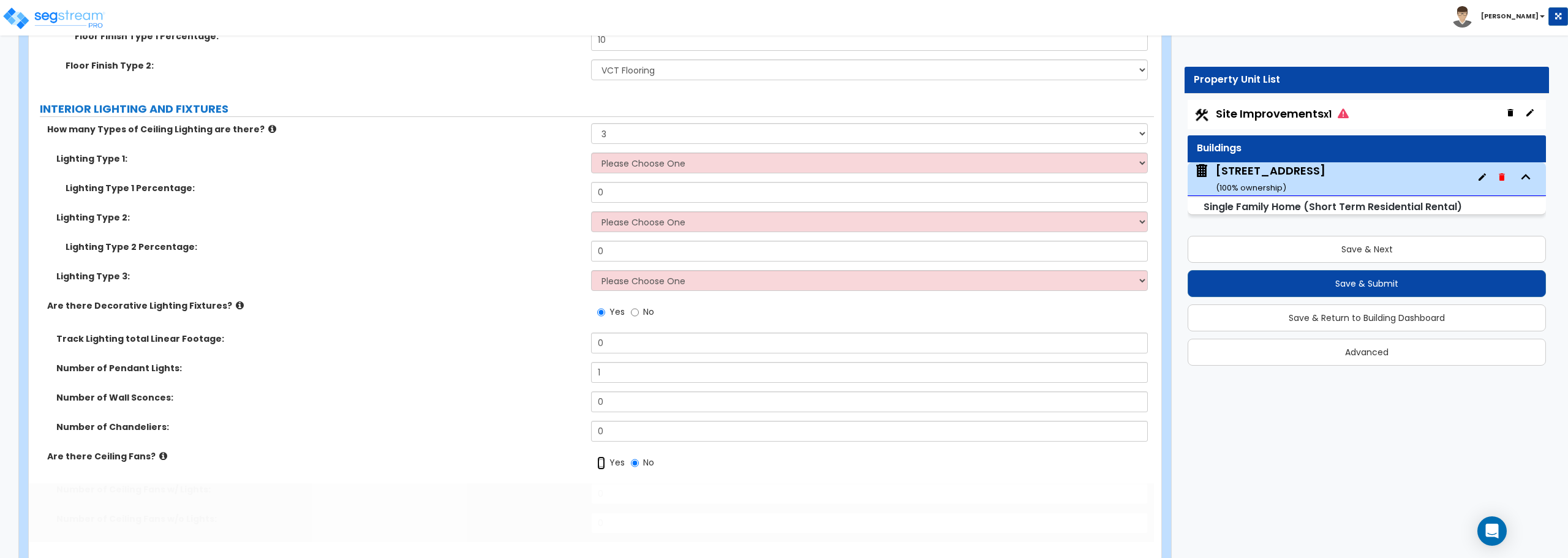
radio input "true"
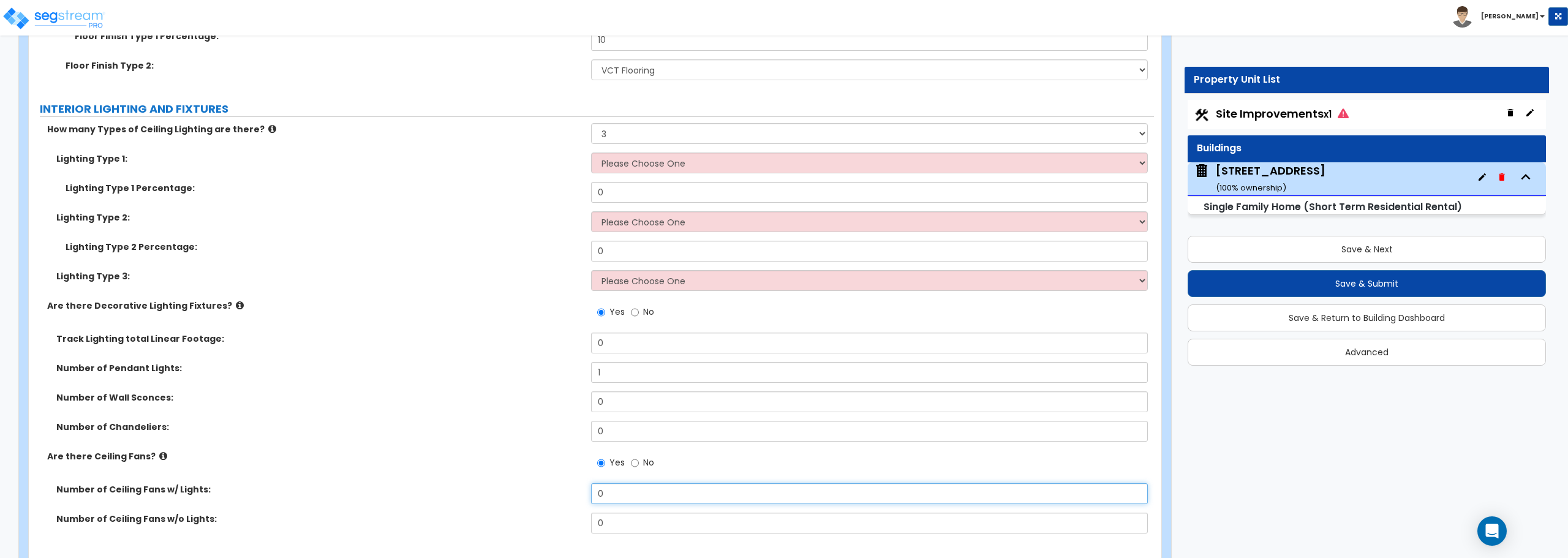
drag, startPoint x: 620, startPoint y: 492, endPoint x: 570, endPoint y: 500, distance: 50.6
click at [570, 500] on div "Number of Ceiling Fans w/ Lights: 0" at bounding box center [591, 498] width 1125 height 30
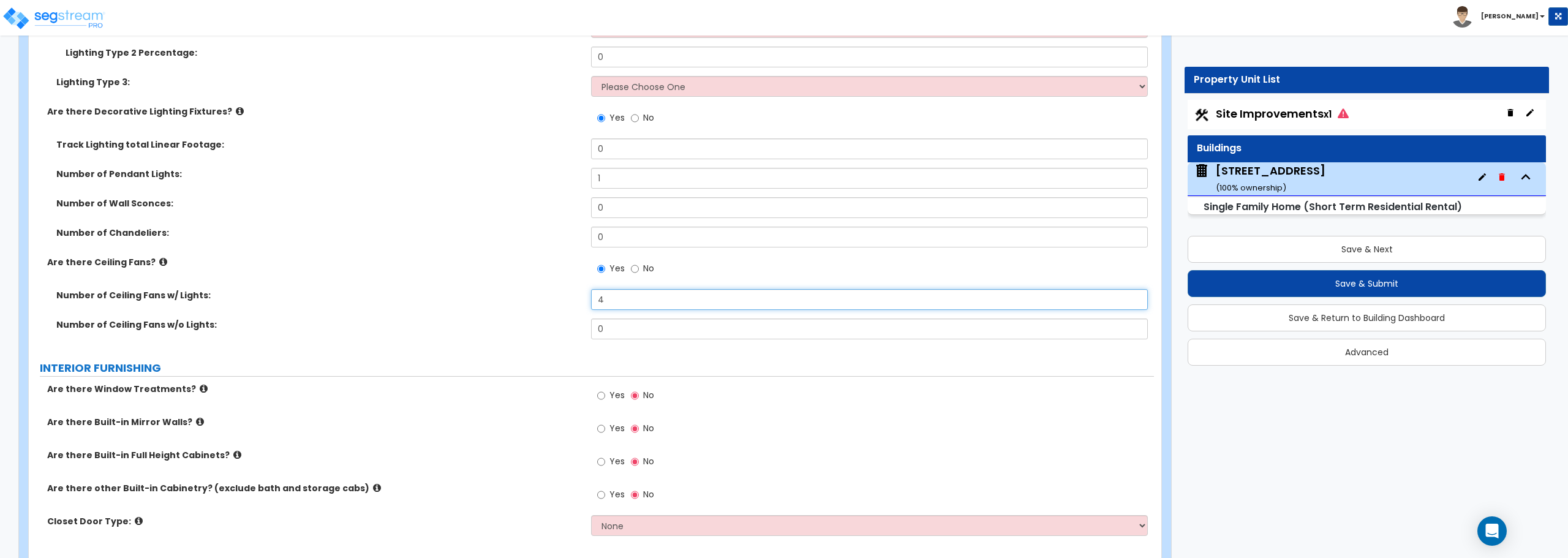
scroll to position [3248, 0]
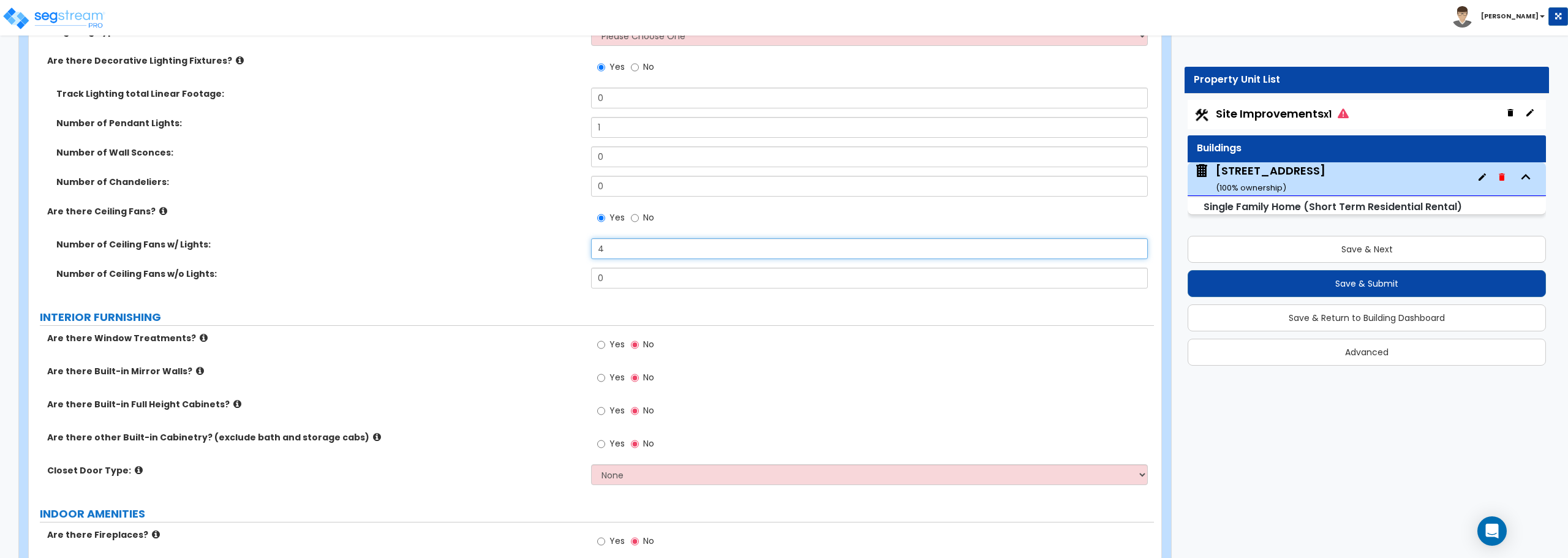
type input "4"
click at [600, 344] on input "Yes" at bounding box center [600, 345] width 8 height 13
radio input "true"
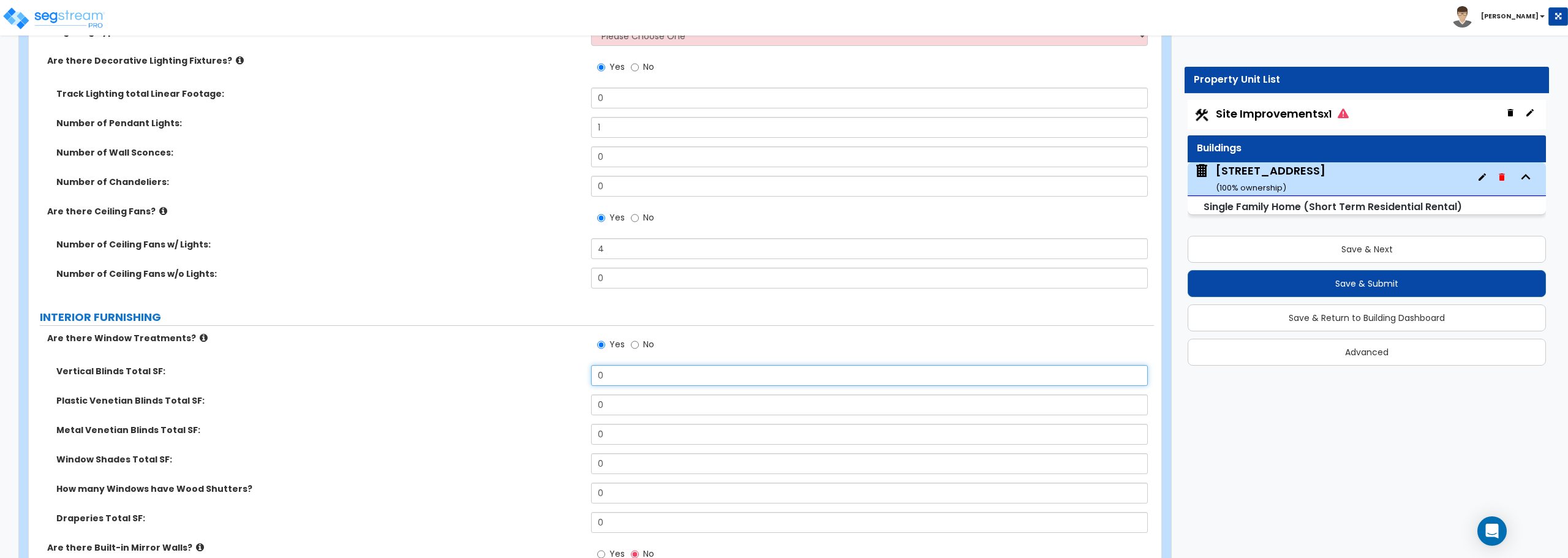
drag, startPoint x: 616, startPoint y: 382, endPoint x: 561, endPoint y: 391, distance: 55.7
click at [561, 391] on div "Vertical Blinds Total SF: 0" at bounding box center [591, 380] width 1125 height 30
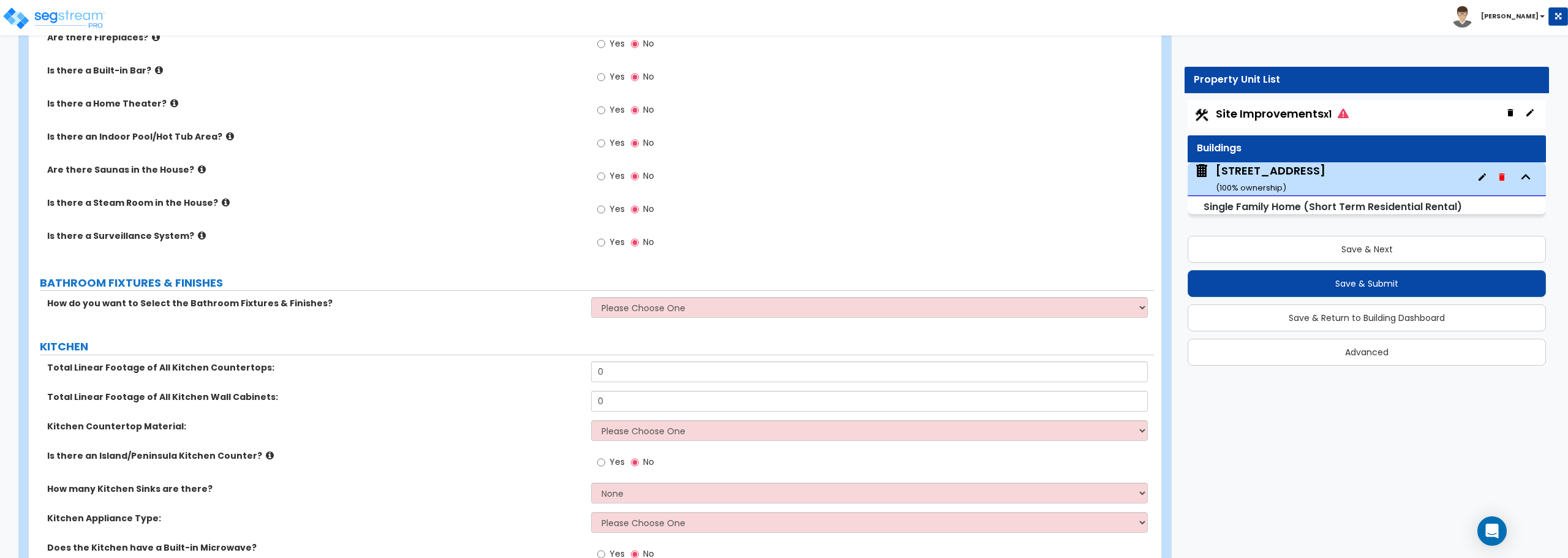
scroll to position [3860, 0]
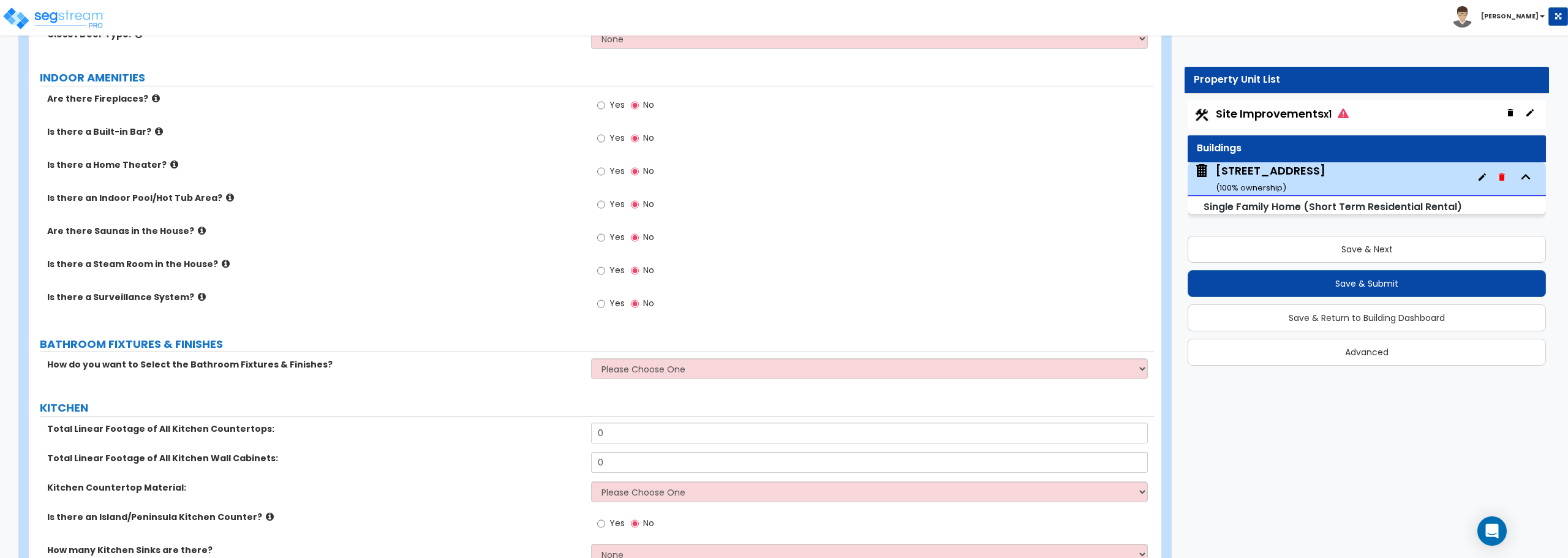
type input "30"
click at [610, 371] on select "Please Choose One I want to Select Fixtures and Finishes only for one Bath and …" at bounding box center [869, 368] width 556 height 20
click at [516, 378] on div "How do you want to Select the Bathroom Fixtures & Finishes? Please Choose One I…" at bounding box center [591, 373] width 1125 height 30
click at [643, 366] on select "Please Choose One I want to Select Fixtures and Finishes only for one Bath and …" at bounding box center [869, 368] width 556 height 20
select select "2"
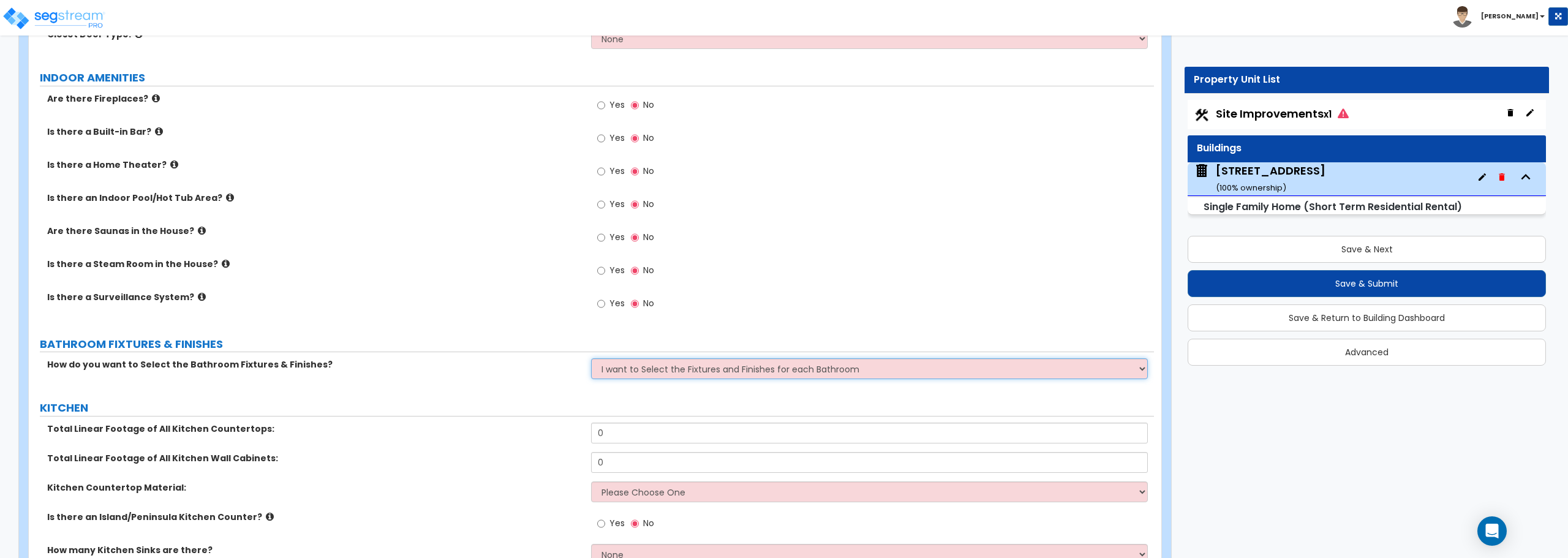
click at [591, 358] on select "Please Choose One I want to Select Fixtures and Finishes only for one Bath and …" at bounding box center [869, 368] width 556 height 20
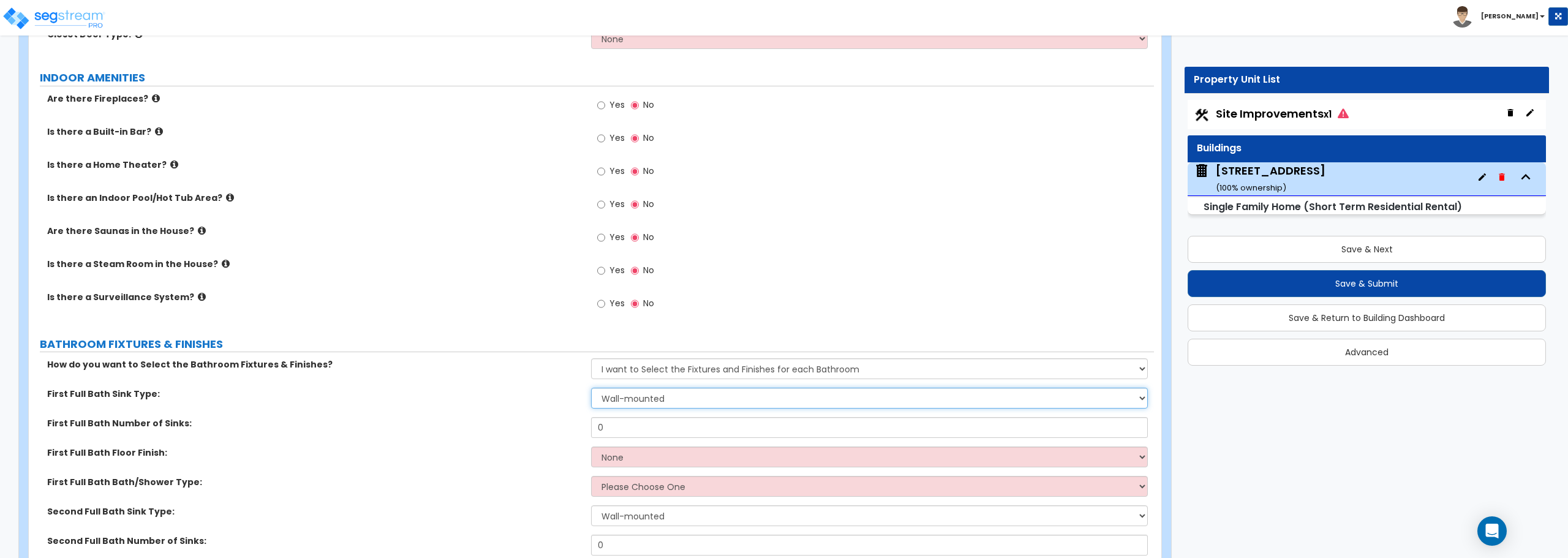
click at [639, 402] on select "Wall-mounted Pedestal-mounted Vanity-mounted" at bounding box center [869, 398] width 556 height 20
select select "3"
click at [591, 388] on select "Wall-mounted Pedestal-mounted Vanity-mounted" at bounding box center [869, 398] width 556 height 20
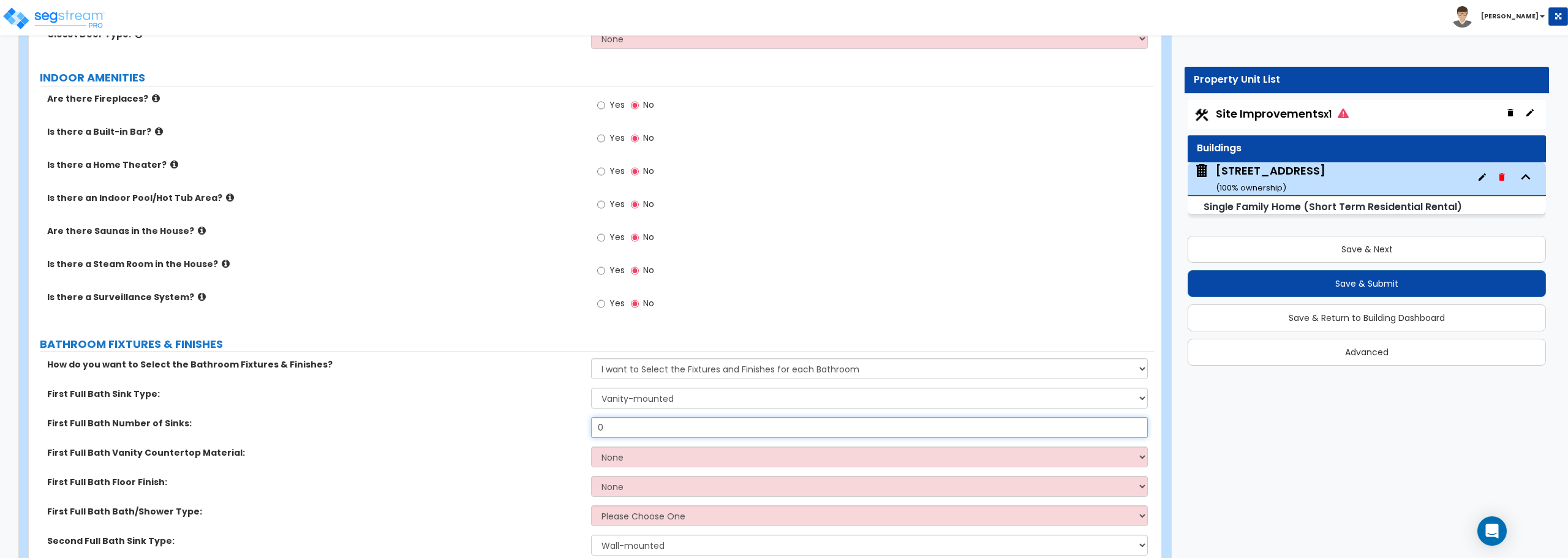
click at [701, 425] on input "0" at bounding box center [869, 428] width 556 height 20
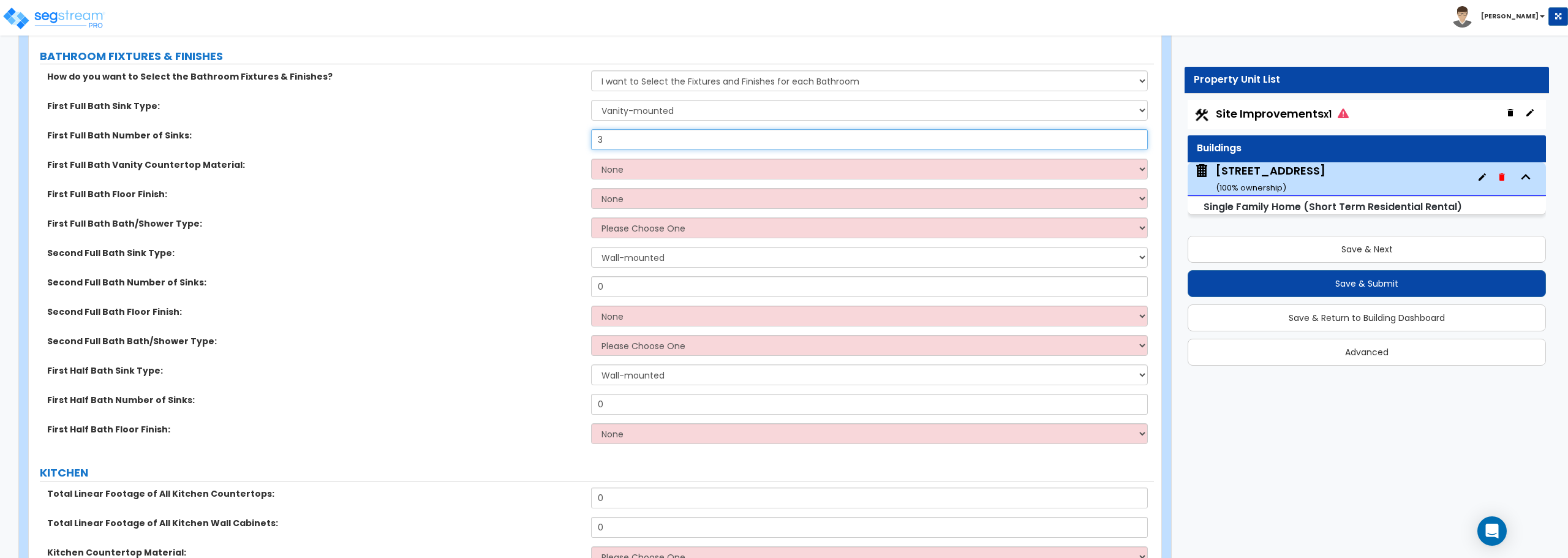
scroll to position [4166, 0]
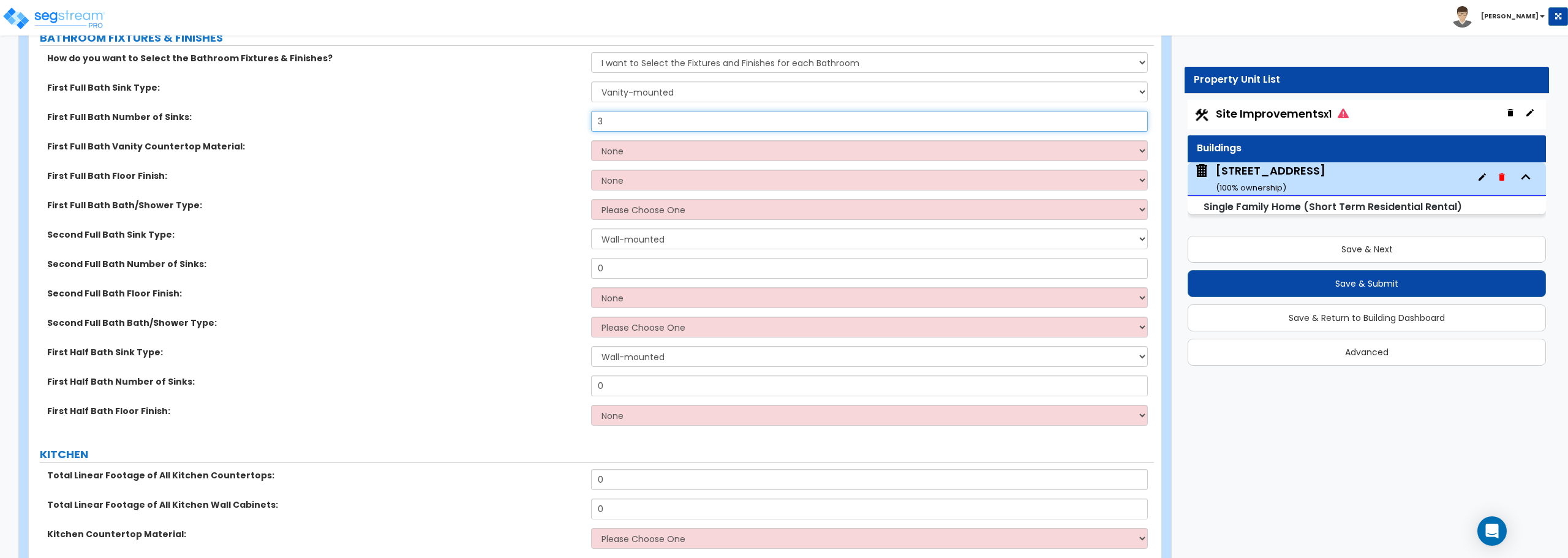
type input "3"
click at [665, 299] on select "None Tile Flooring Hardwood Flooring Resilient Laminate Flooring VCT Flooring S…" at bounding box center [869, 298] width 556 height 20
select select "1"
click at [591, 287] on select "None Tile Flooring Hardwood Flooring Resilient Laminate Flooring VCT Flooring S…" at bounding box center [869, 298] width 556 height 20
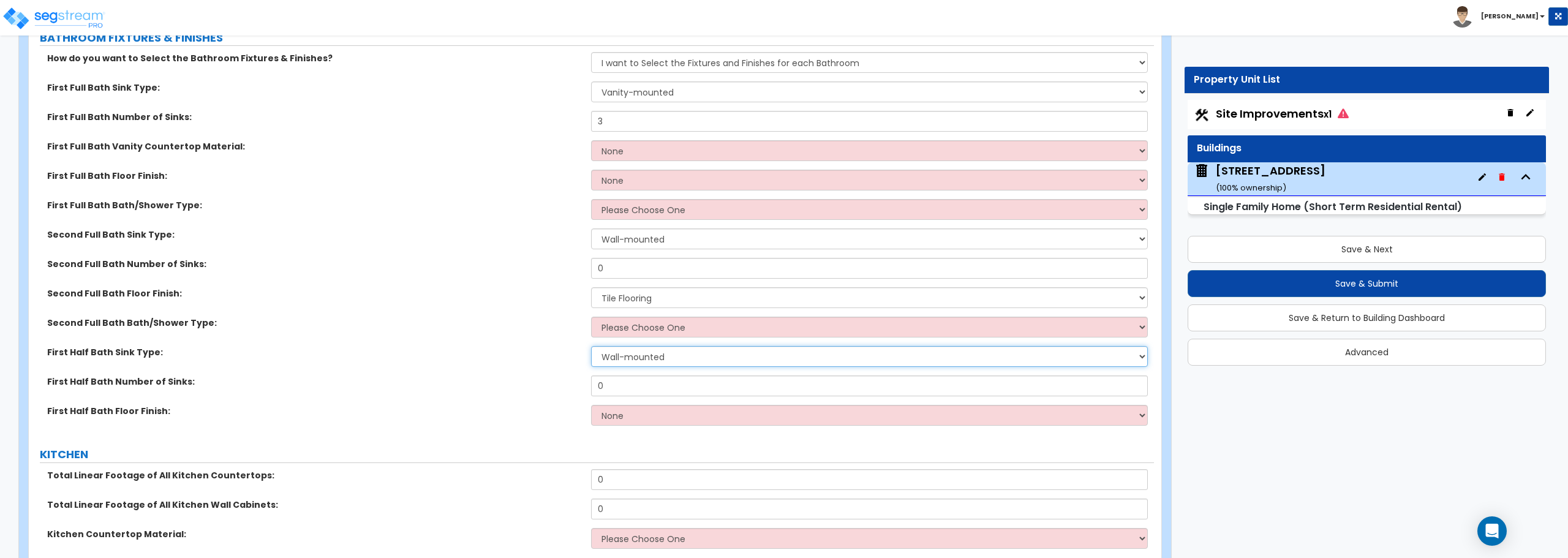
click at [669, 354] on select "Wall-mounted Pedestal-mounted Vanity-mounted" at bounding box center [869, 356] width 556 height 20
select select "3"
click at [591, 346] on select "Wall-mounted Pedestal-mounted Vanity-mounted" at bounding box center [869, 356] width 556 height 20
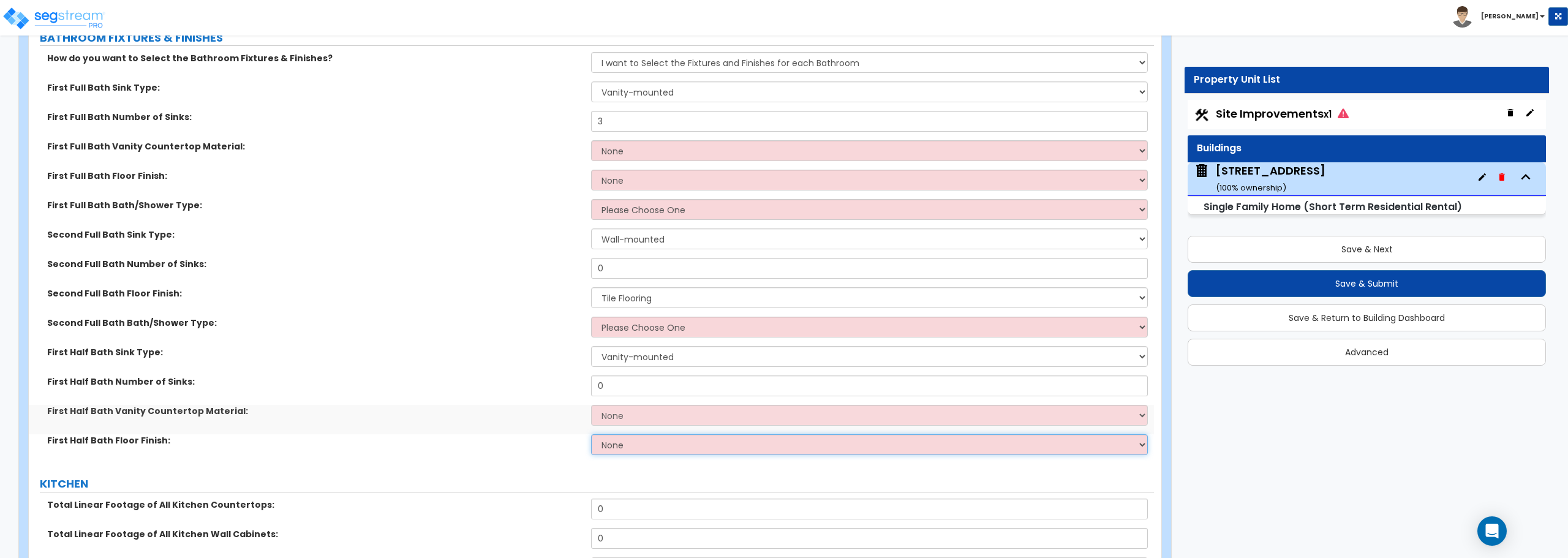
click at [662, 446] on select "None Tile Flooring Hardwood Flooring Resilient Laminate Flooring VCT Flooring S…" at bounding box center [869, 445] width 556 height 20
select select "1"
click at [591, 434] on select "None Tile Flooring Hardwood Flooring Resilient Laminate Flooring VCT Flooring S…" at bounding box center [869, 445] width 556 height 20
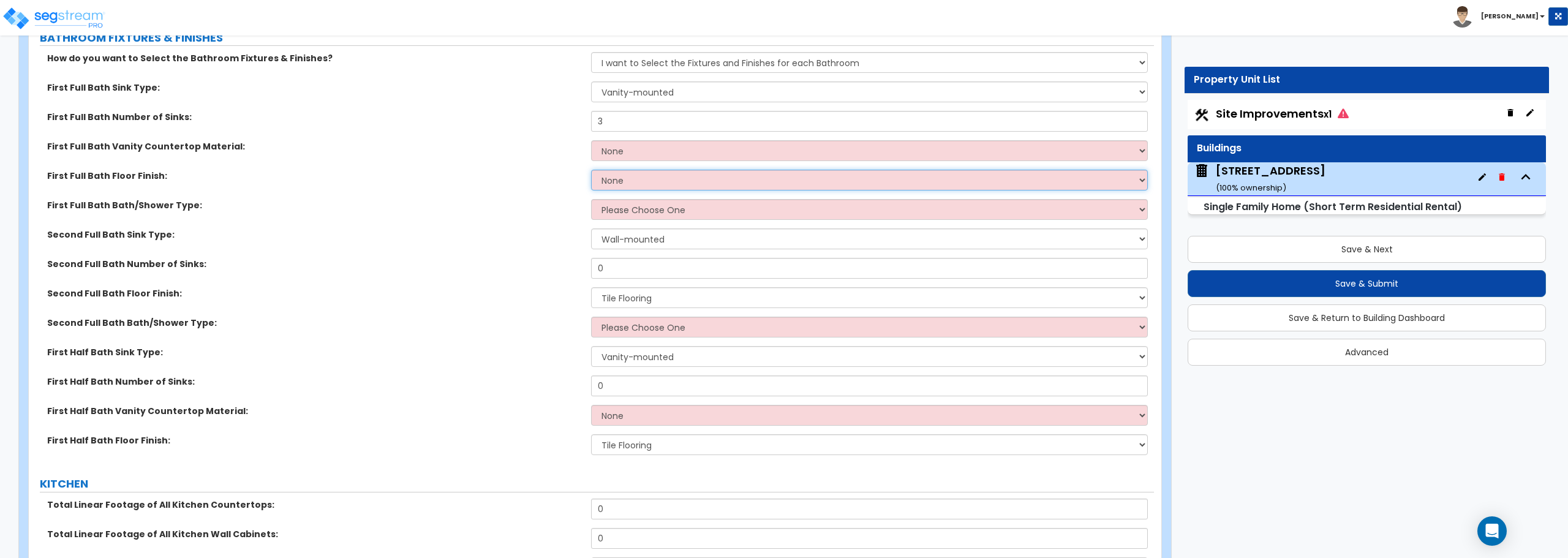
click at [639, 183] on select "None Tile Flooring Hardwood Flooring Resilient Laminate Flooring VCT Flooring S…" at bounding box center [869, 179] width 556 height 20
select select "1"
click at [591, 169] on select "None Tile Flooring Hardwood Flooring Resilient Laminate Flooring VCT Flooring S…" at bounding box center [869, 179] width 556 height 20
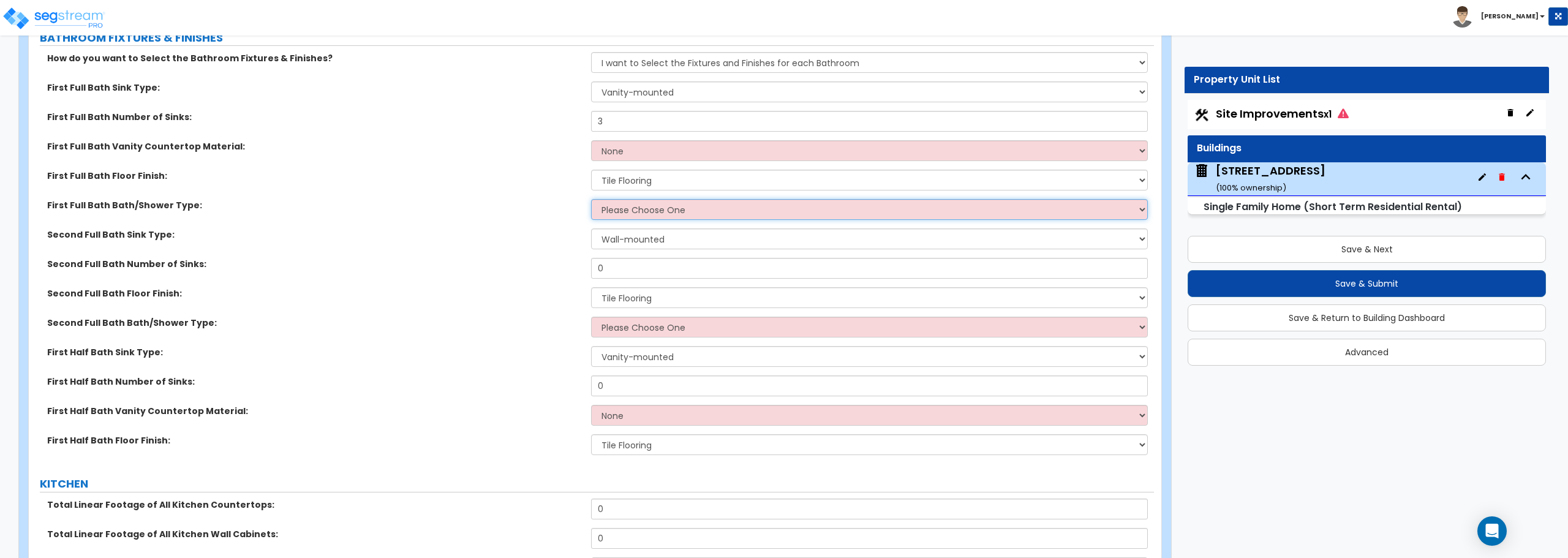
click at [679, 211] on select "Please Choose One Standalone Shower Bathtub - Shower Combo" at bounding box center [869, 209] width 556 height 20
click at [497, 217] on div "First Full Bath Bath/Shower Type: Please Choose One Standalone Shower Bathtub -…" at bounding box center [591, 214] width 1125 height 30
click at [690, 205] on select "Please Choose One Standalone Shower Bathtub - Shower Combo" at bounding box center [869, 209] width 556 height 20
select select "1"
click at [591, 199] on select "Please Choose One Standalone Shower Bathtub - Shower Combo" at bounding box center [869, 209] width 556 height 20
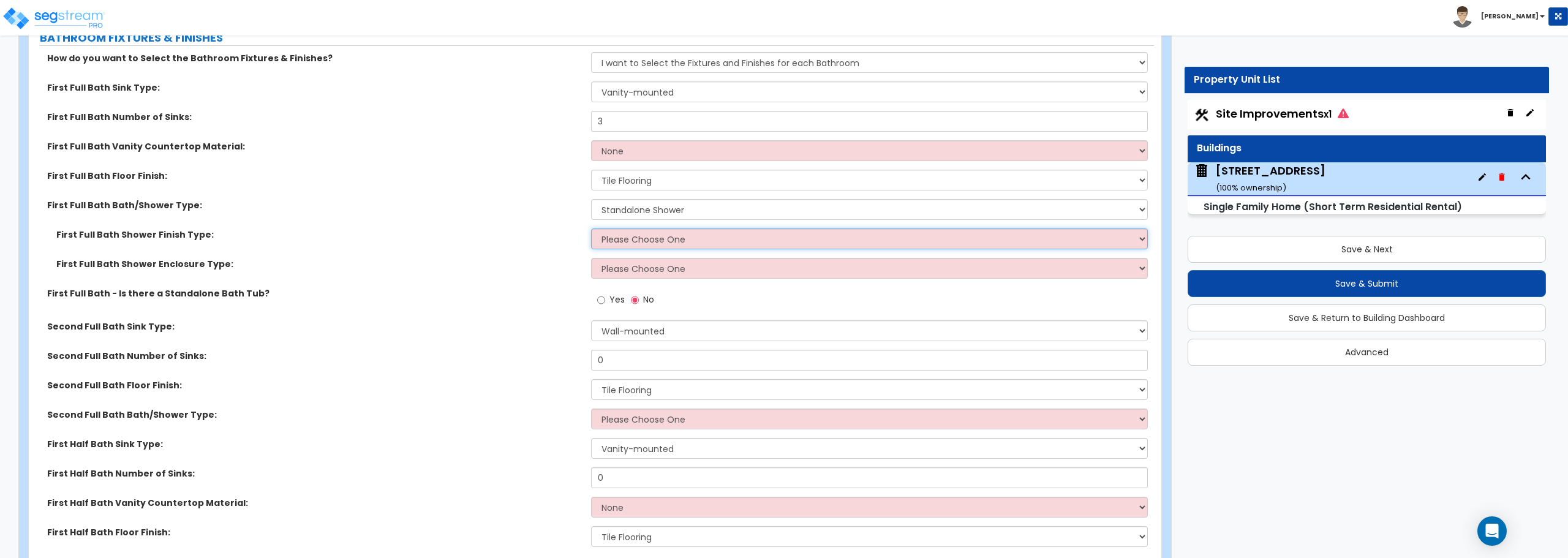
click at [705, 246] on select "Please Choose One Plastic Tile Stone" at bounding box center [869, 239] width 556 height 20
click at [568, 249] on div "First Full Bath Shower Finish Type: Please Choose One Plastic Tile Stone" at bounding box center [591, 244] width 1125 height 30
click at [665, 277] on select "Please Choose One Curtain & Rod Glass Sliding Doors Glass Hinged Doors" at bounding box center [869, 268] width 556 height 20
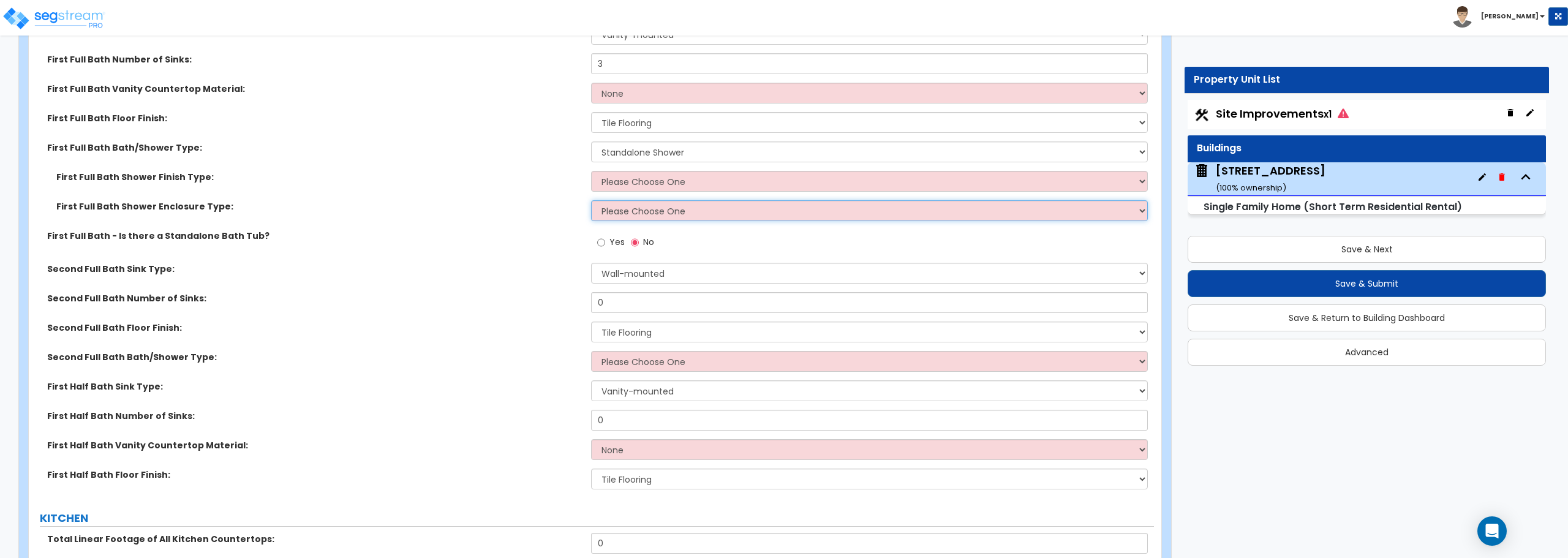
scroll to position [4472, 0]
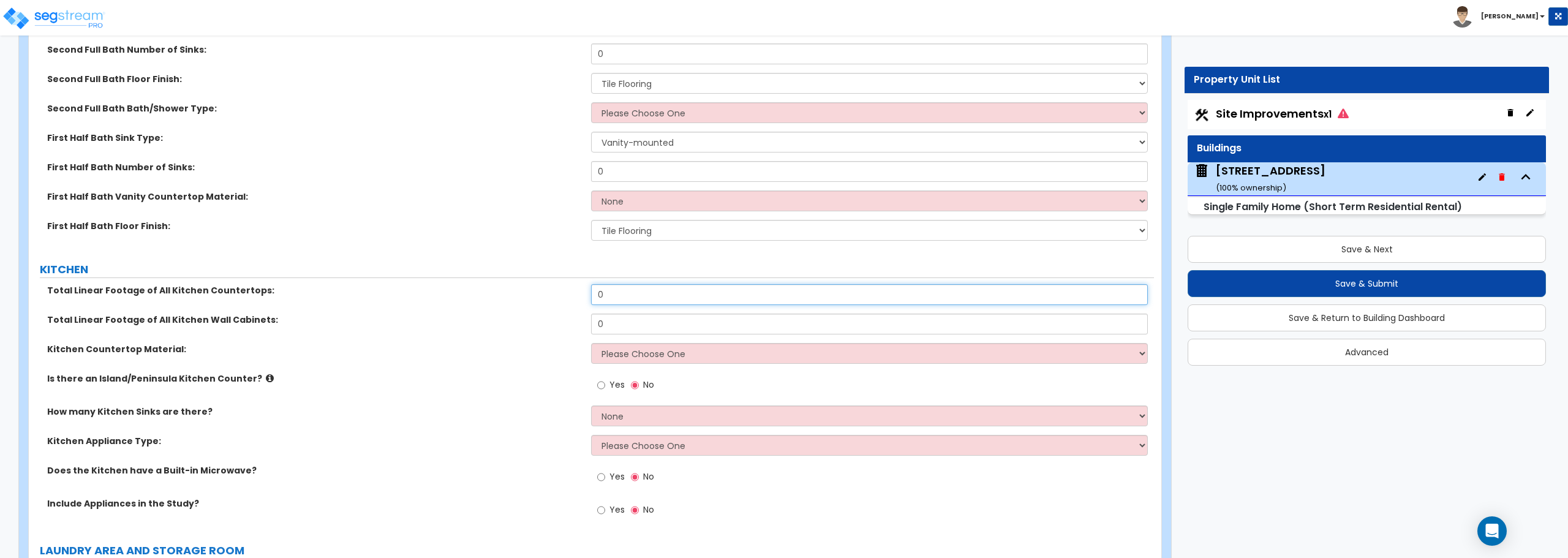
click at [654, 298] on input "0" at bounding box center [869, 295] width 556 height 20
type input "18"
click at [636, 329] on input "0" at bounding box center [869, 324] width 556 height 20
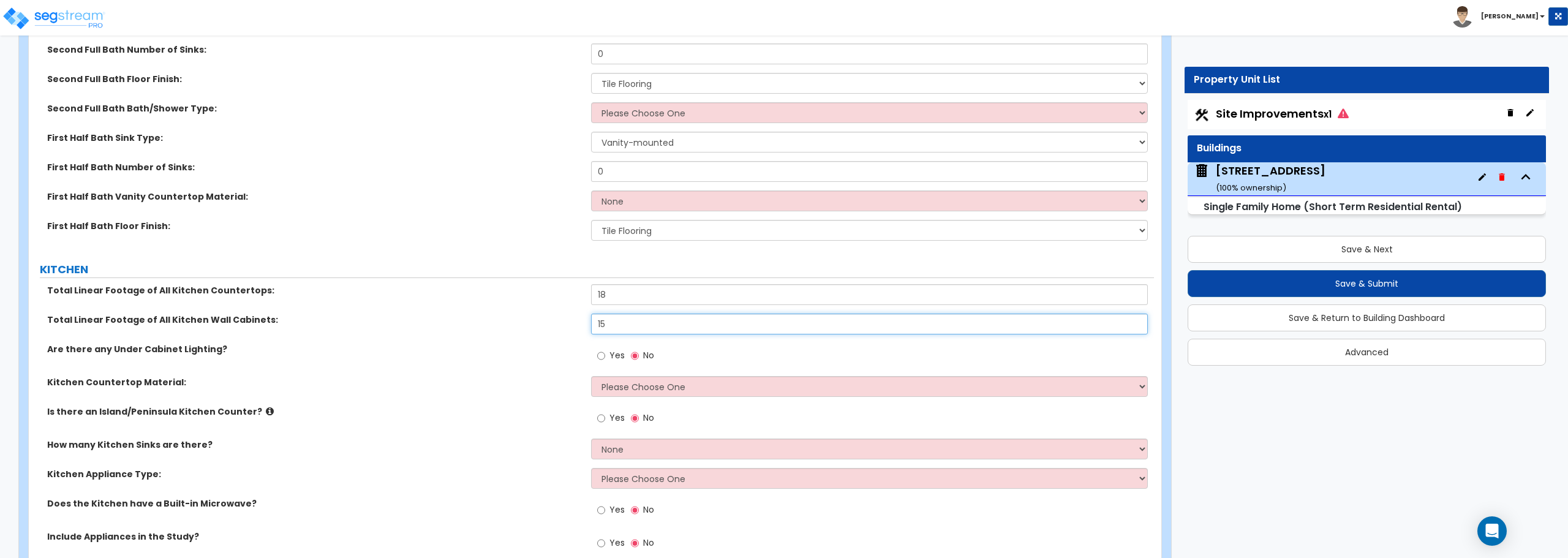
type input "15"
click at [660, 394] on select "Please Choose One Plastic Laminate Solid Surface Stone Quartz Marble Tile Wood …" at bounding box center [869, 387] width 556 height 20
click at [101, 473] on label "Kitchen Appliance Type:" at bounding box center [314, 473] width 534 height 12
click at [670, 446] on select "None 1 2 3" at bounding box center [869, 449] width 556 height 20
click at [649, 387] on select "Please Choose One Plastic Laminate Solid Surface Stone Quartz Marble Tile Wood …" at bounding box center [869, 387] width 556 height 20
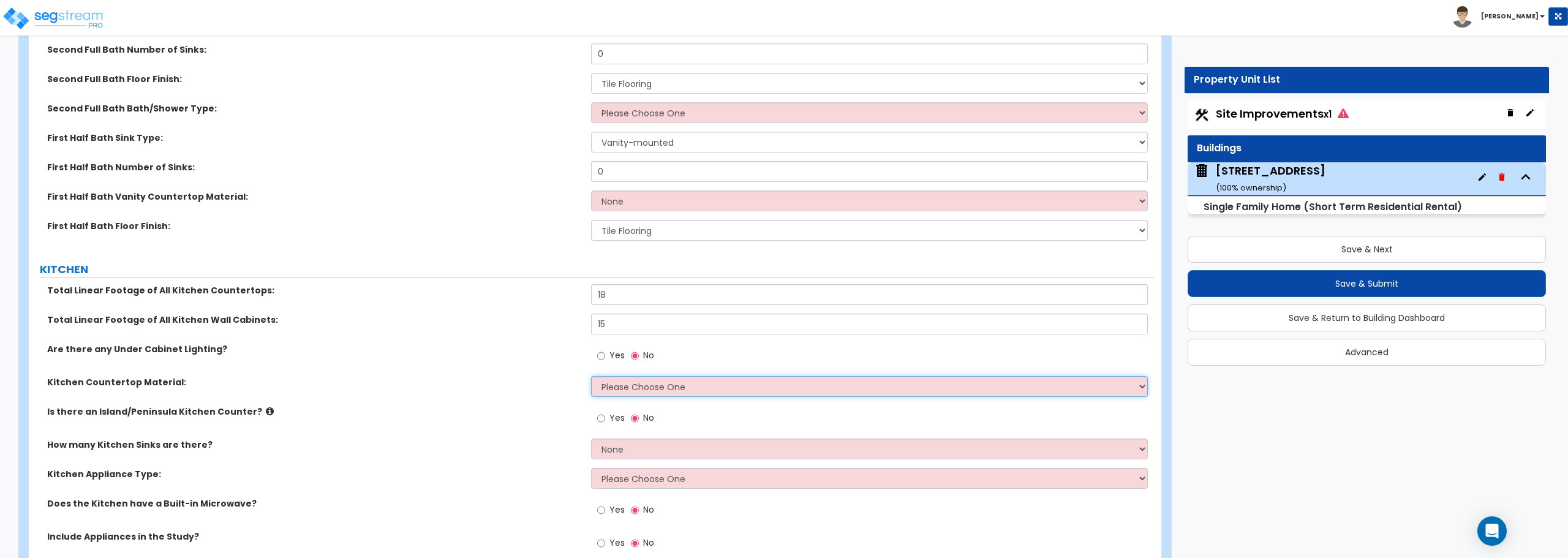
select select "5"
click at [591, 377] on select "Please Choose One Plastic Laminate Solid Surface Stone Quartz Marble Tile Wood …" at bounding box center [869, 387] width 556 height 20
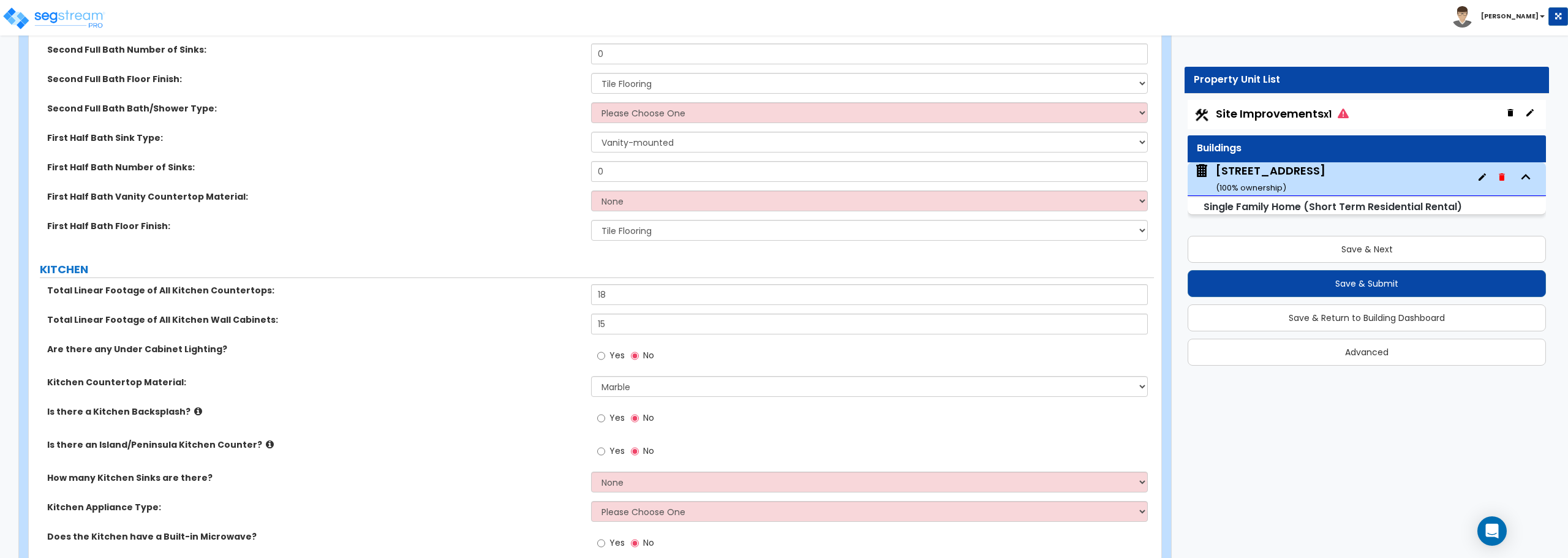
click at [651, 471] on div "Yes No" at bounding box center [872, 456] width 562 height 33
click at [652, 477] on select "None 1 2 3" at bounding box center [869, 482] width 556 height 20
select select "1"
click at [591, 472] on select "None 1 2 3" at bounding box center [869, 482] width 556 height 20
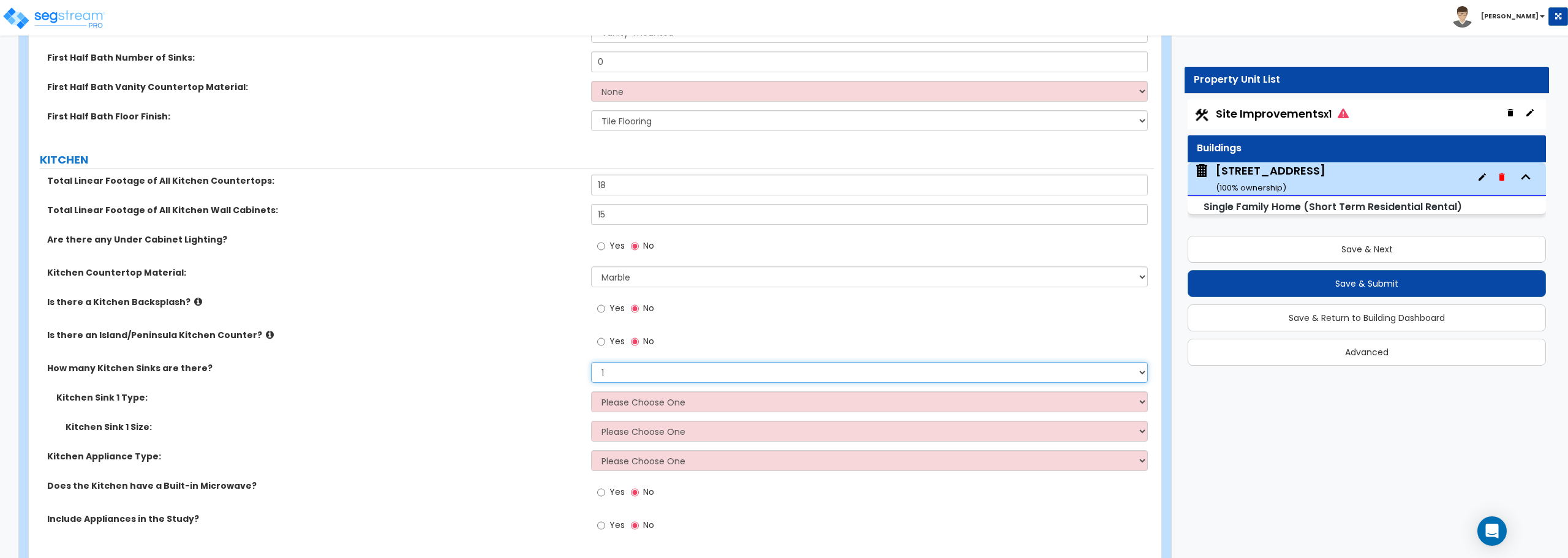
scroll to position [4595, 0]
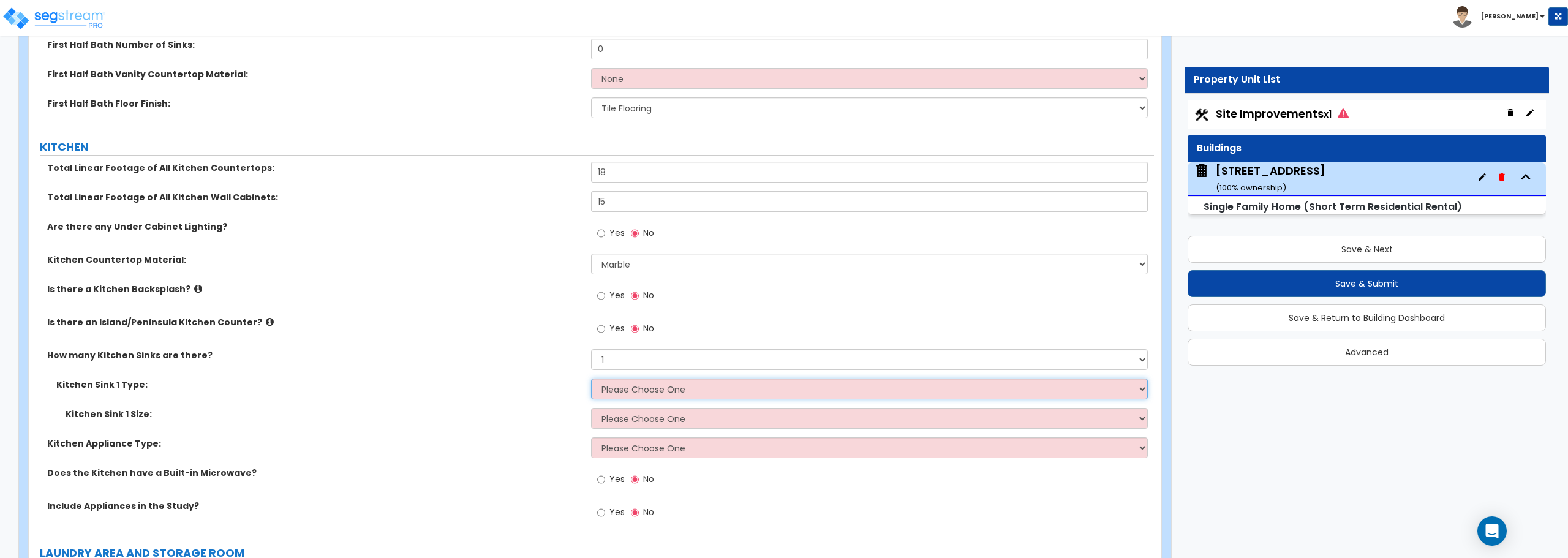
click at [701, 388] on select "Please Choose One Stainless Steel Porcelain Enamel Cast Iron Granite Composite" at bounding box center [869, 389] width 556 height 20
click at [465, 408] on label "Kitchen Sink 1 Size:" at bounding box center [323, 414] width 516 height 12
click at [678, 420] on select "Please Choose One Single Sink Double Sink" at bounding box center [869, 418] width 556 height 20
click at [520, 421] on div "Kitchen Sink 1 Size: Please Choose One Single Sink Double Sink" at bounding box center [591, 423] width 1125 height 30
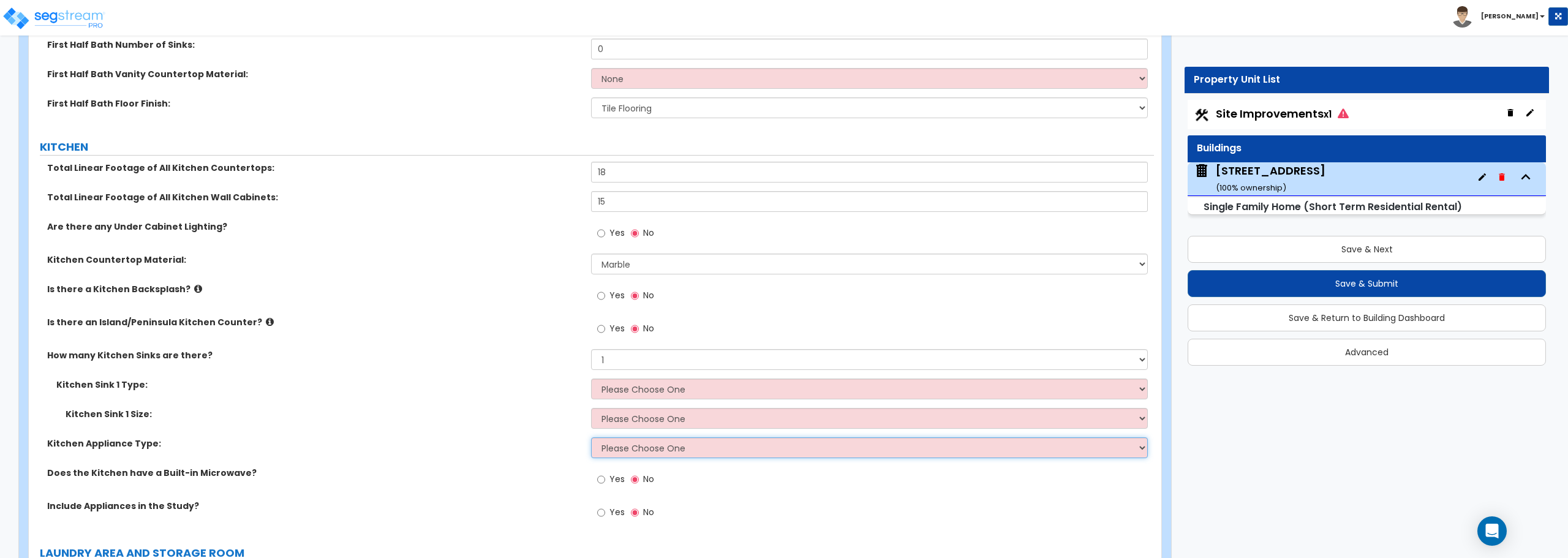
click at [665, 445] on select "Please Choose One Gas Electric" at bounding box center [869, 447] width 556 height 20
select select "2"
click at [591, 437] on select "Please Choose One Gas Electric" at bounding box center [869, 447] width 556 height 20
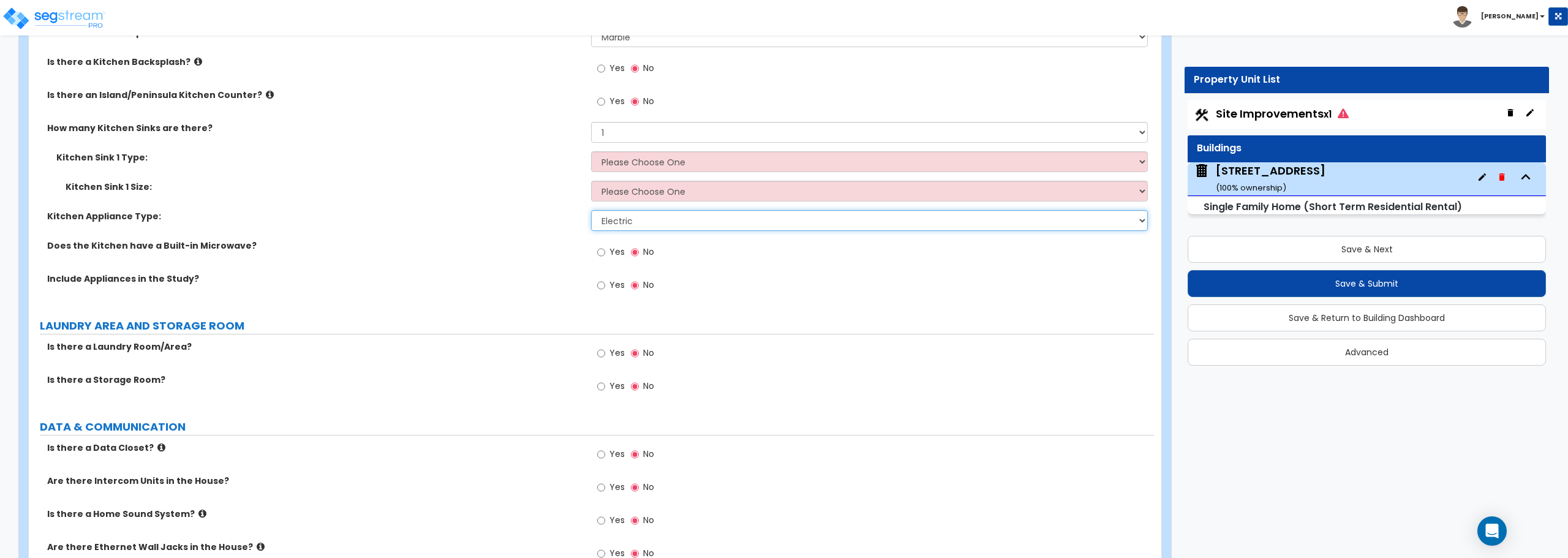
scroll to position [4841, 0]
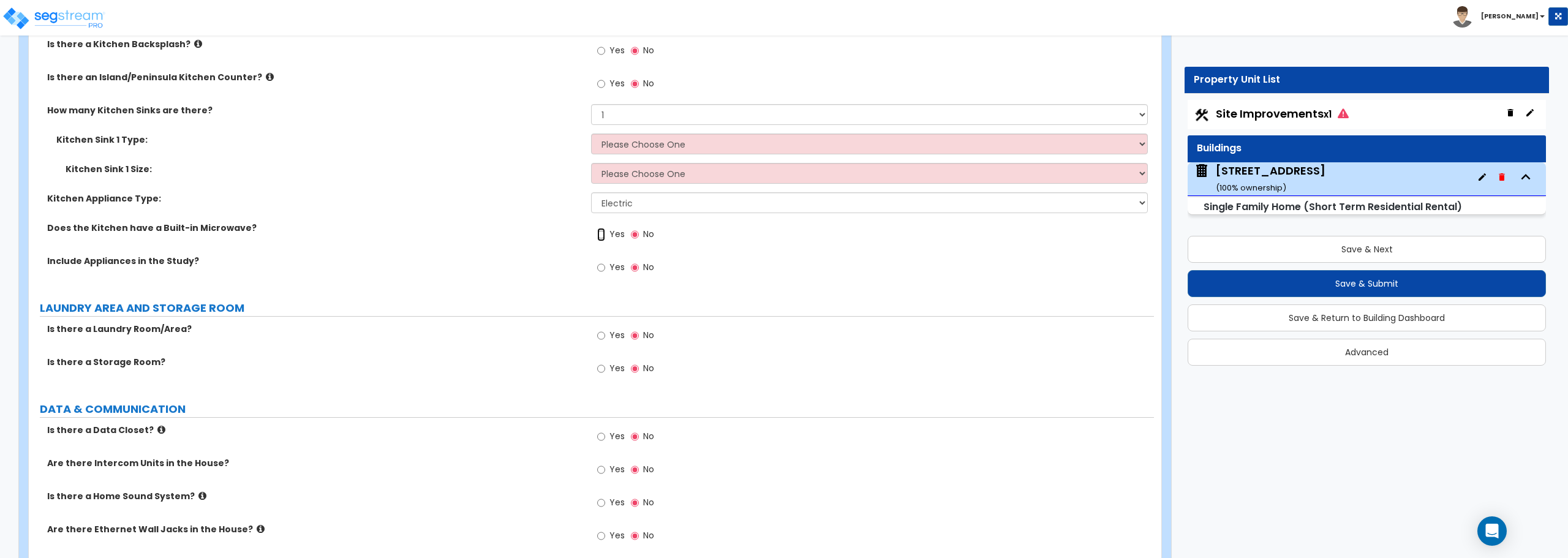
click at [600, 235] on input "Yes" at bounding box center [600, 234] width 8 height 13
radio input "true"
click at [600, 263] on input "Yes" at bounding box center [600, 268] width 8 height 13
radio input "true"
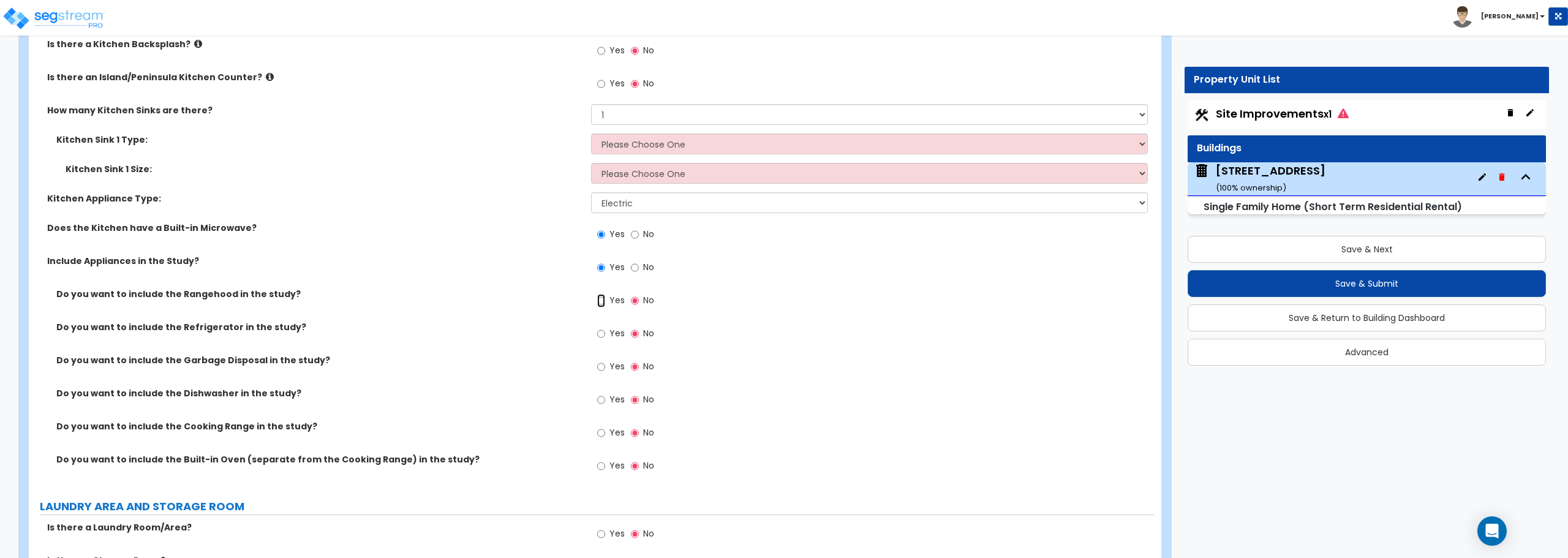
click at [597, 299] on input "Yes" at bounding box center [600, 300] width 8 height 13
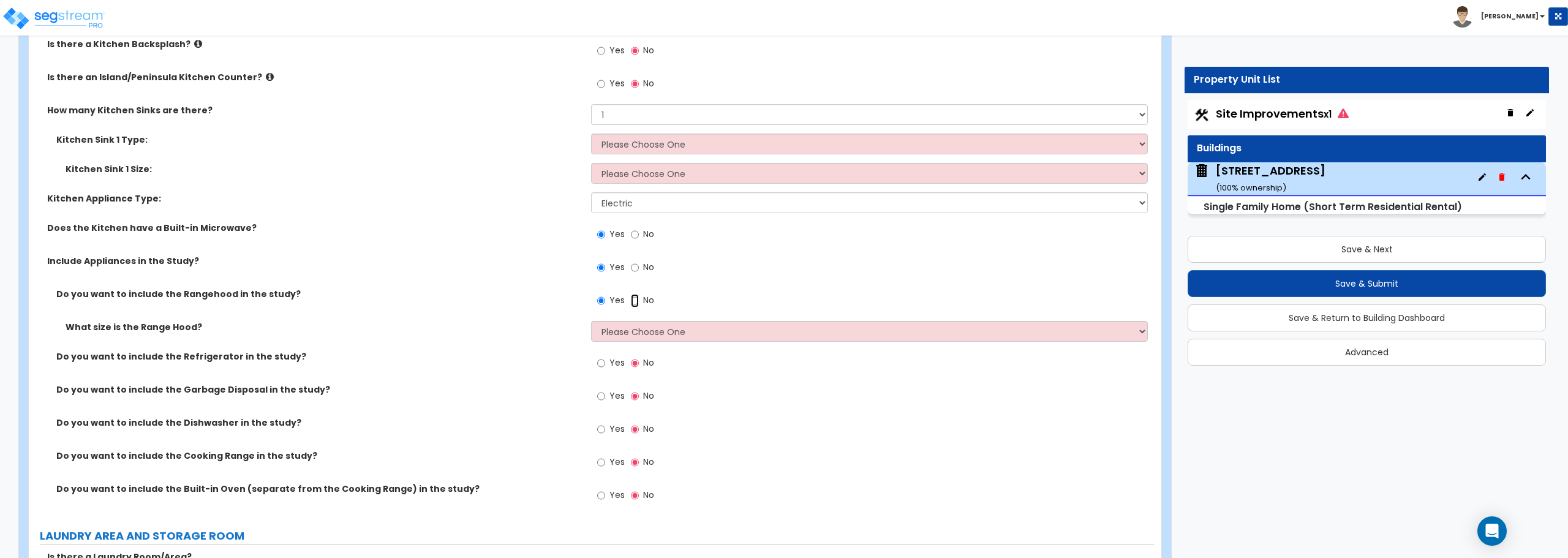
click at [635, 301] on input "No" at bounding box center [635, 300] width 8 height 13
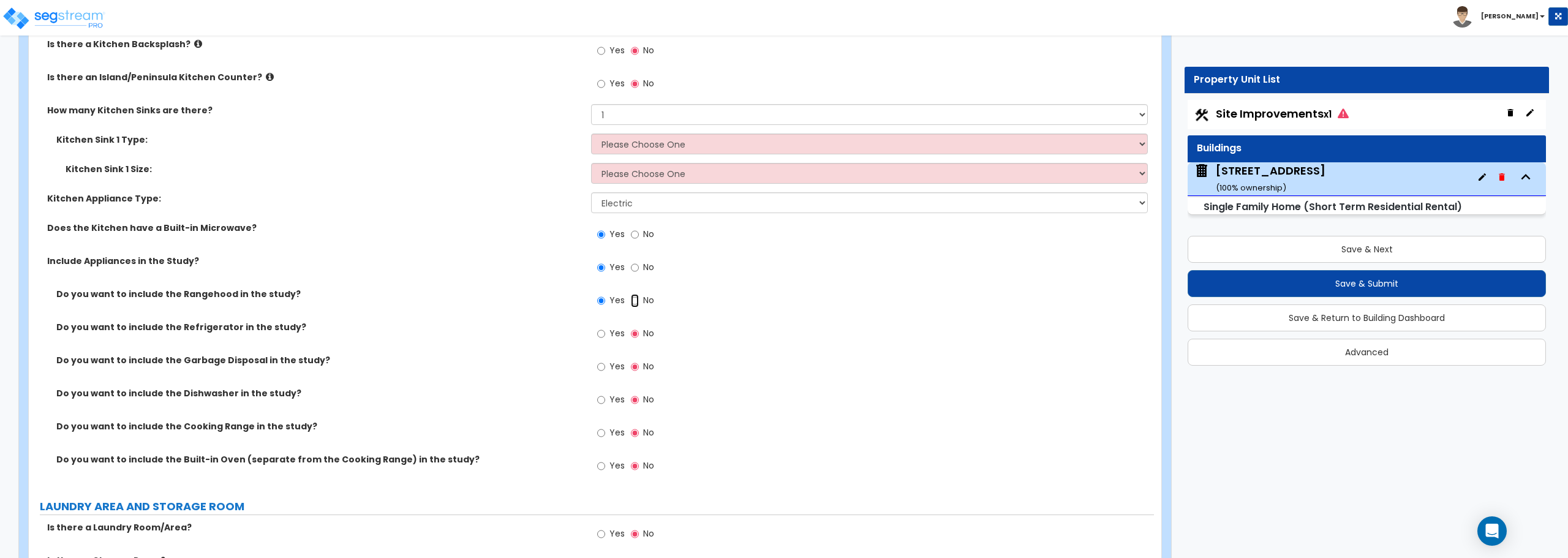
radio input "false"
radio input "true"
click at [644, 231] on span "No" at bounding box center [649, 233] width 11 height 12
click at [639, 231] on input "No" at bounding box center [635, 234] width 8 height 13
radio input "false"
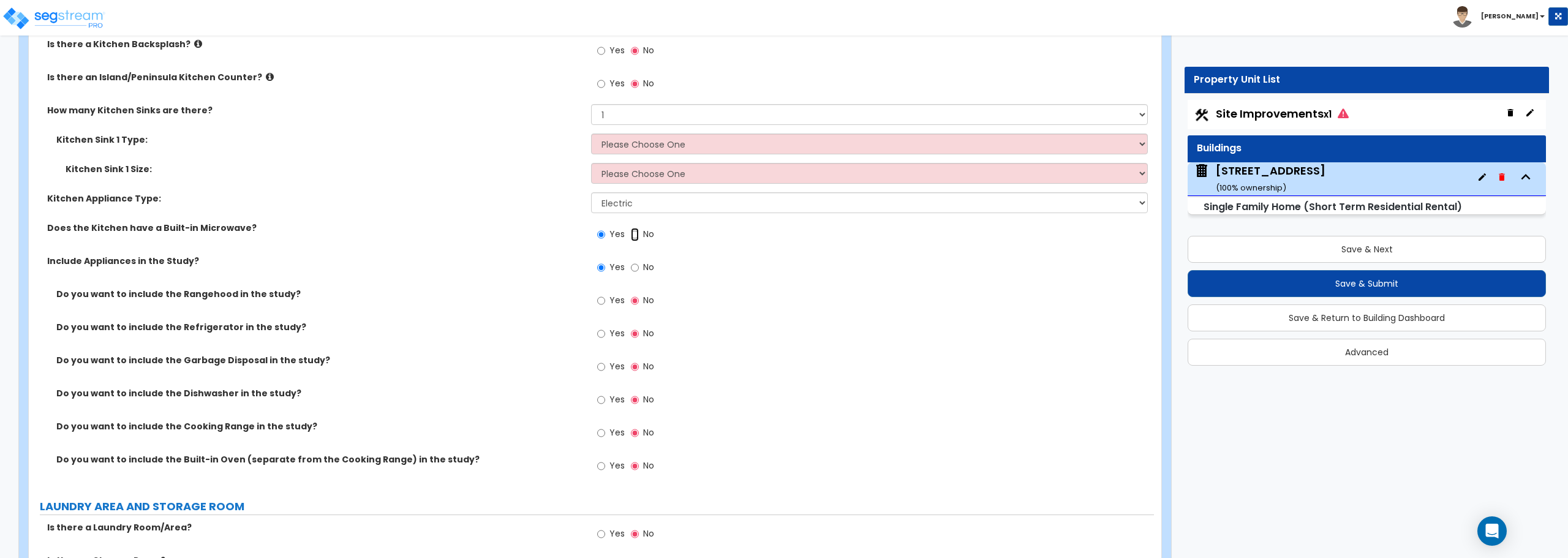
radio input "true"
click at [604, 234] on input "Yes" at bounding box center [600, 234] width 8 height 13
radio input "true"
click at [631, 269] on input "No" at bounding box center [635, 268] width 8 height 13
radio input "false"
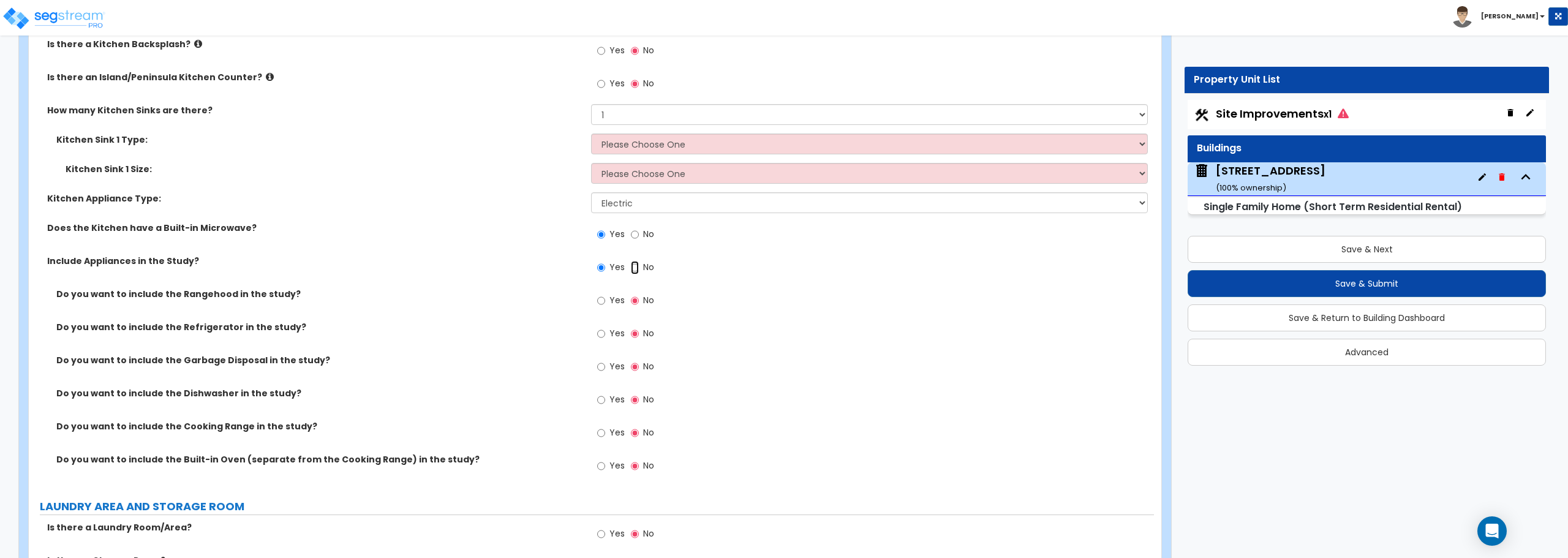
radio input "true"
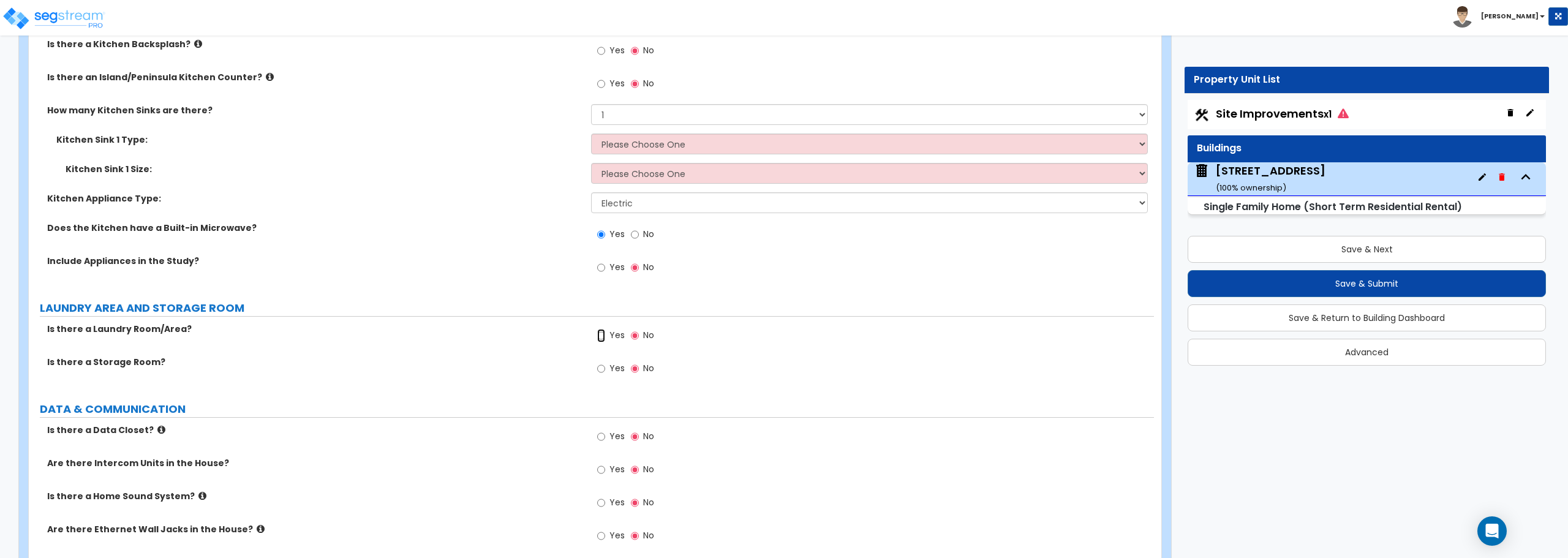
click at [603, 336] on input "Yes" at bounding box center [600, 336] width 8 height 13
radio input "true"
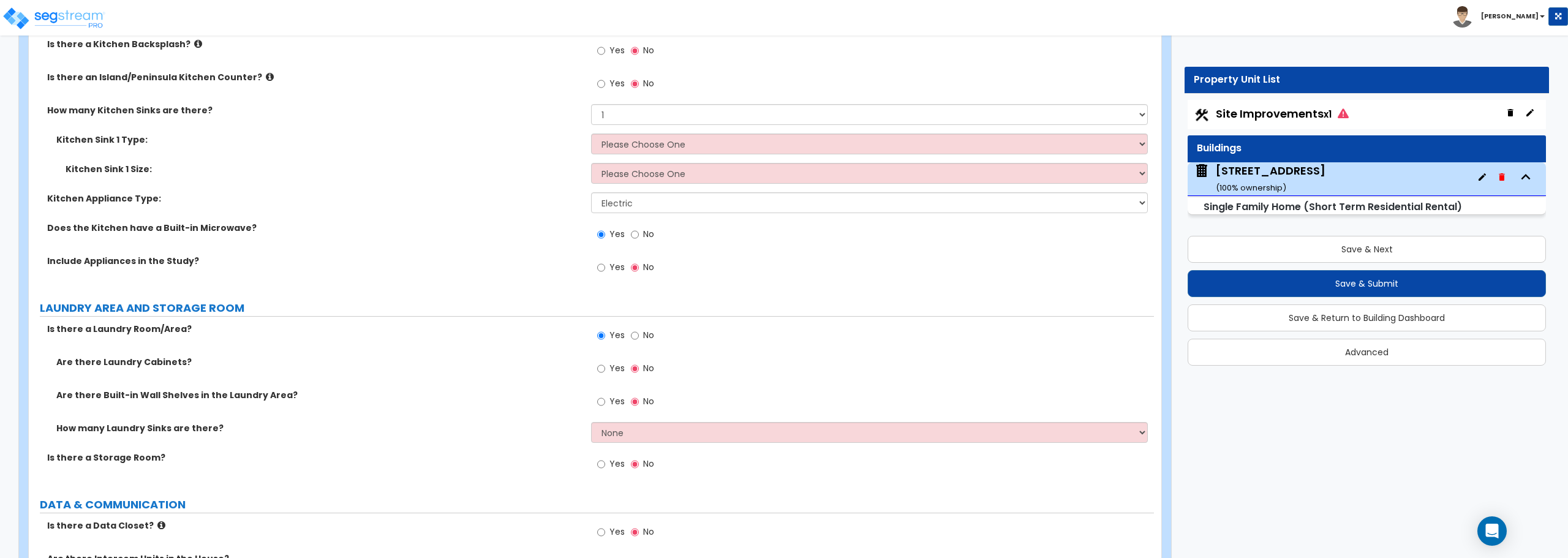
click at [612, 363] on span "Yes" at bounding box center [617, 367] width 15 height 12
click at [605, 363] on input "Yes" at bounding box center [600, 368] width 8 height 13
radio input "true"
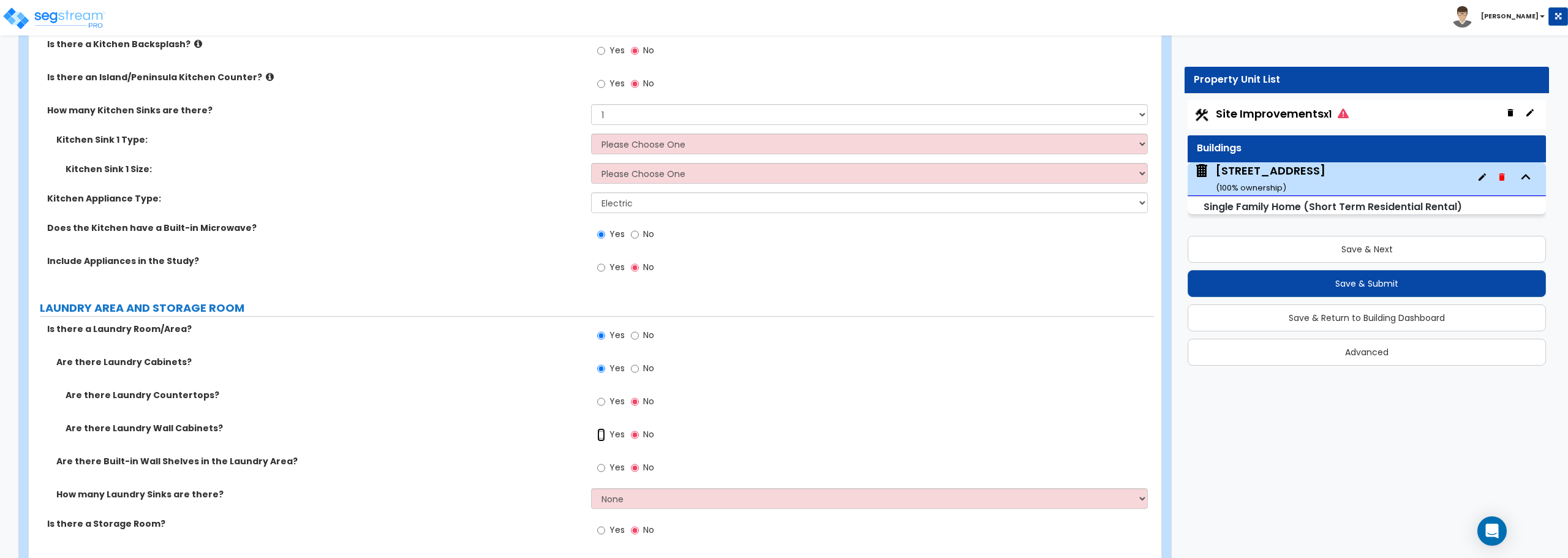
click at [600, 437] on input "Yes" at bounding box center [600, 435] width 8 height 13
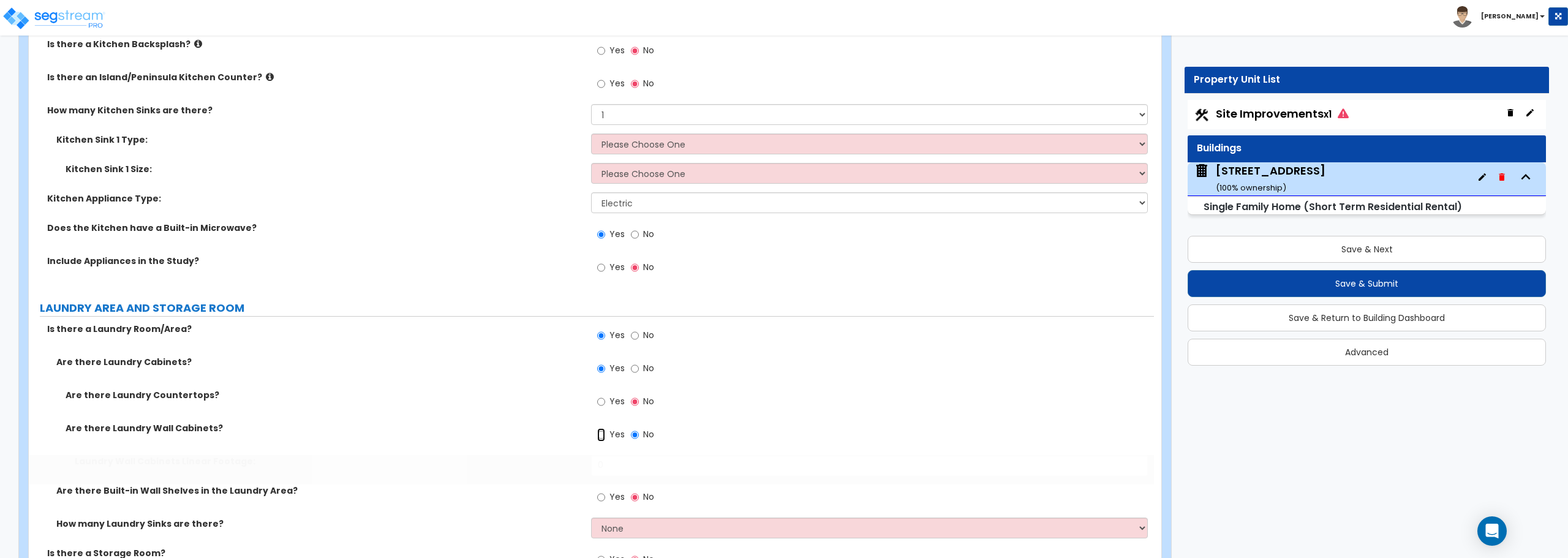
radio input "true"
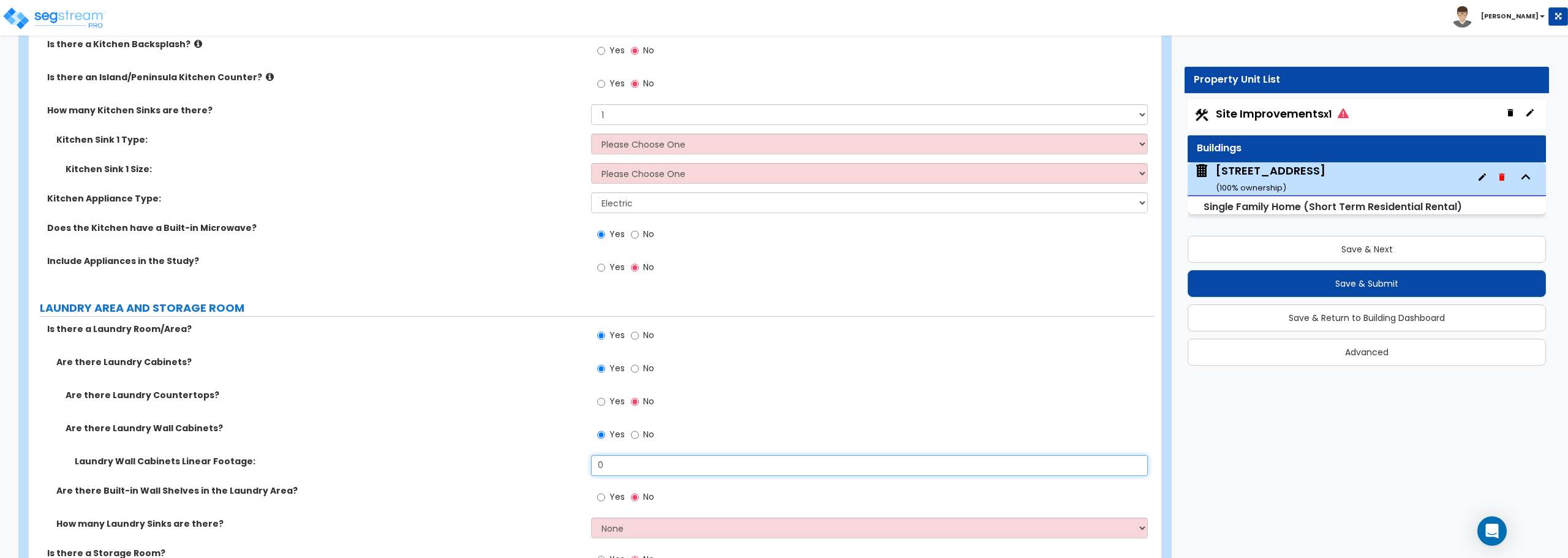
drag, startPoint x: 623, startPoint y: 469, endPoint x: 593, endPoint y: 468, distance: 30.0
click at [593, 468] on input "0" at bounding box center [869, 466] width 556 height 20
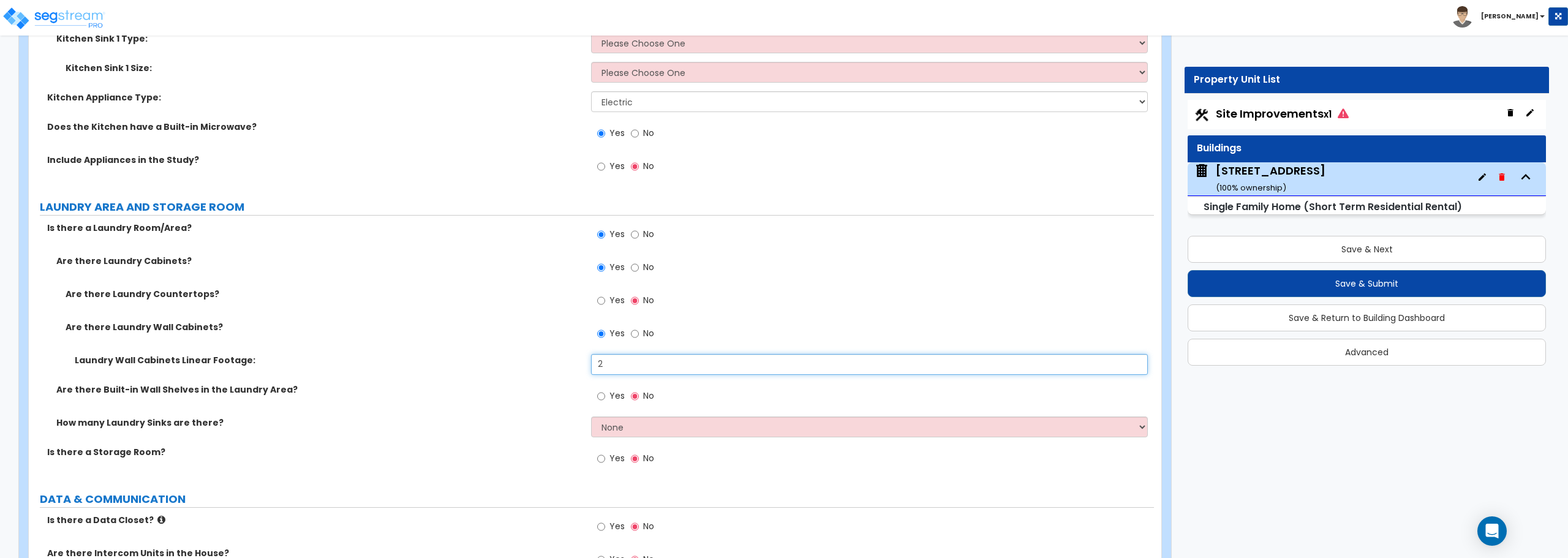
scroll to position [4962, 0]
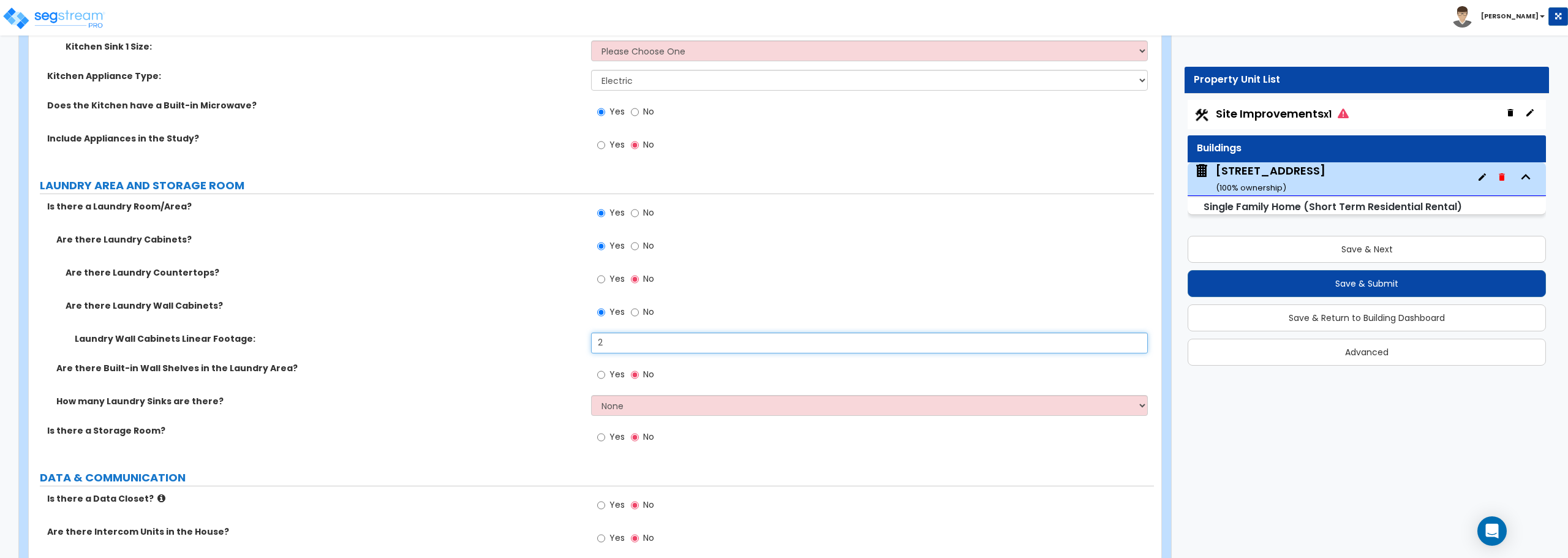
type input "2"
click at [600, 434] on input "Yes" at bounding box center [600, 437] width 8 height 13
radio input "true"
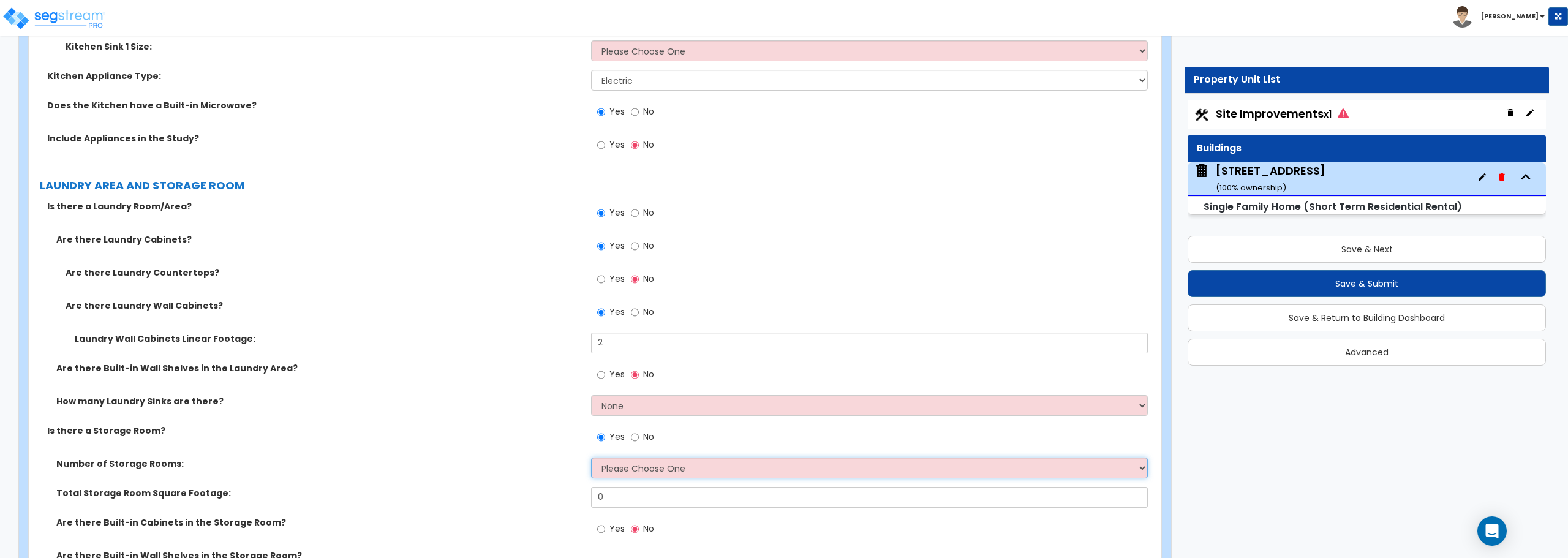
click at [639, 467] on select "Please Choose One 1 2 3" at bounding box center [869, 468] width 556 height 20
select select "2"
click at [591, 458] on select "Please Choose One 1 2 3" at bounding box center [869, 468] width 556 height 20
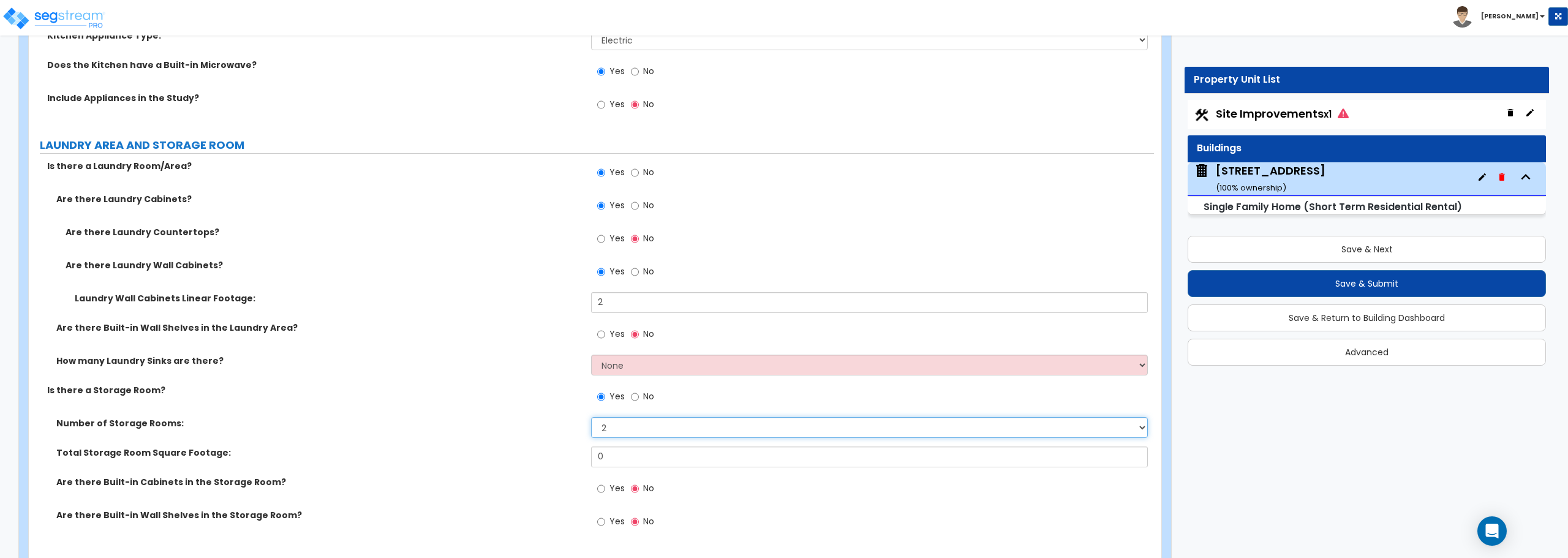
scroll to position [5085, 0]
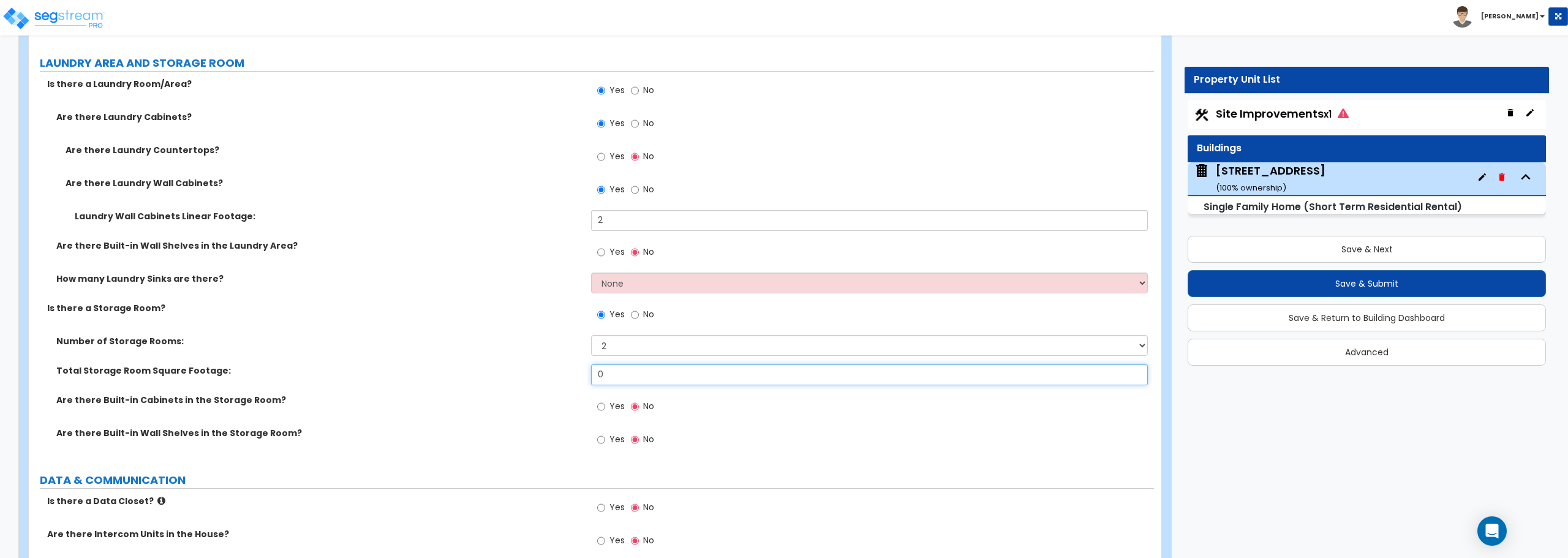
drag, startPoint x: 626, startPoint y: 365, endPoint x: 534, endPoint y: 369, distance: 92.1
click at [534, 369] on div "Total Storage Room Square Footage: 0" at bounding box center [591, 379] width 1125 height 30
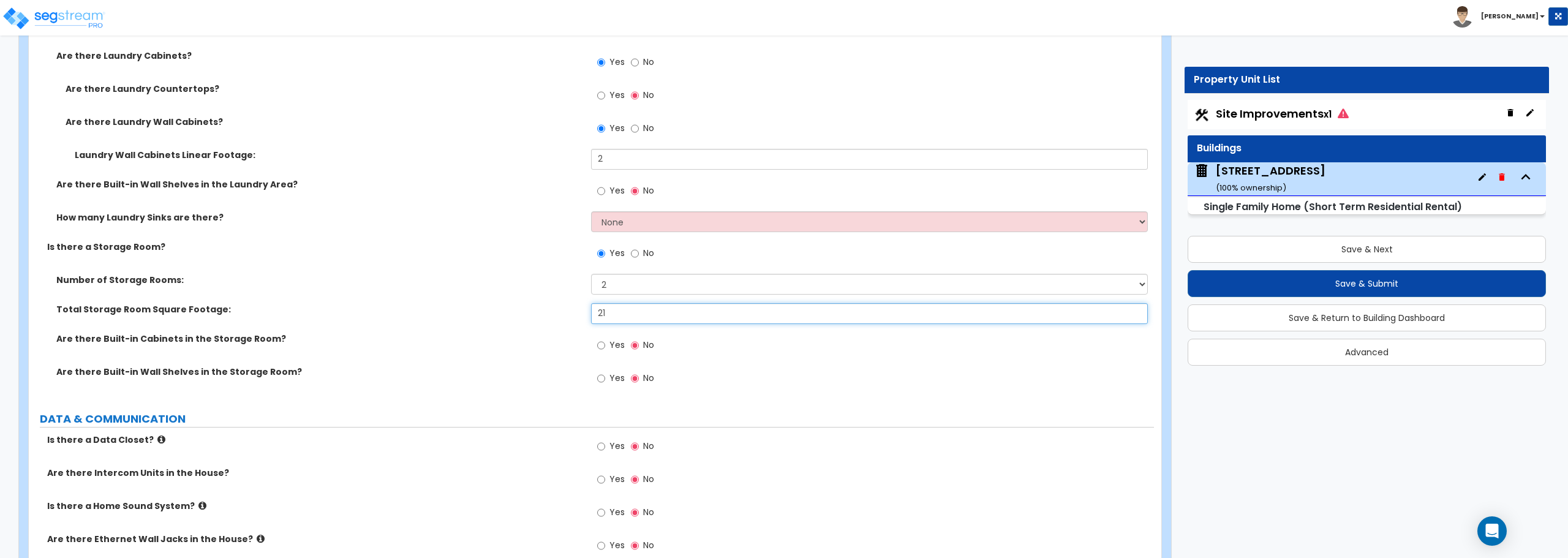
type input "21"
click at [600, 349] on input "Yes" at bounding box center [600, 345] width 8 height 13
radio input "true"
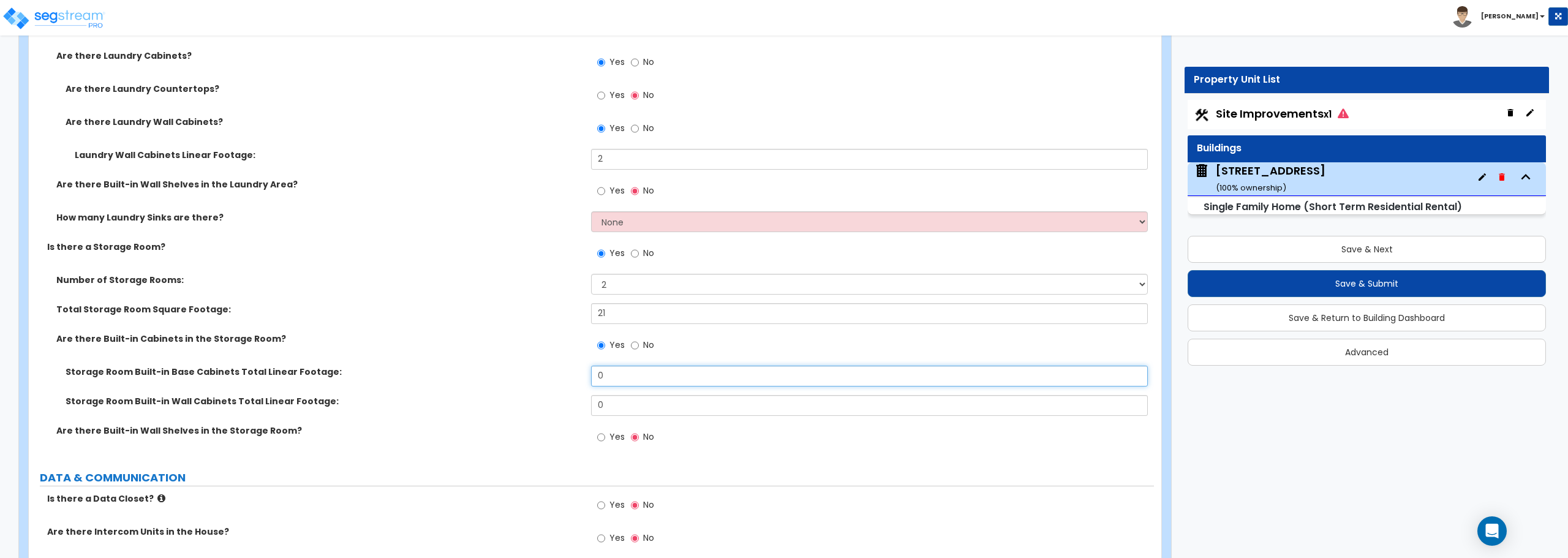
drag, startPoint x: 633, startPoint y: 368, endPoint x: 543, endPoint y: 369, distance: 90.0
click at [543, 369] on div "Storage Room Built-in Base Cabinets Total Linear Footage: 0" at bounding box center [591, 380] width 1125 height 30
type input "14"
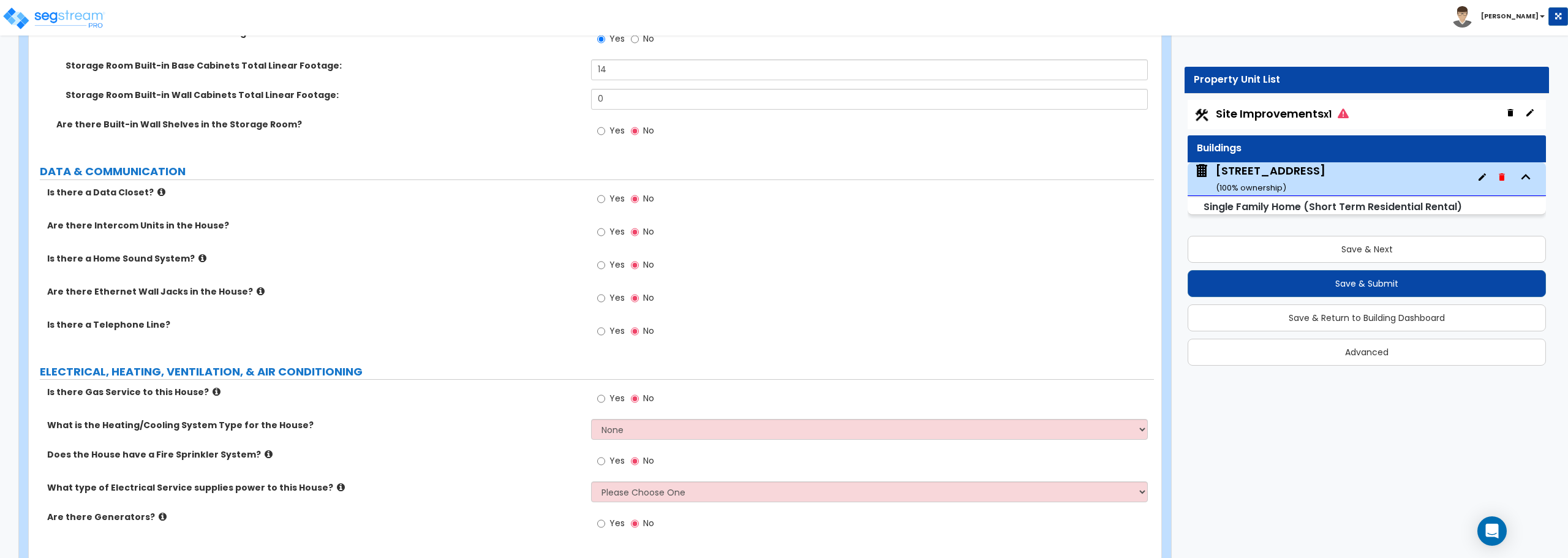
scroll to position [5495, 0]
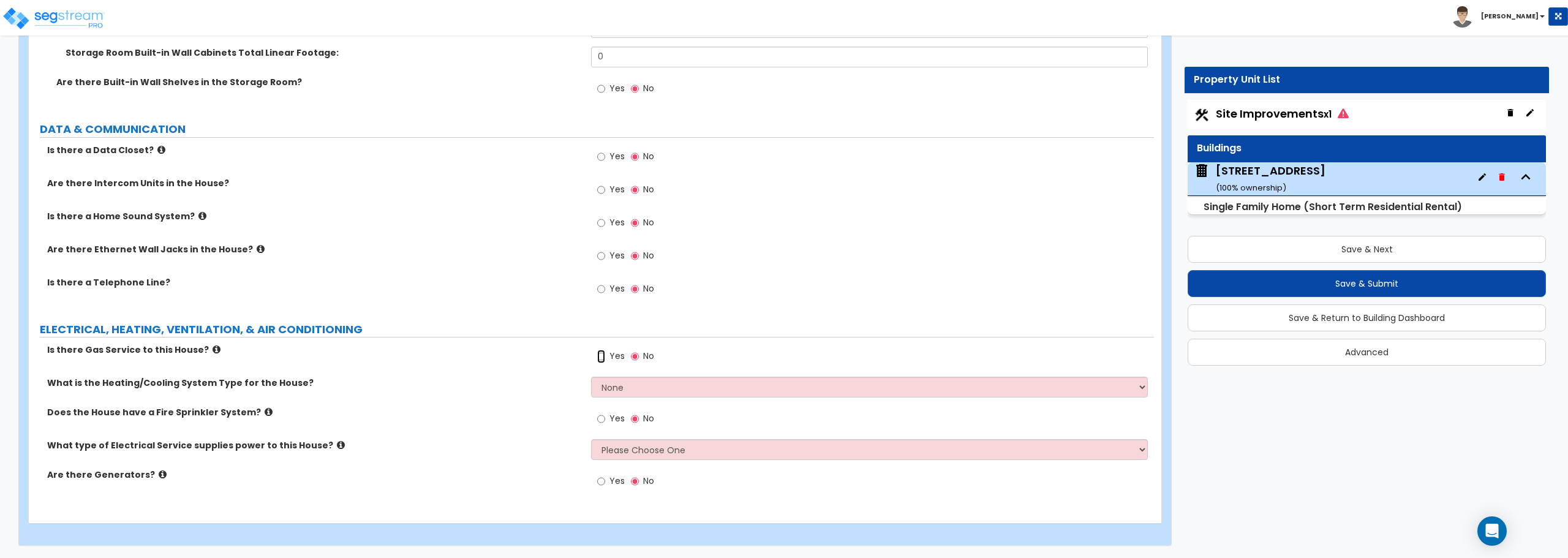
click at [602, 355] on input "Yes" at bounding box center [600, 356] width 8 height 13
radio input "true"
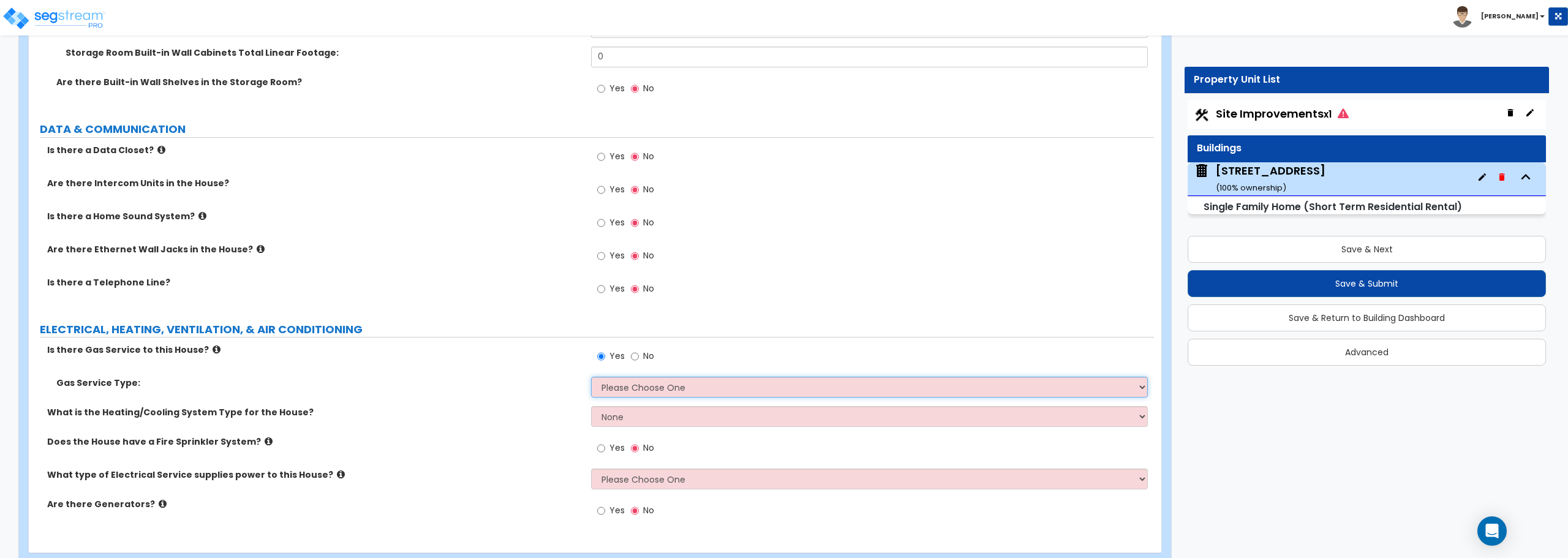
click at [624, 389] on select "Please Choose One Natural Gas Service Propane Tank On-site" at bounding box center [869, 387] width 556 height 20
select select "2"
click at [591, 377] on select "Please Choose One Natural Gas Service Propane Tank On-site" at bounding box center [869, 387] width 556 height 20
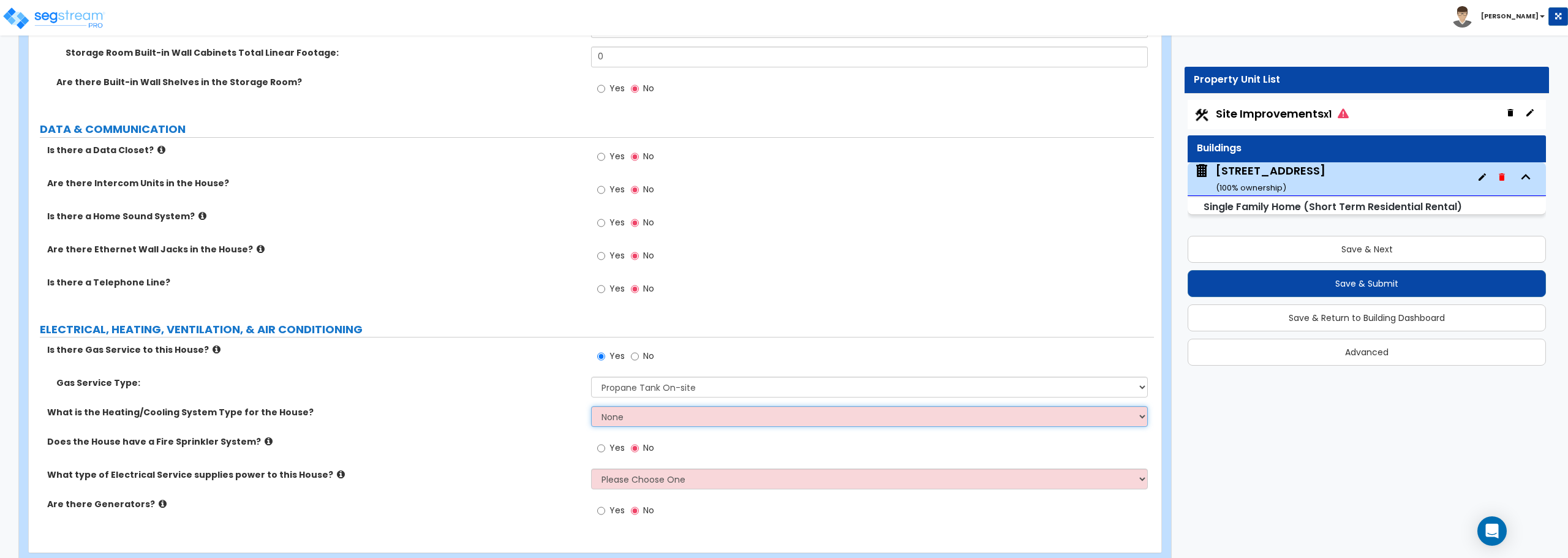
click at [624, 414] on select "None Heat Only Centralized Heating & Cooling Thru Wall Air Conditioners Mini Sp…" at bounding box center [869, 417] width 556 height 20
select select "2"
click at [591, 406] on select "None Heat Only Centralized Heating & Cooling Thru Wall Air Conditioners Mini Sp…" at bounding box center [869, 417] width 556 height 20
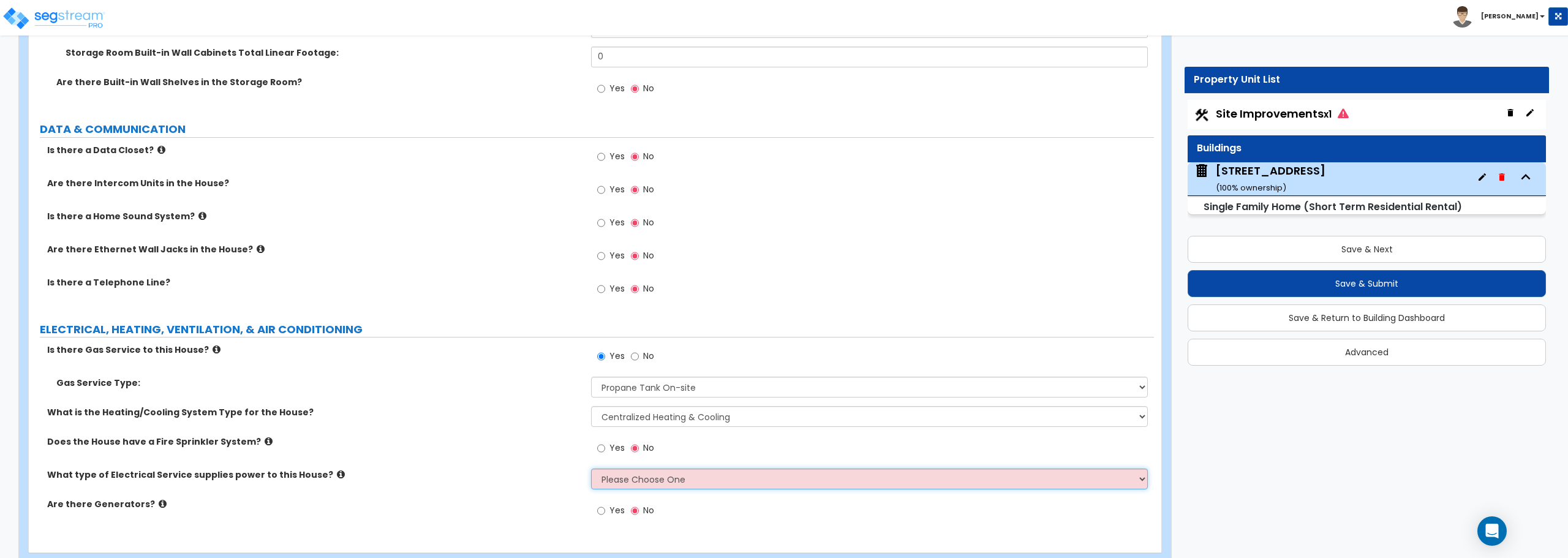
click at [643, 481] on select "Please Choose One Overhead Underground" at bounding box center [869, 479] width 556 height 20
select select "2"
click at [591, 469] on select "Please Choose One Overhead Underground" at bounding box center [869, 479] width 556 height 20
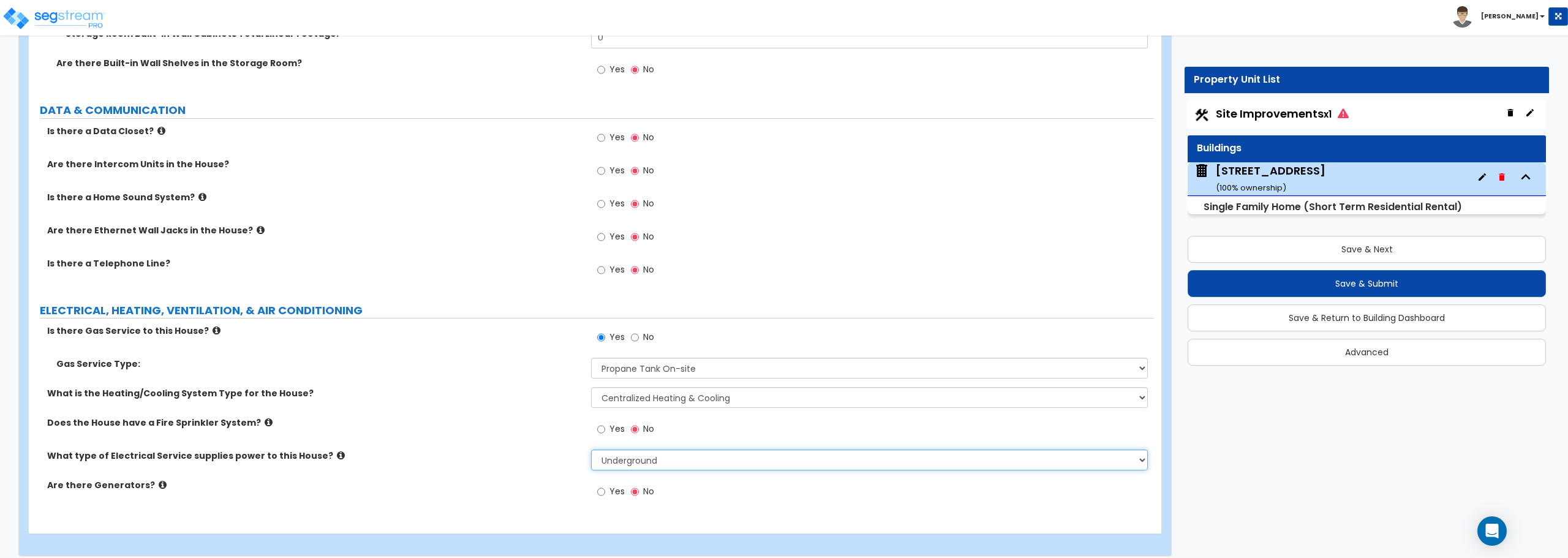
scroll to position [5525, 0]
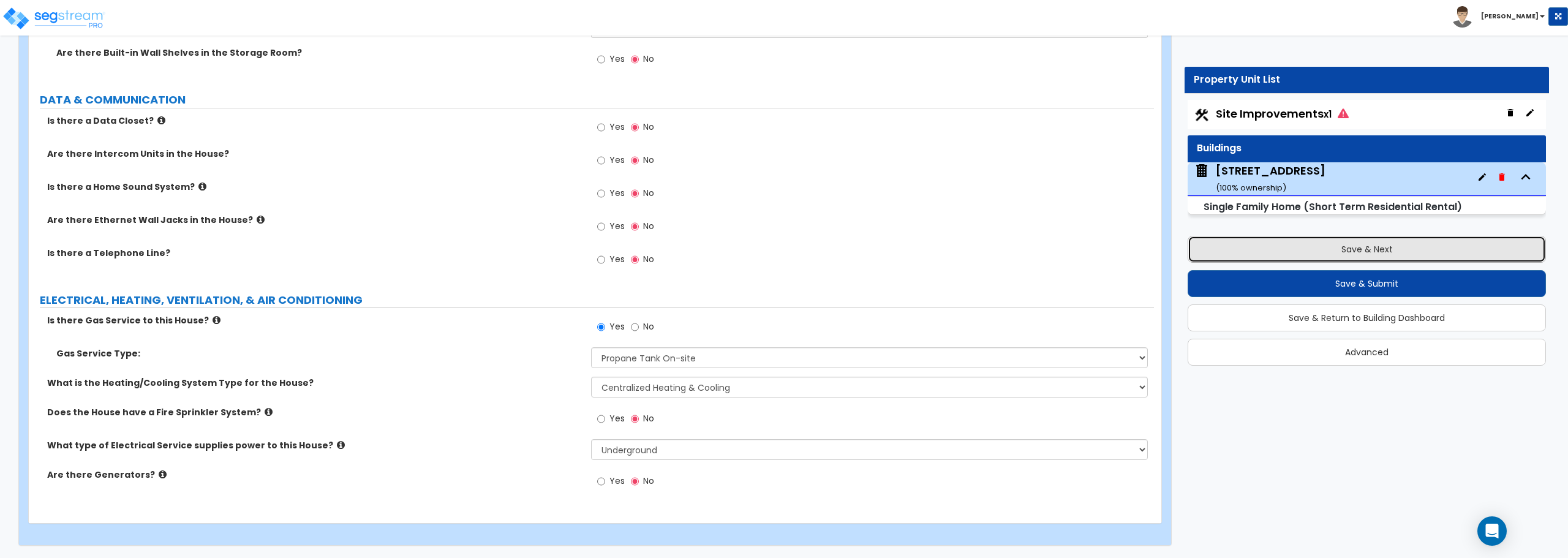
click at [1385, 256] on button "Save & Next" at bounding box center [1365, 249] width 358 height 27
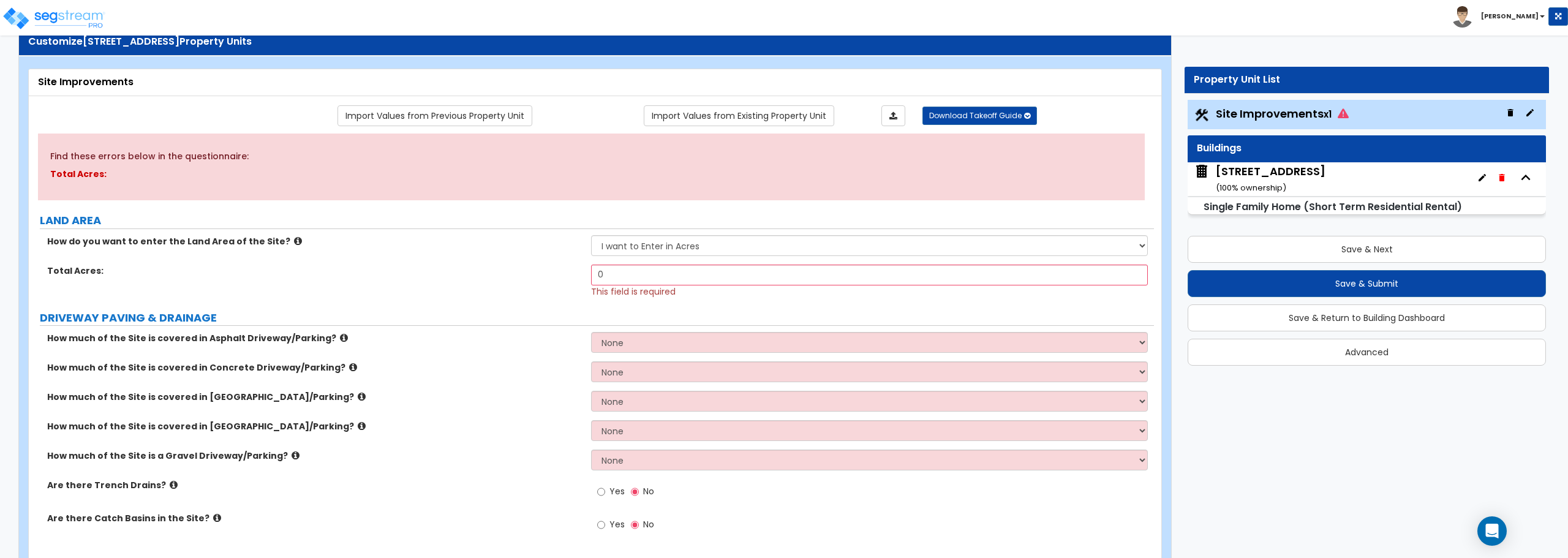
scroll to position [0, 0]
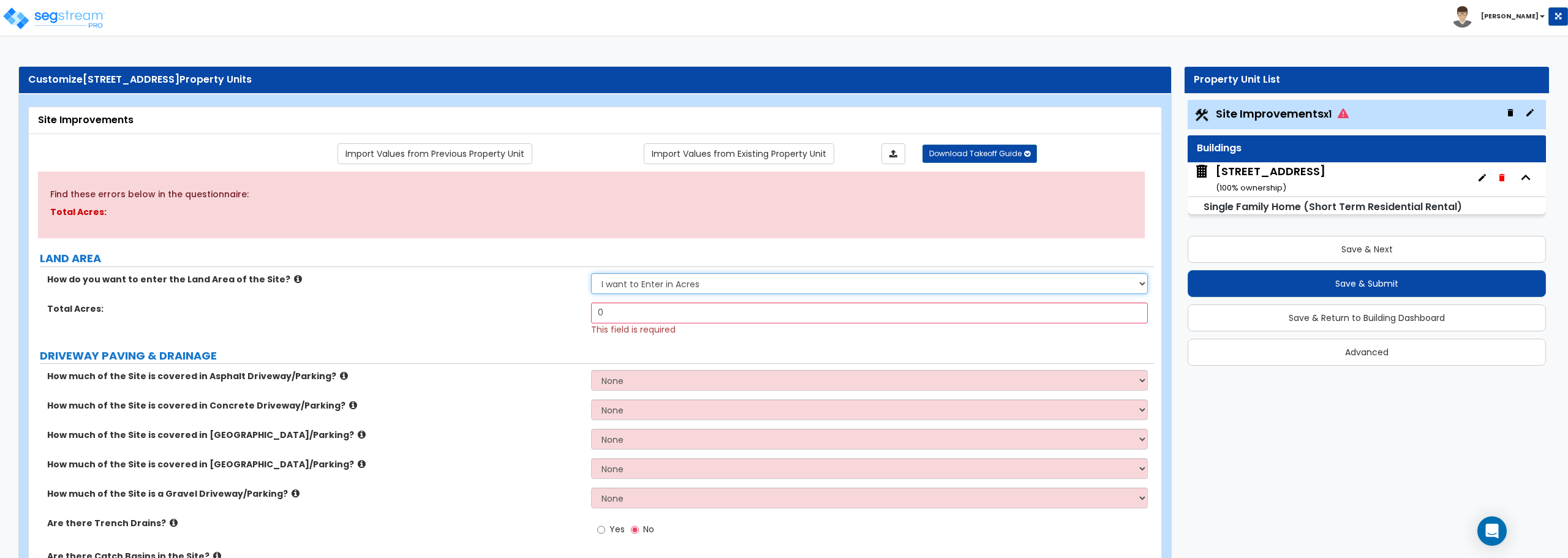
click at [731, 290] on select "I want to Enter in Acres I want to Enter in Square Feet" at bounding box center [869, 284] width 556 height 20
select select "2"
click at [591, 273] on select "I want to Enter in Acres I want to Enter in Square Feet" at bounding box center [869, 284] width 556 height 20
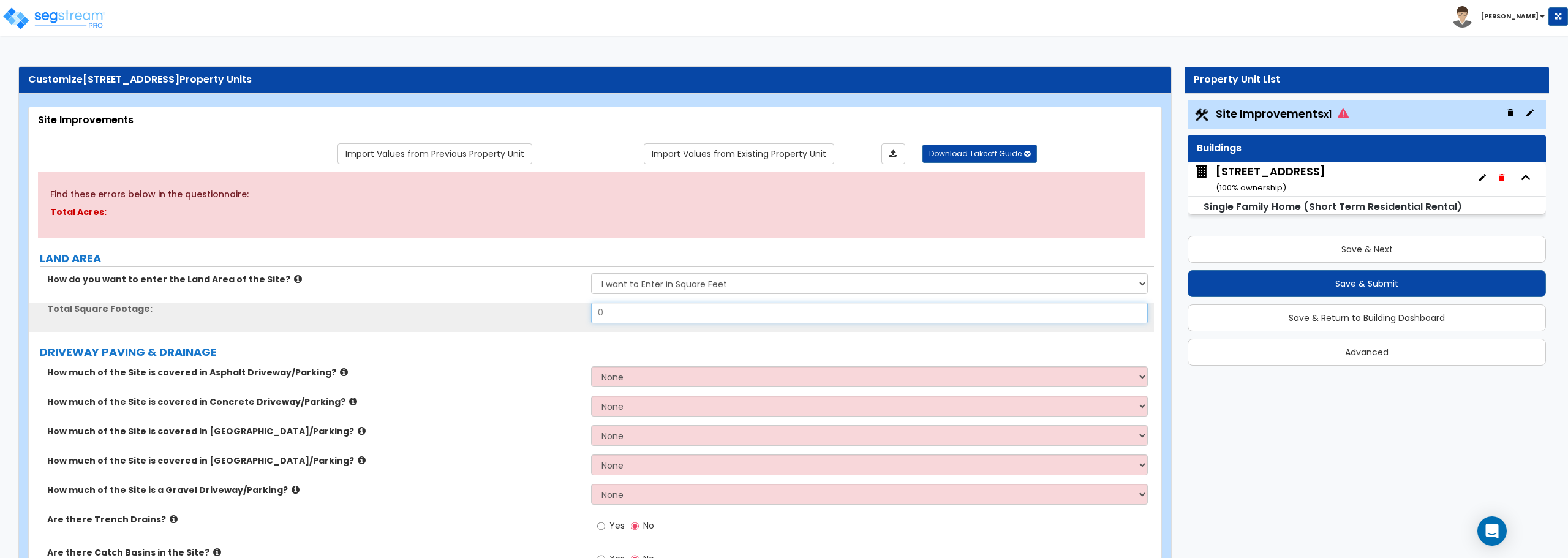
click at [716, 315] on input "0" at bounding box center [869, 312] width 556 height 20
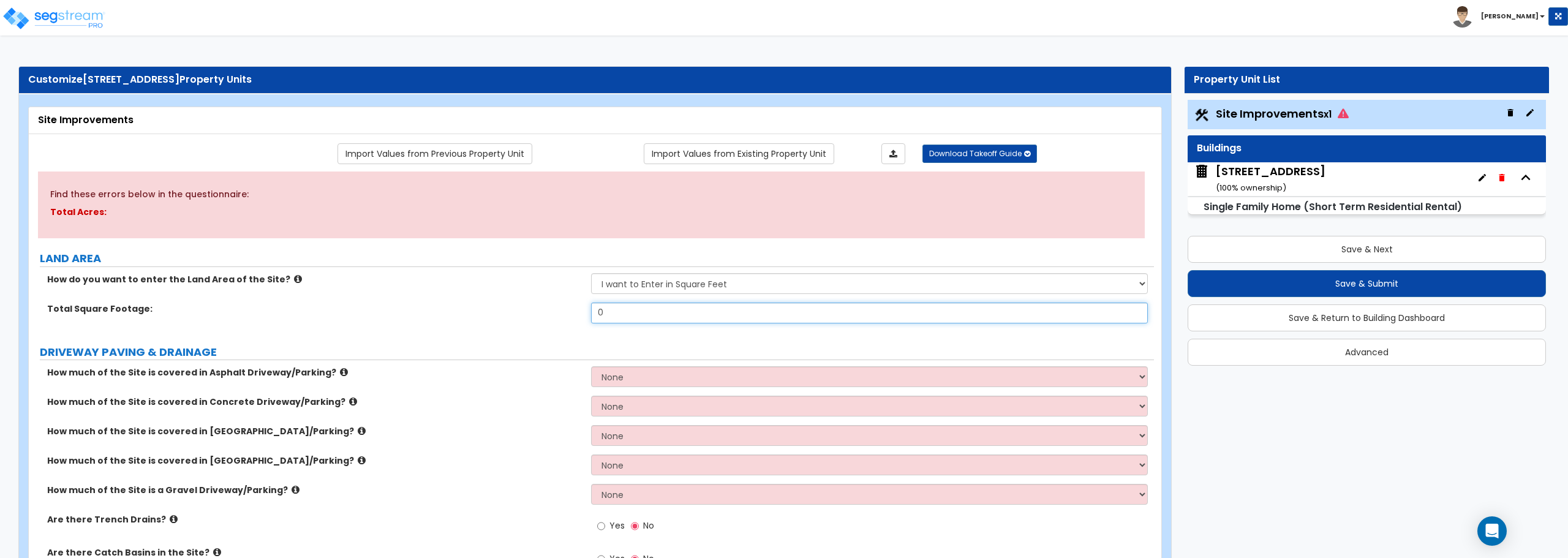
click at [728, 310] on input "0" at bounding box center [869, 312] width 556 height 20
type input "810"
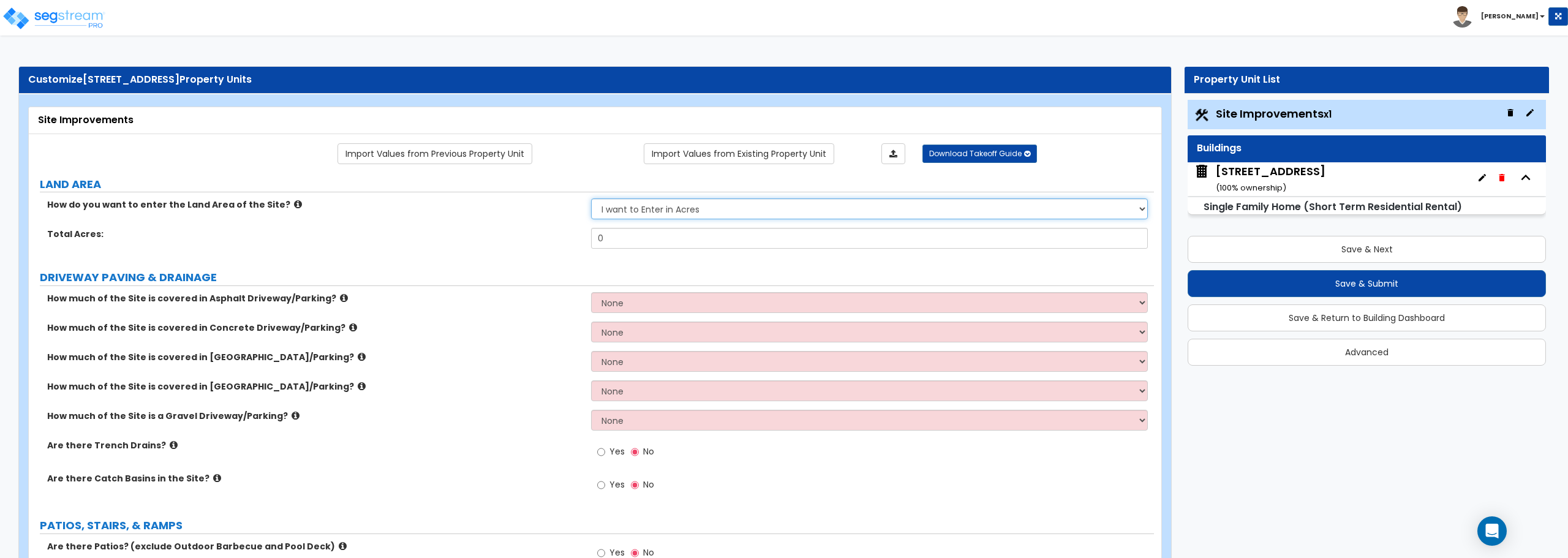
click at [692, 206] on select "I want to Enter in Acres I want to Enter in Square Feet" at bounding box center [869, 208] width 556 height 20
select select "2"
click at [591, 198] on select "I want to Enter in Acres I want to Enter in Square Feet" at bounding box center [869, 208] width 556 height 20
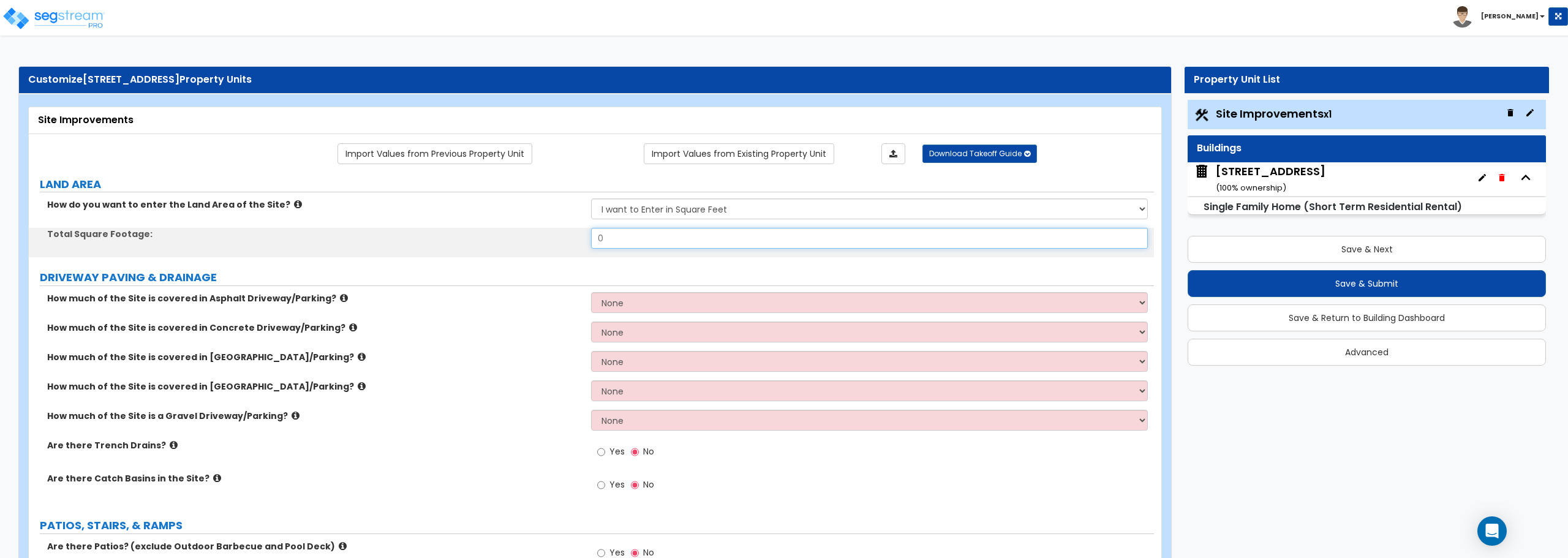
click at [689, 236] on input "0" at bounding box center [869, 238] width 556 height 20
type input "810"
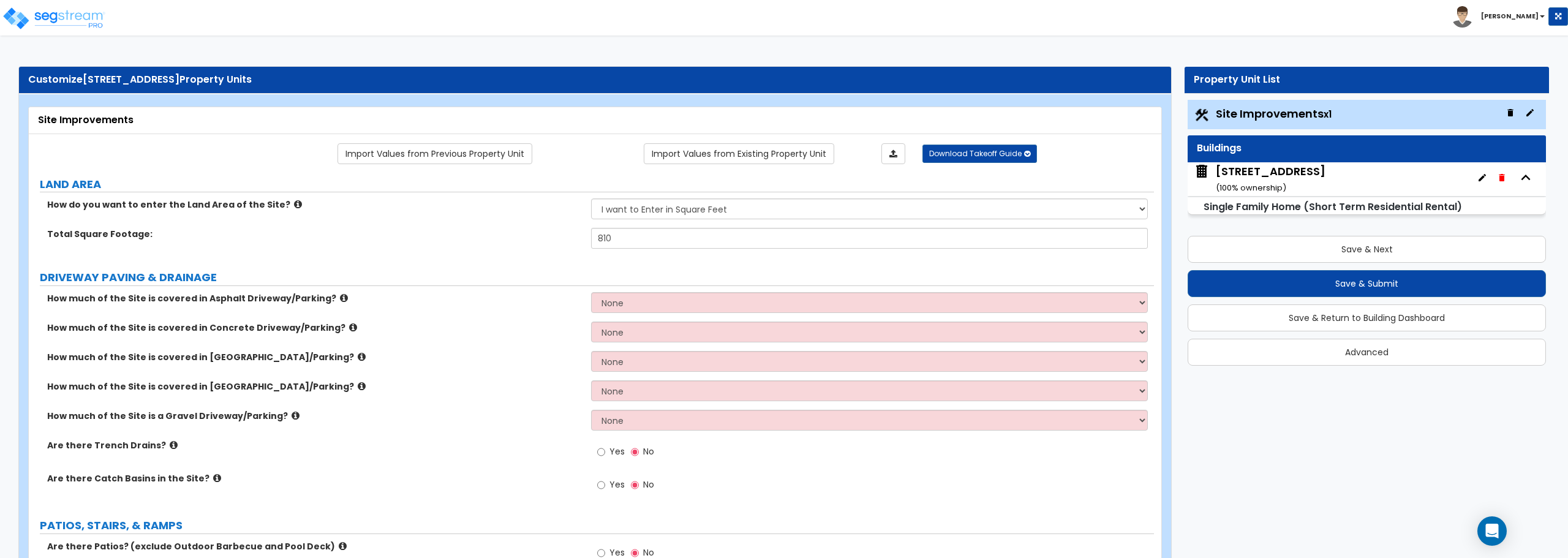
click at [661, 302] on select "None I want to Enter an Approximate Percentage I want to Enter the Square Foota…" at bounding box center [869, 302] width 556 height 20
click at [591, 292] on select "None I want to Enter an Approximate Percentage I want to Enter the Square Foota…" at bounding box center [869, 302] width 556 height 20
click at [679, 417] on select "None I want to Enter an Approximate Percentage I want to Enter the Square Foota…" at bounding box center [869, 420] width 556 height 20
select select "2"
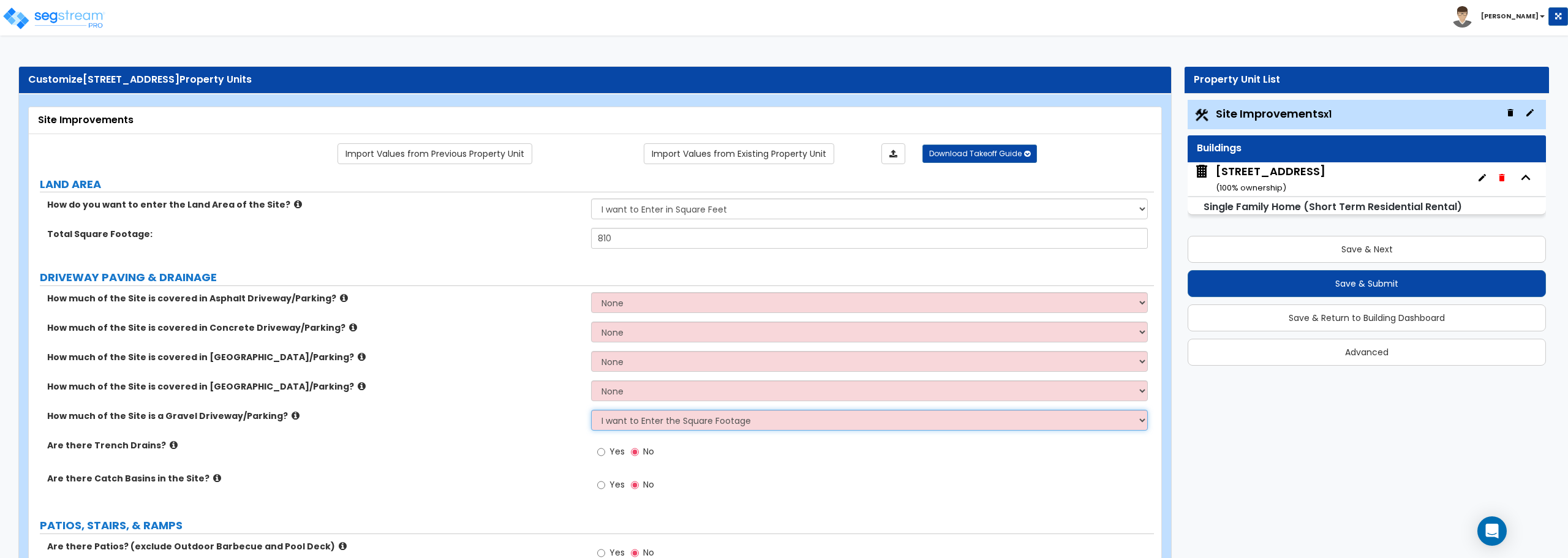
click at [591, 410] on select "None I want to Enter an Approximate Percentage I want to Enter the Square Foota…" at bounding box center [869, 420] width 556 height 20
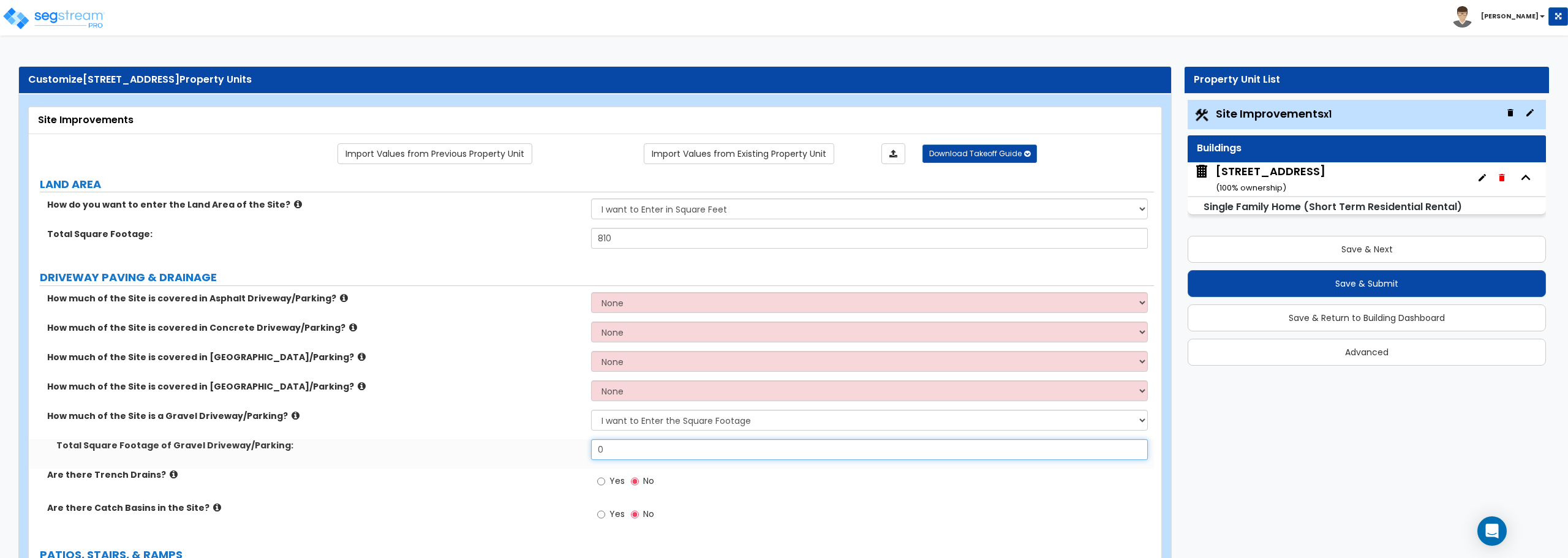
click at [689, 445] on input "0" at bounding box center [869, 449] width 556 height 20
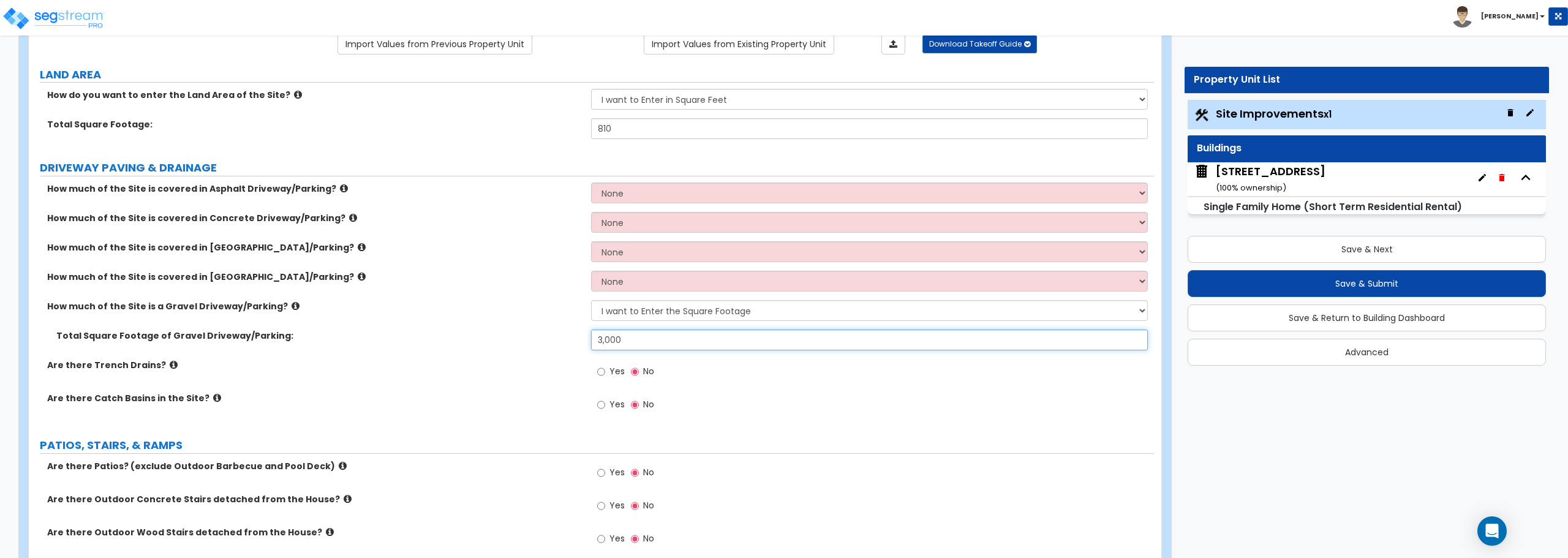
scroll to position [184, 0]
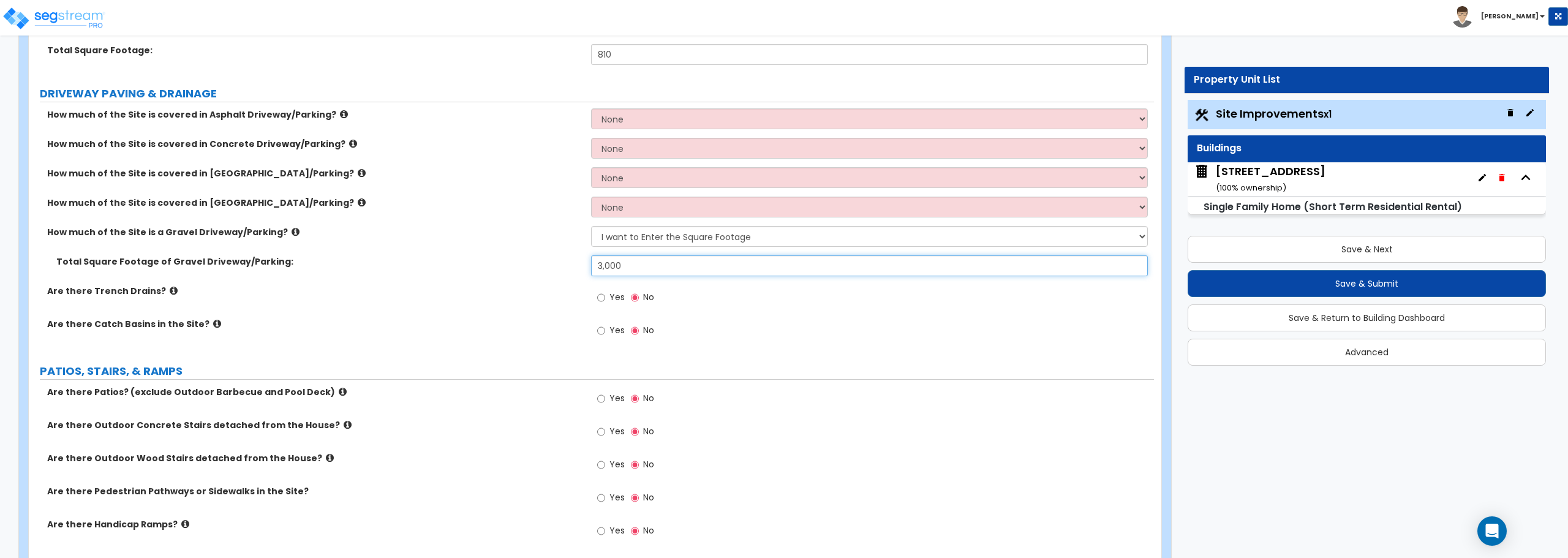
type input "3,000"
click at [600, 400] on input "Yes" at bounding box center [600, 399] width 8 height 13
radio input "true"
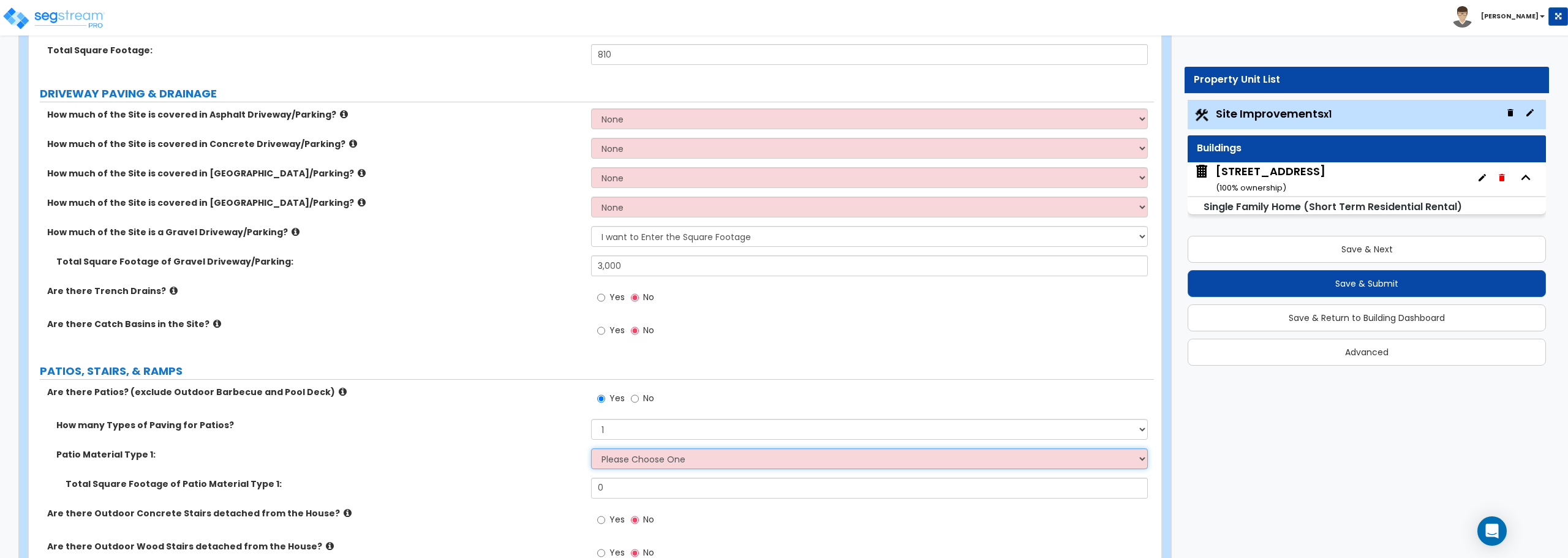
click at [666, 457] on select "Please Choose One Bare Concrete Stamped Concrete Brick Pavers Stone Pavers Tile…" at bounding box center [869, 458] width 556 height 20
select select "1"
click at [591, 448] on select "Please Choose One Bare Concrete Stamped Concrete Brick Pavers Stone Pavers Tile…" at bounding box center [869, 458] width 556 height 20
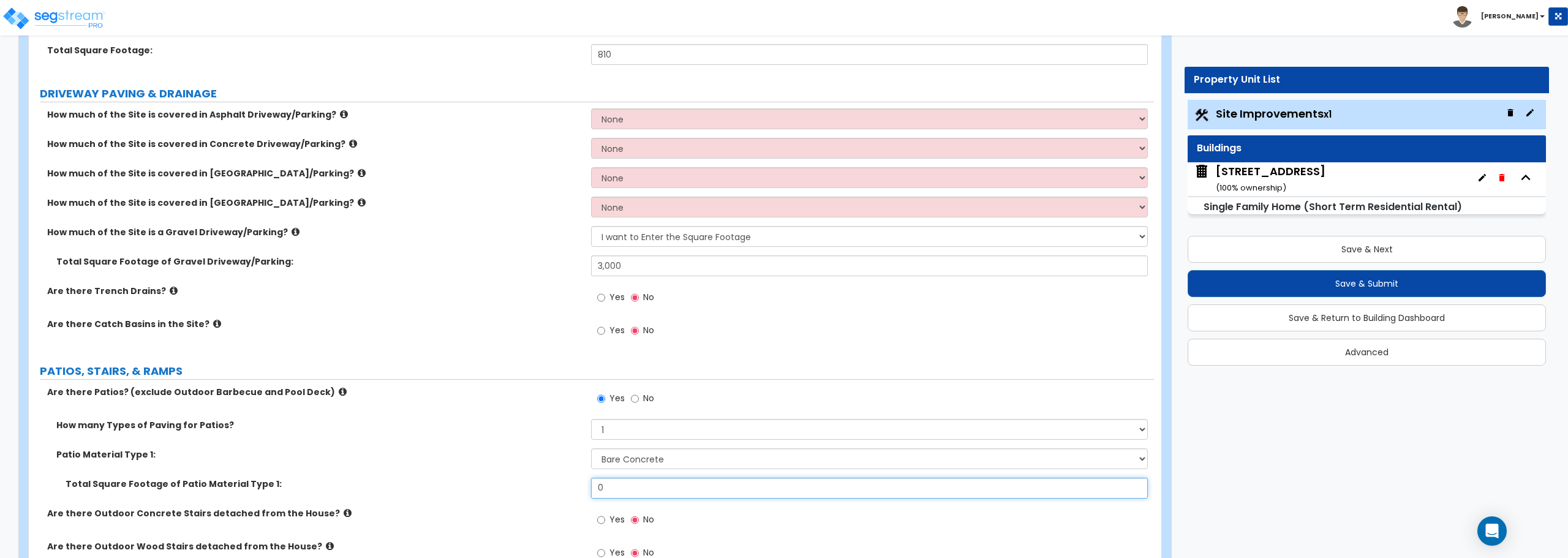
drag, startPoint x: 638, startPoint y: 491, endPoint x: 537, endPoint y: 491, distance: 101.0
click at [541, 491] on div "Total Square Footage of Patio Material Type 1: 0" at bounding box center [591, 493] width 1125 height 30
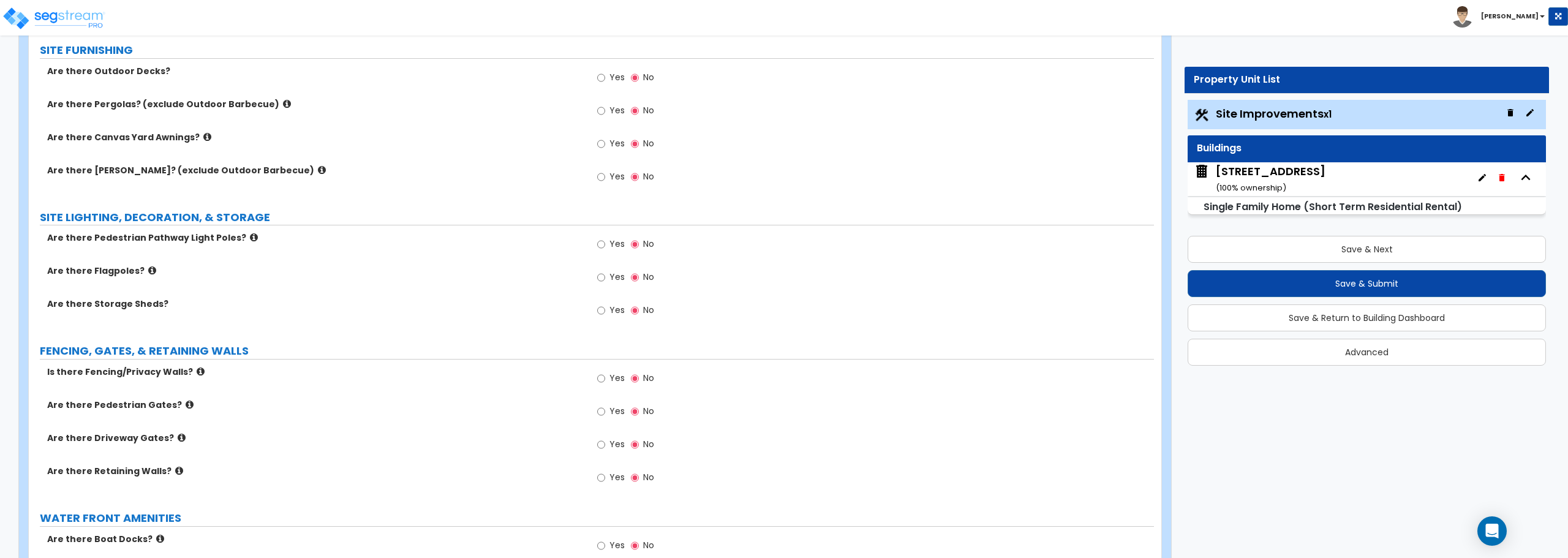
scroll to position [1164, 0]
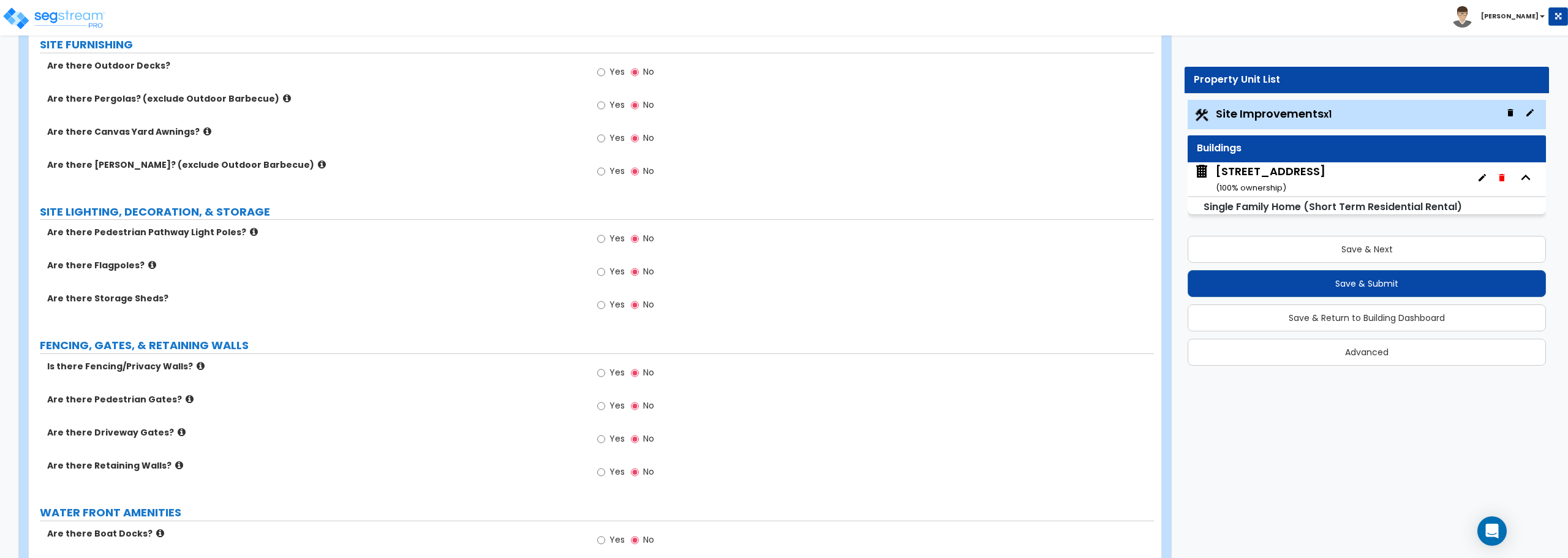
type input "200"
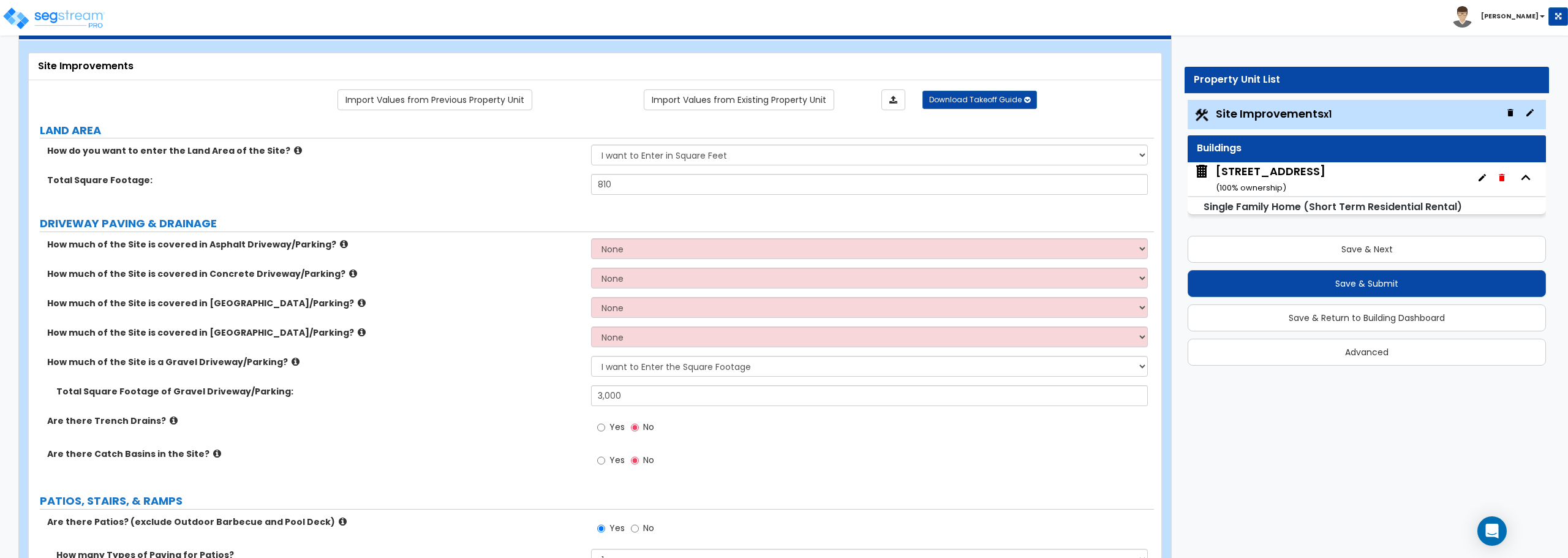
scroll to position [0, 0]
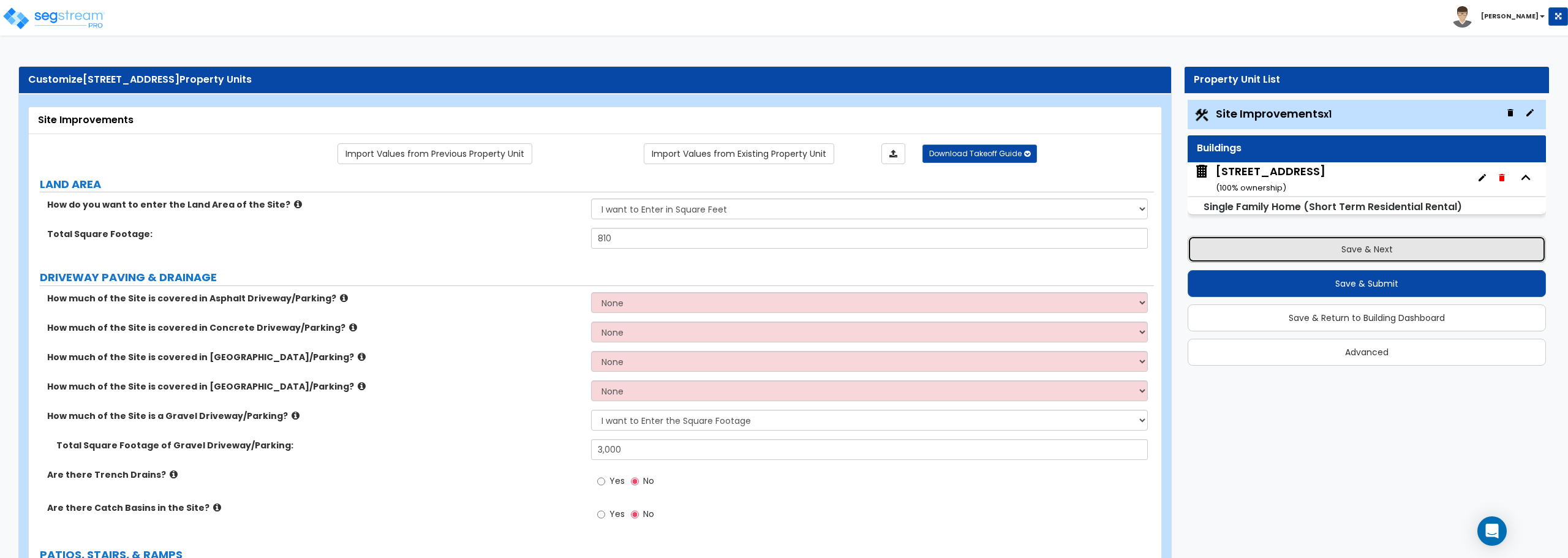
click at [1364, 254] on button "Save & Next" at bounding box center [1365, 249] width 358 height 27
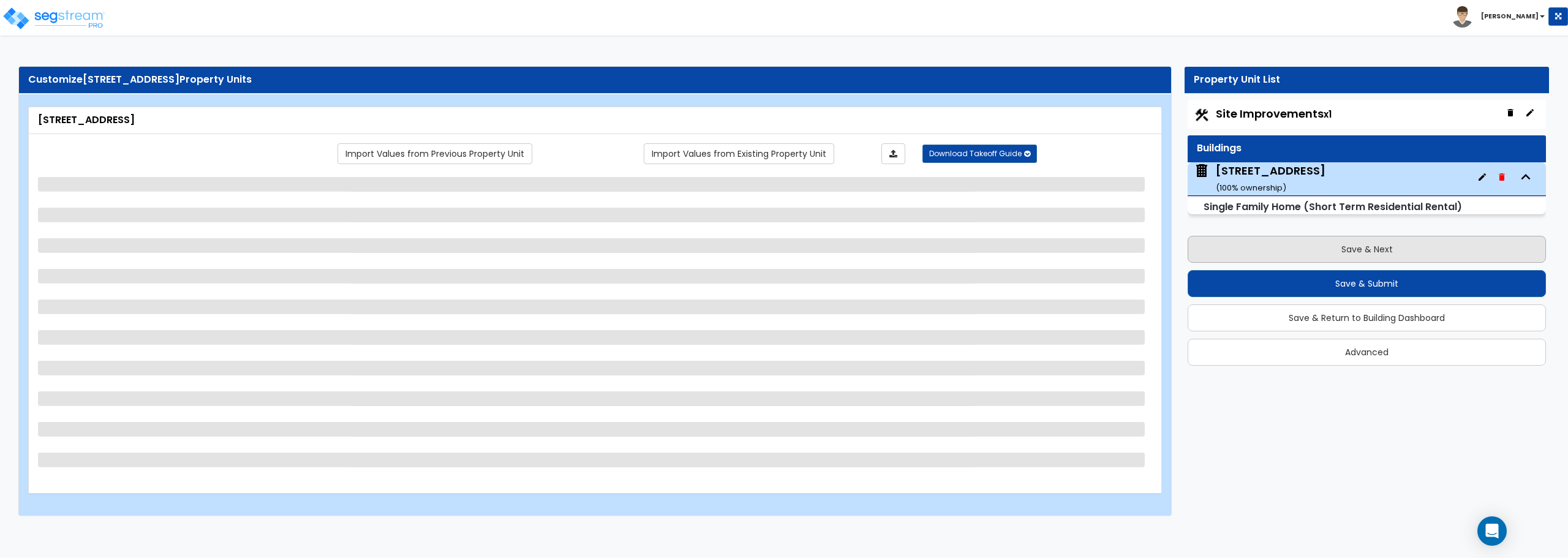
select select "1"
select select "7"
select select "3"
select select "2"
select select "1"
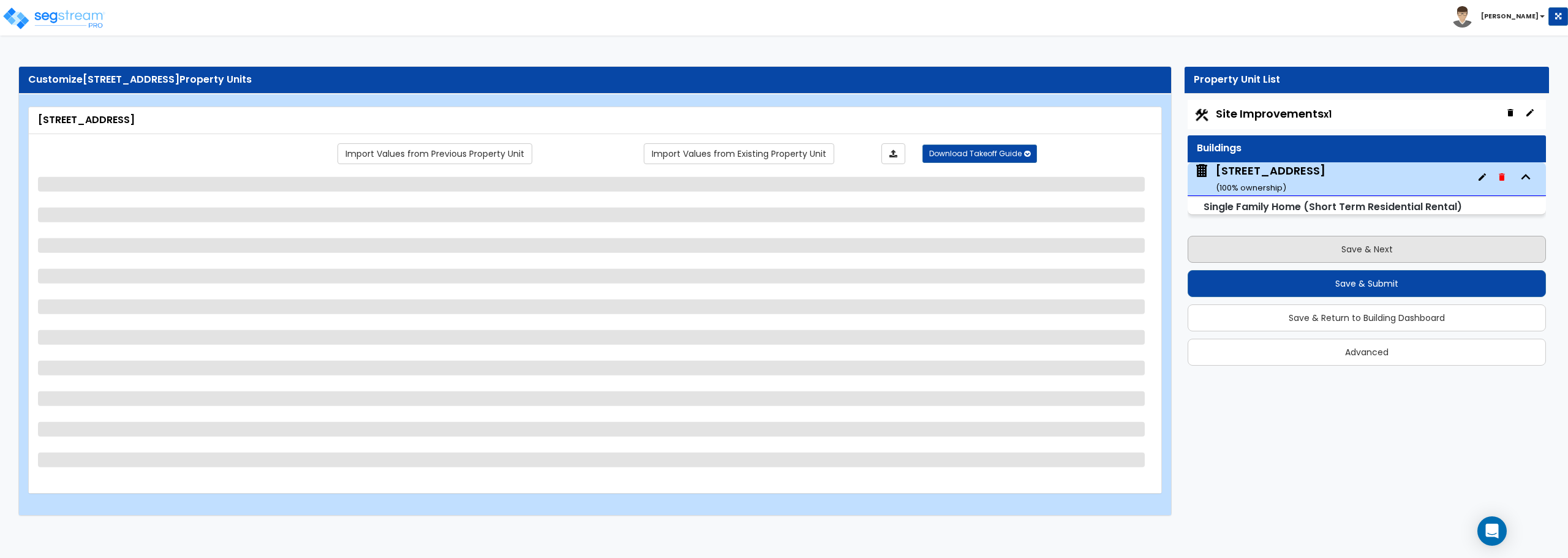
select select "1"
select select "4"
select select "1"
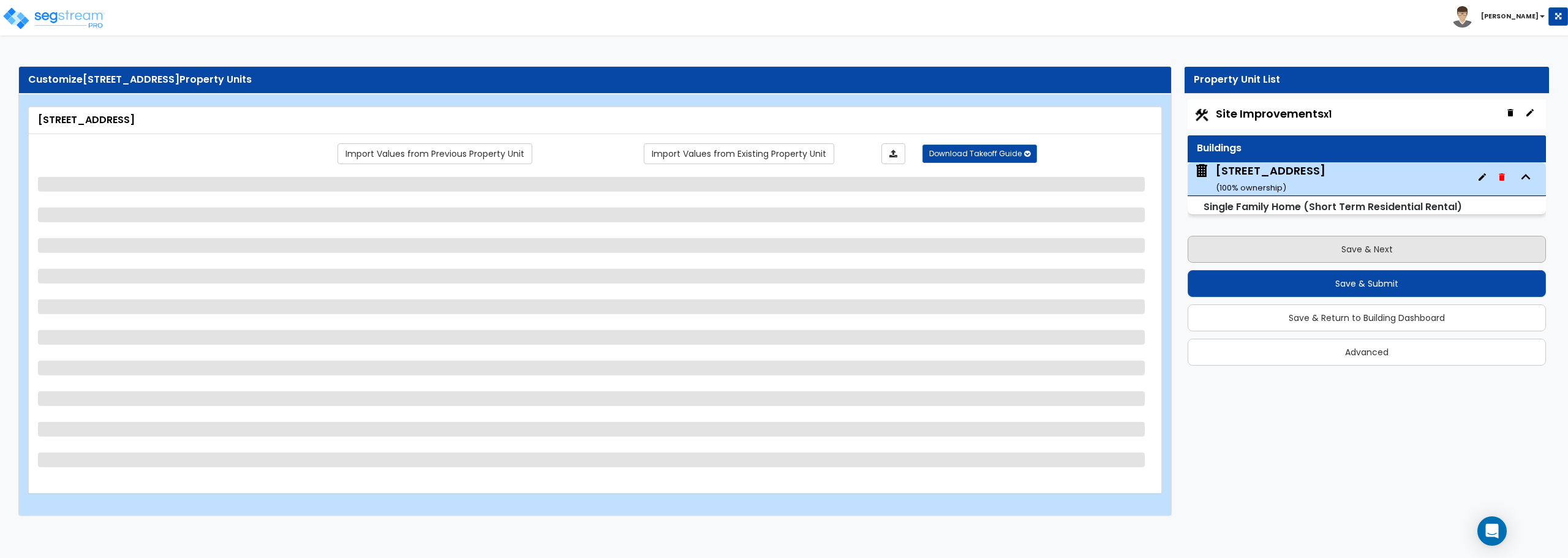
select select "1"
select select "2"
select select "1"
select select "2"
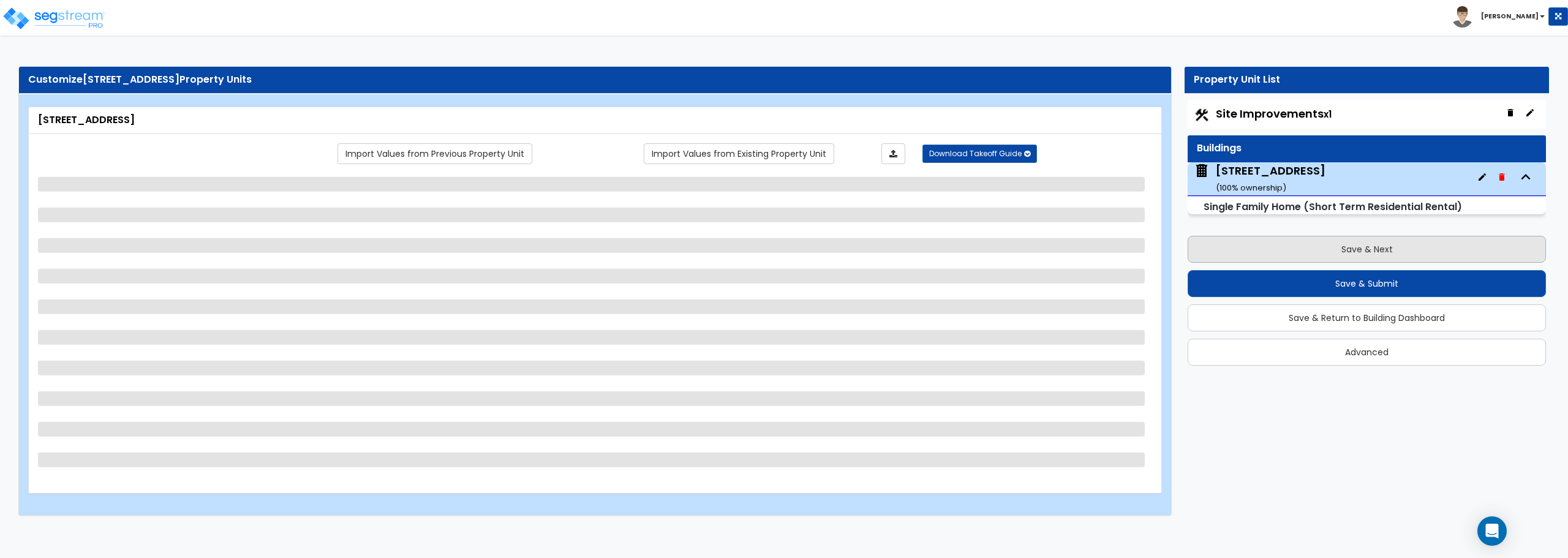
select select "2"
select select "1"
select select "4"
select select "3"
select select "2"
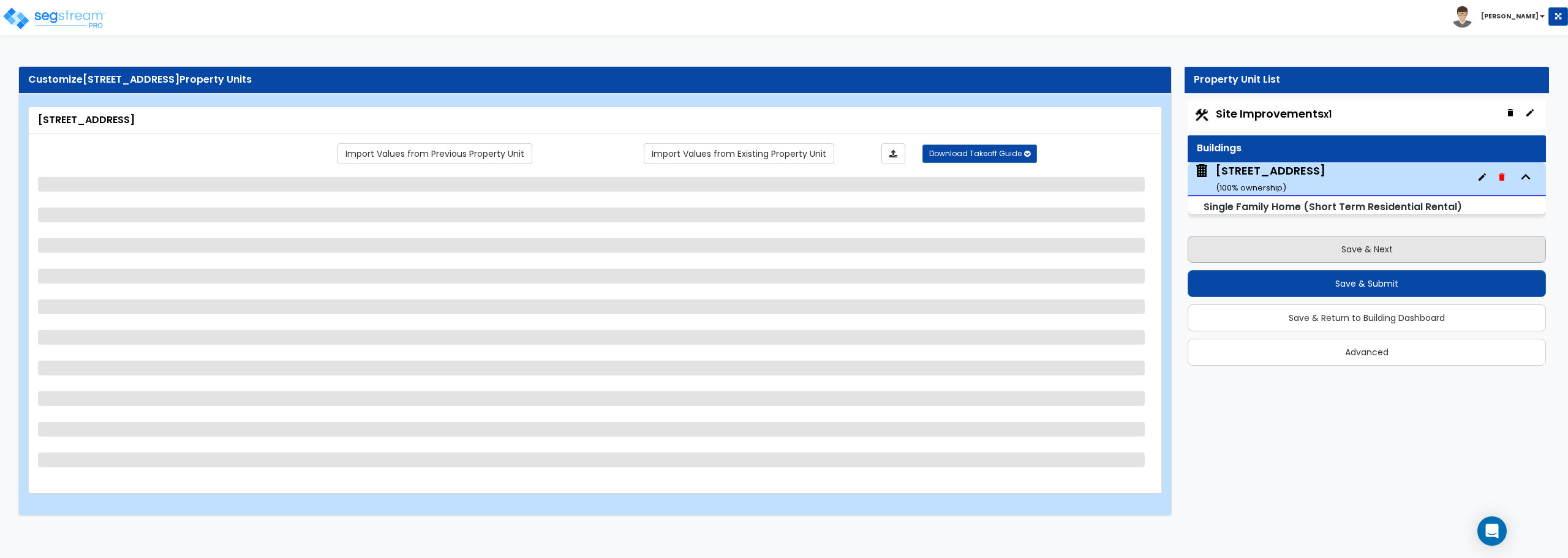
select select "3"
select select "1"
select select "3"
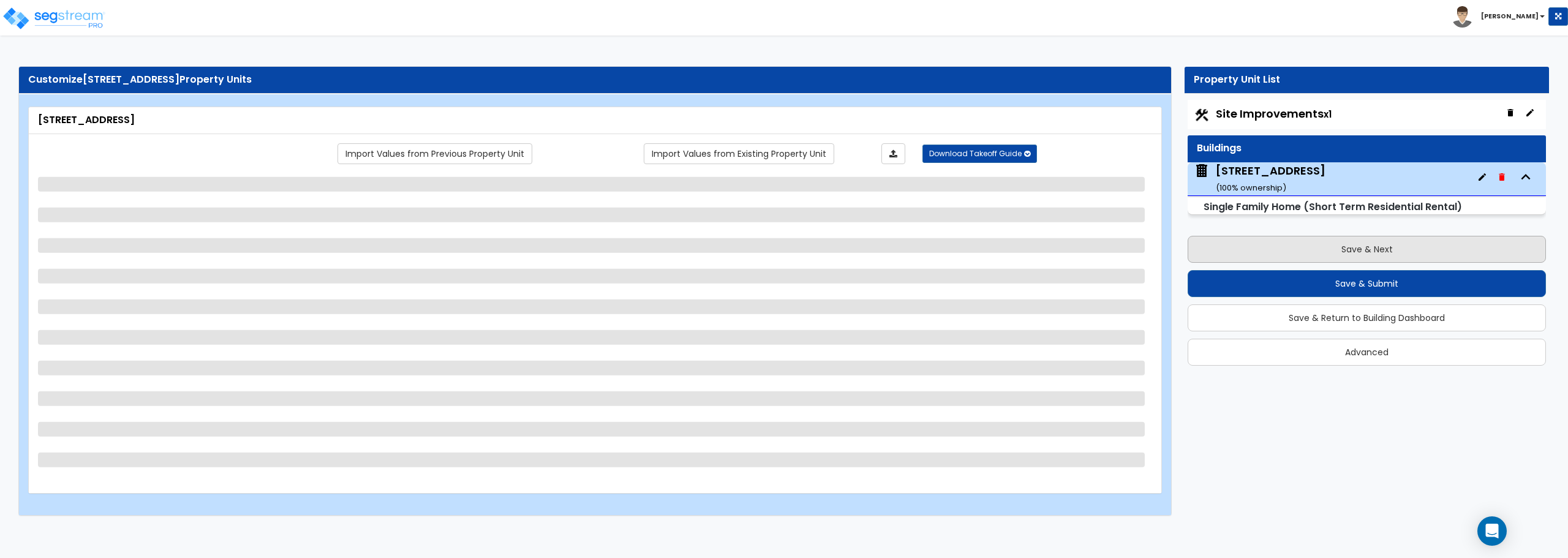
select select "1"
select select "5"
select select "1"
select select "2"
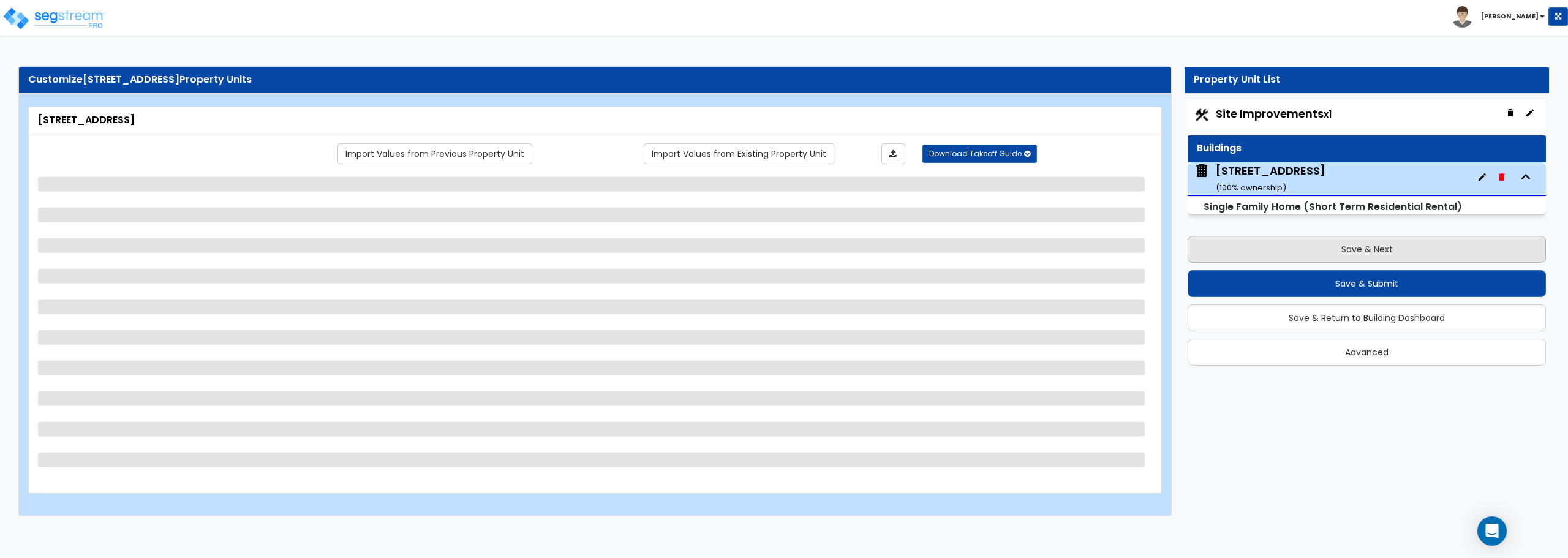
select select "2"
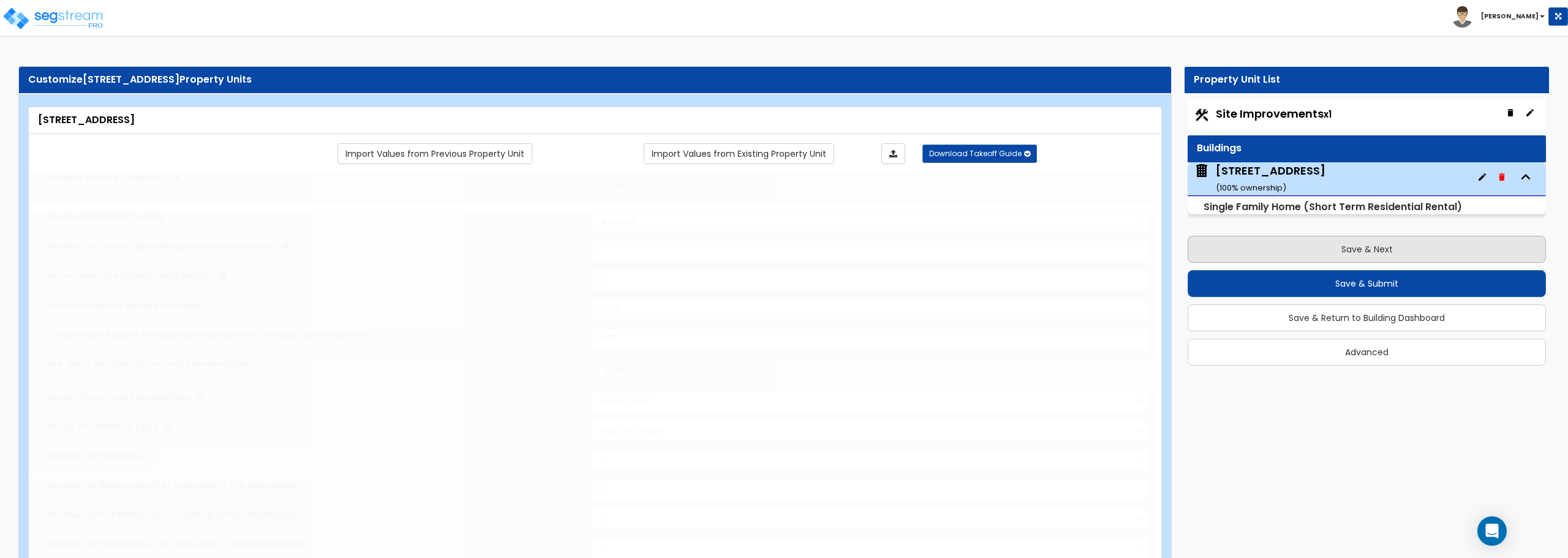
type input "2"
select select "1"
select select "2"
type input "2"
select select "2"
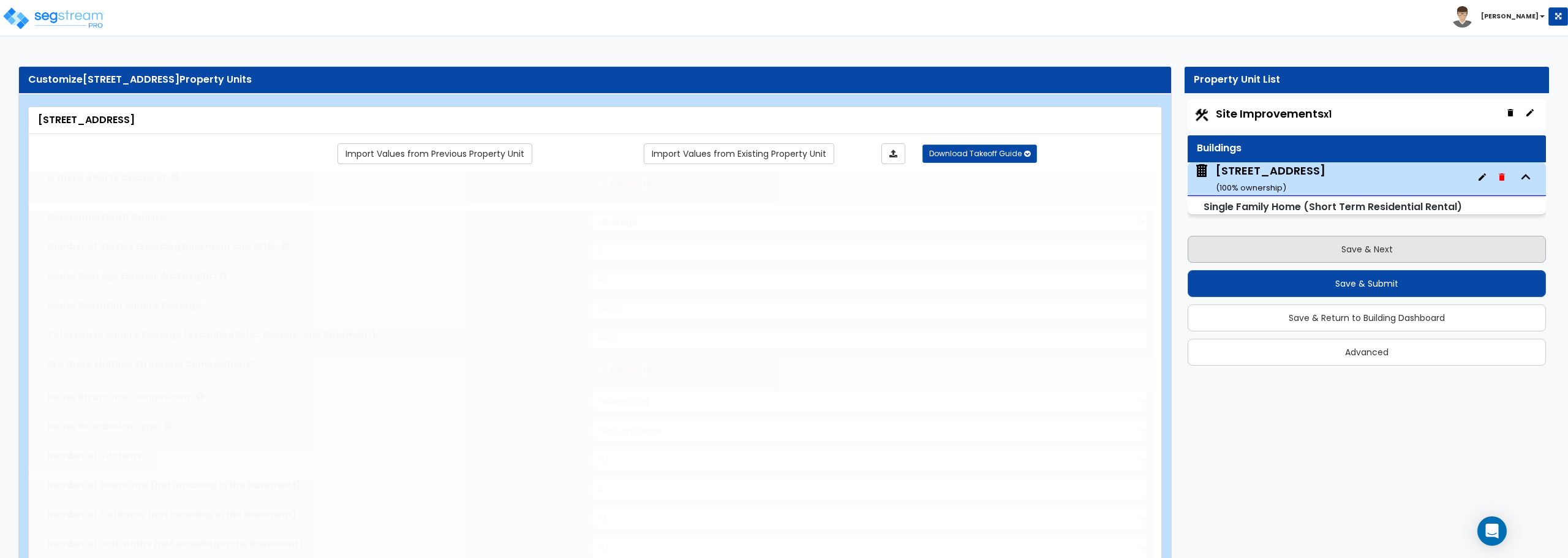
type input "4"
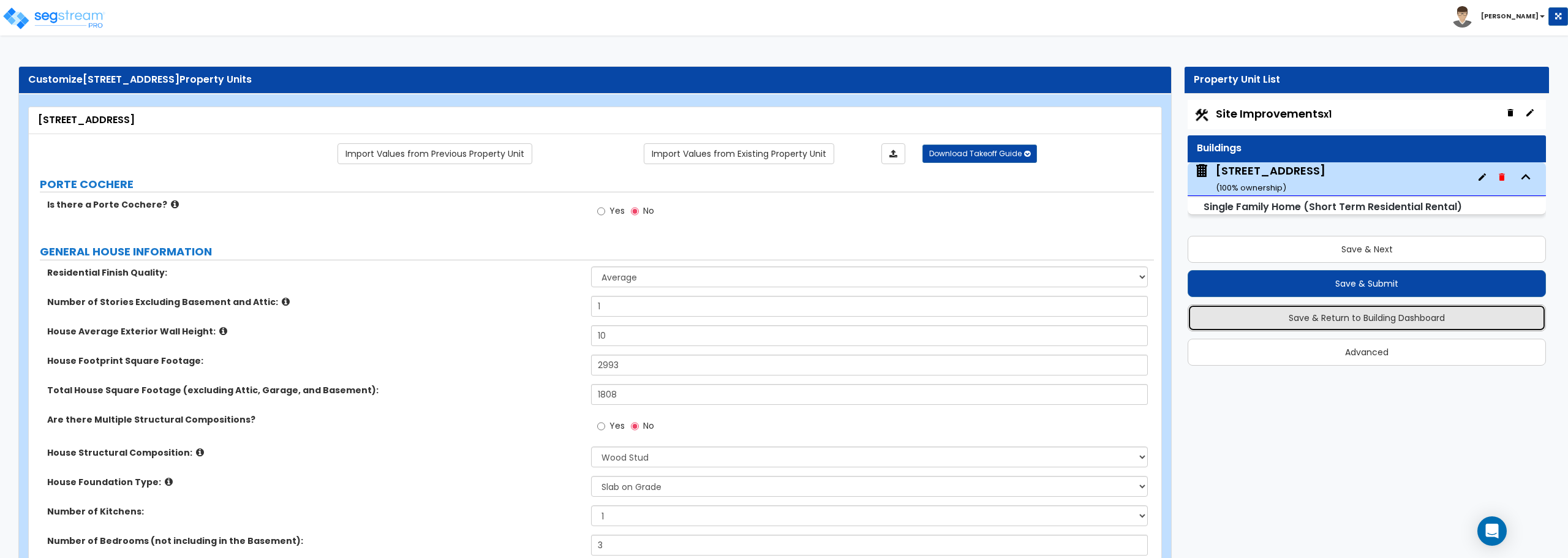
click at [1383, 316] on button "Save & Return to Building Dashboard" at bounding box center [1365, 317] width 358 height 27
